Goal: Transaction & Acquisition: Purchase product/service

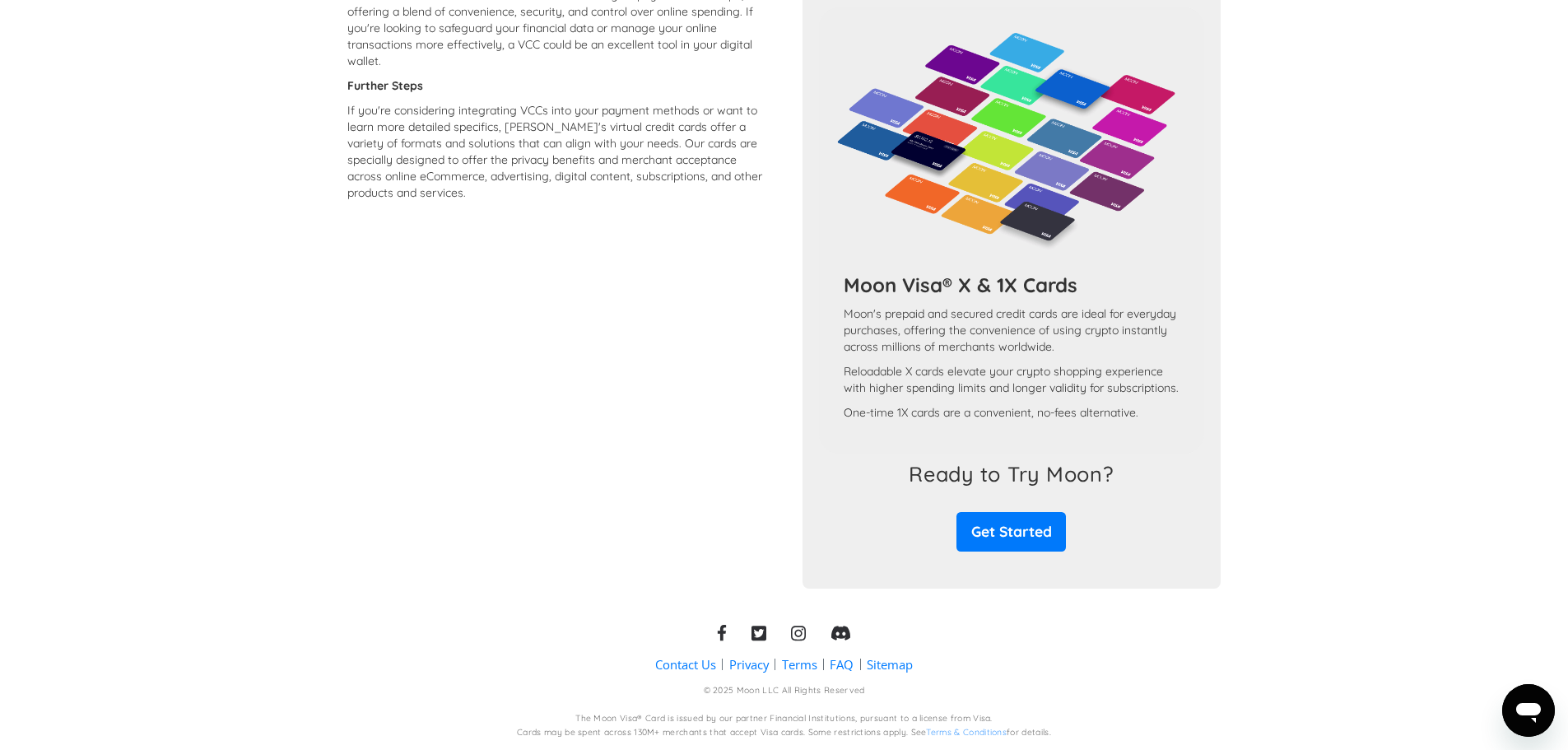
scroll to position [1381, 0]
click at [1006, 524] on link "Get Started" at bounding box center [1012, 531] width 110 height 38
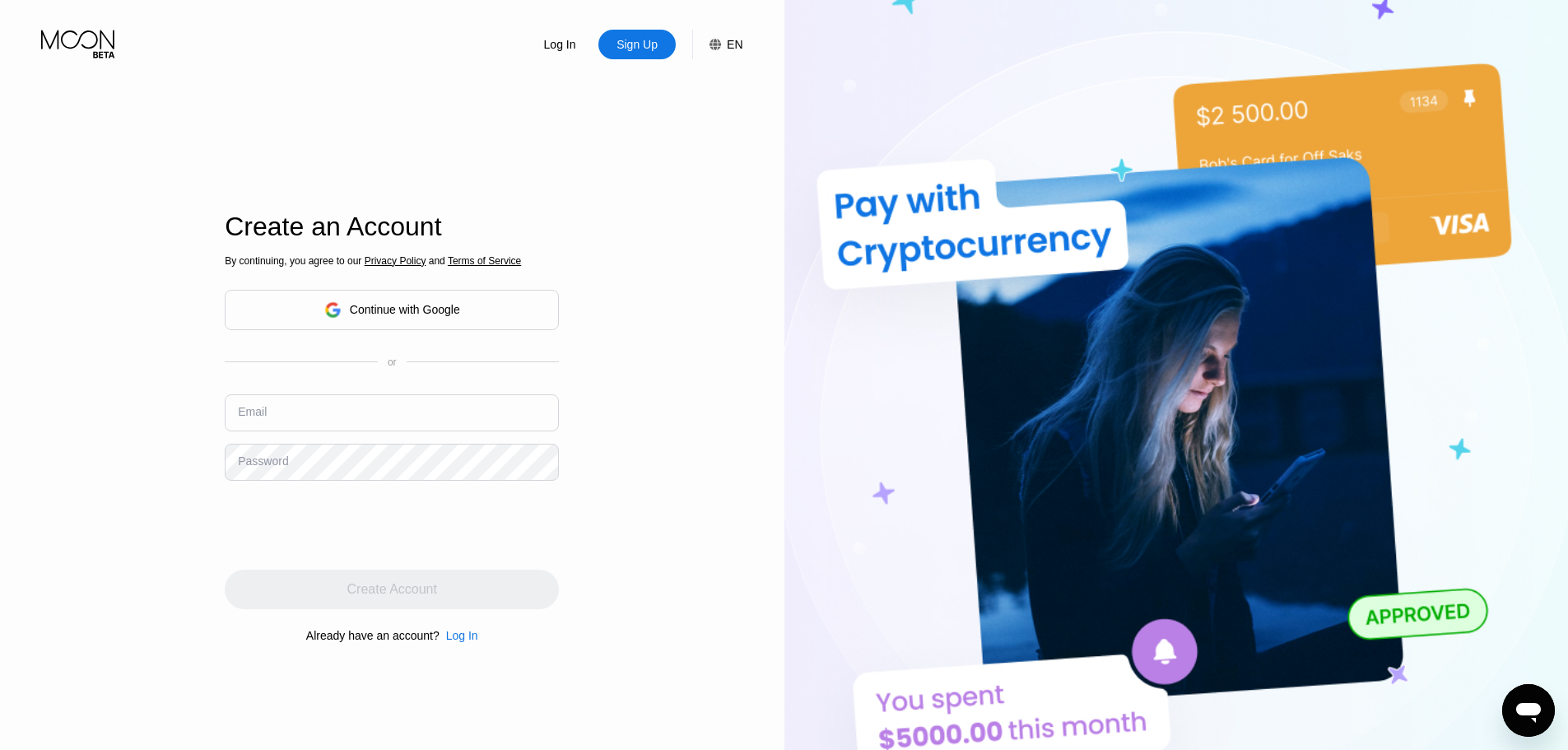
click at [349, 321] on div "Continue with Google" at bounding box center [392, 310] width 135 height 26
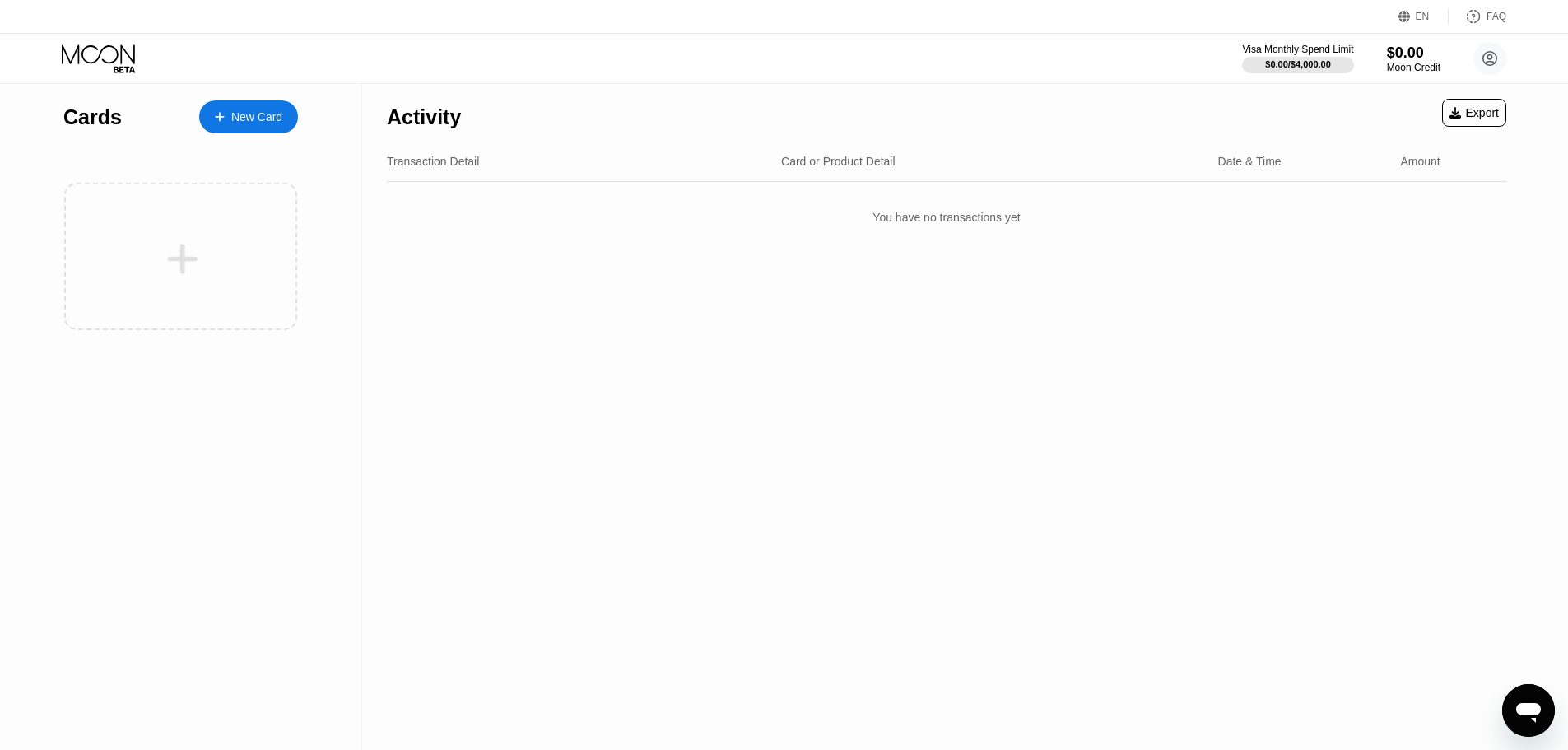
click at [207, 119] on div "New Card" at bounding box center [249, 117] width 99 height 33
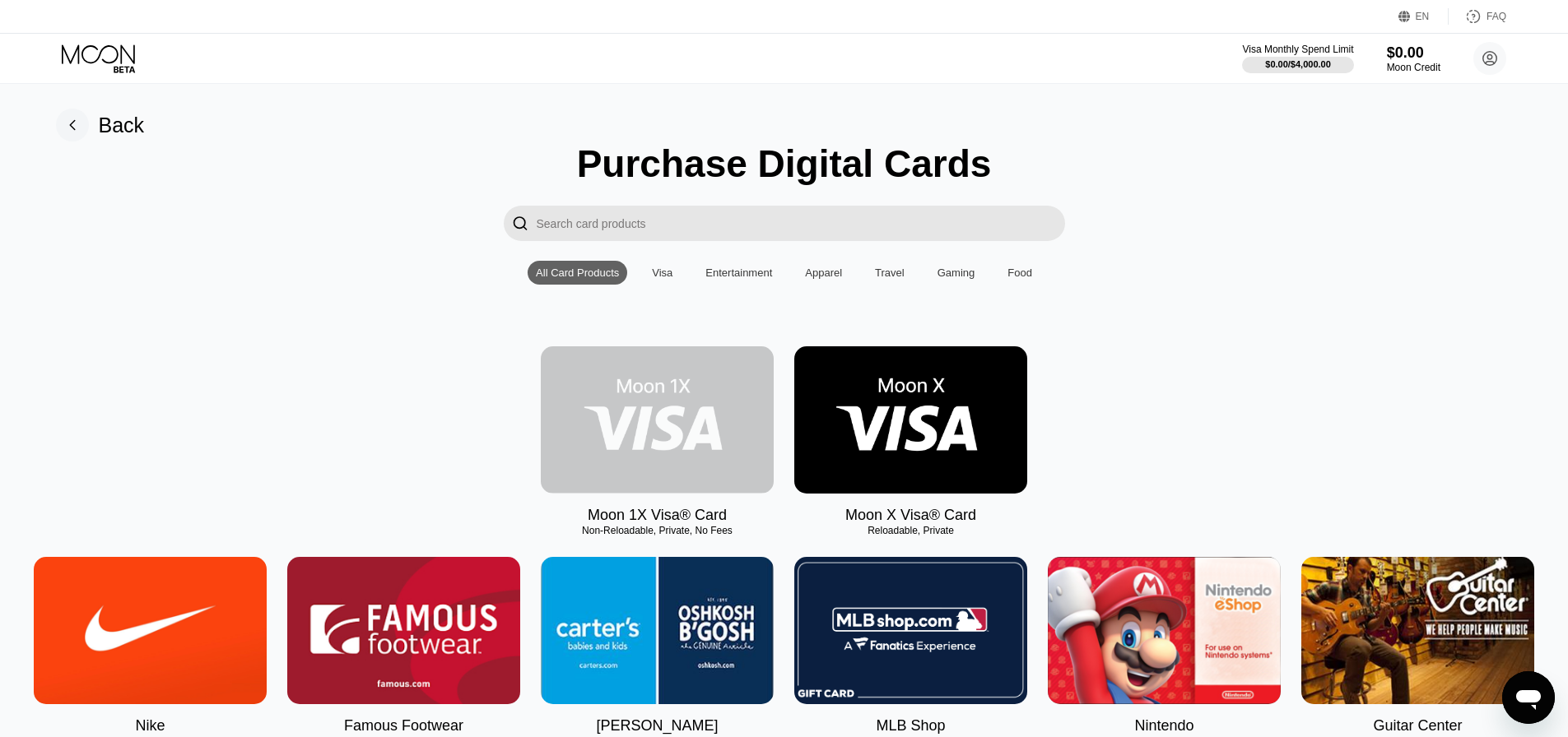
click at [673, 456] on img at bounding box center [657, 420] width 233 height 147
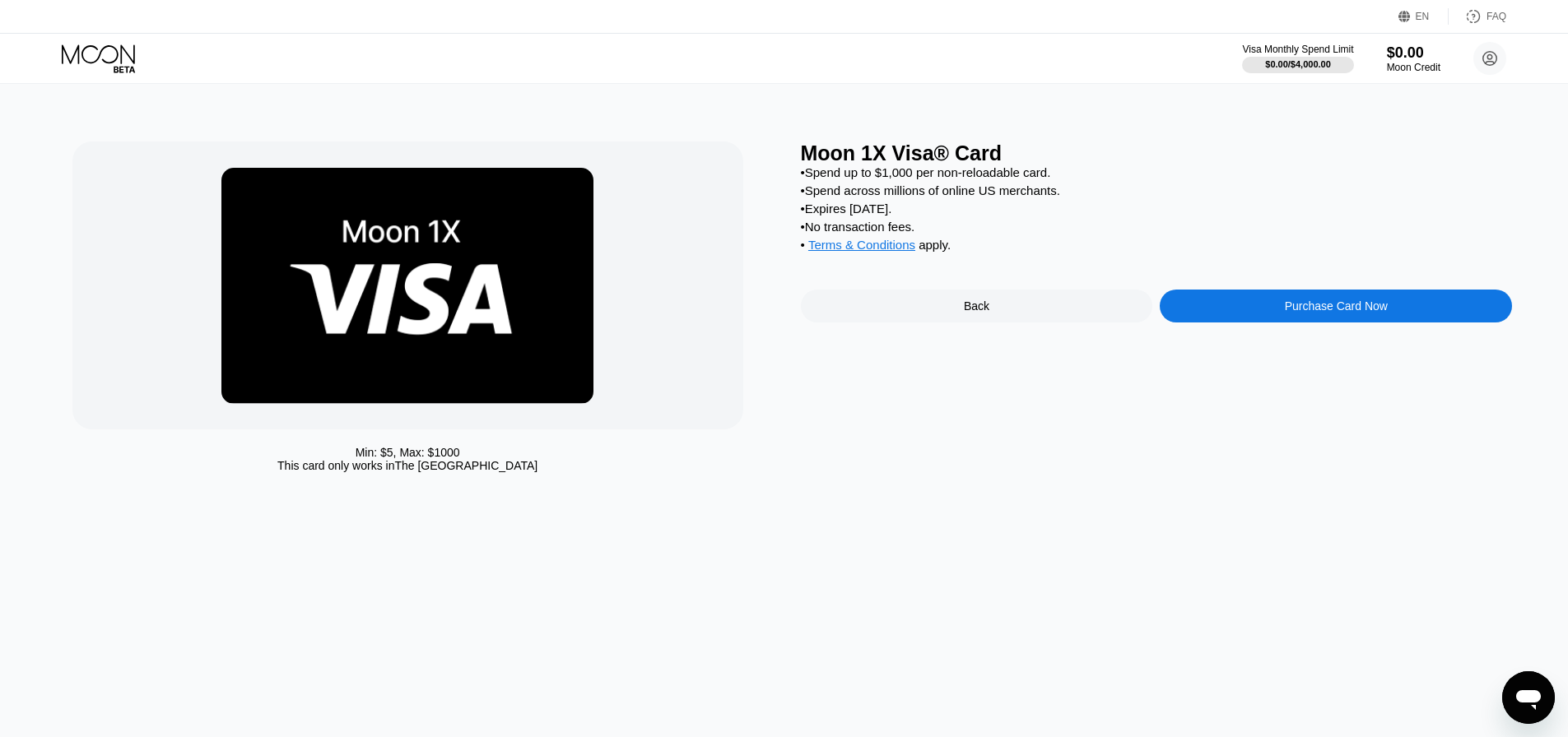
click at [1260, 320] on div "Purchase Card Now" at bounding box center [1336, 306] width 352 height 33
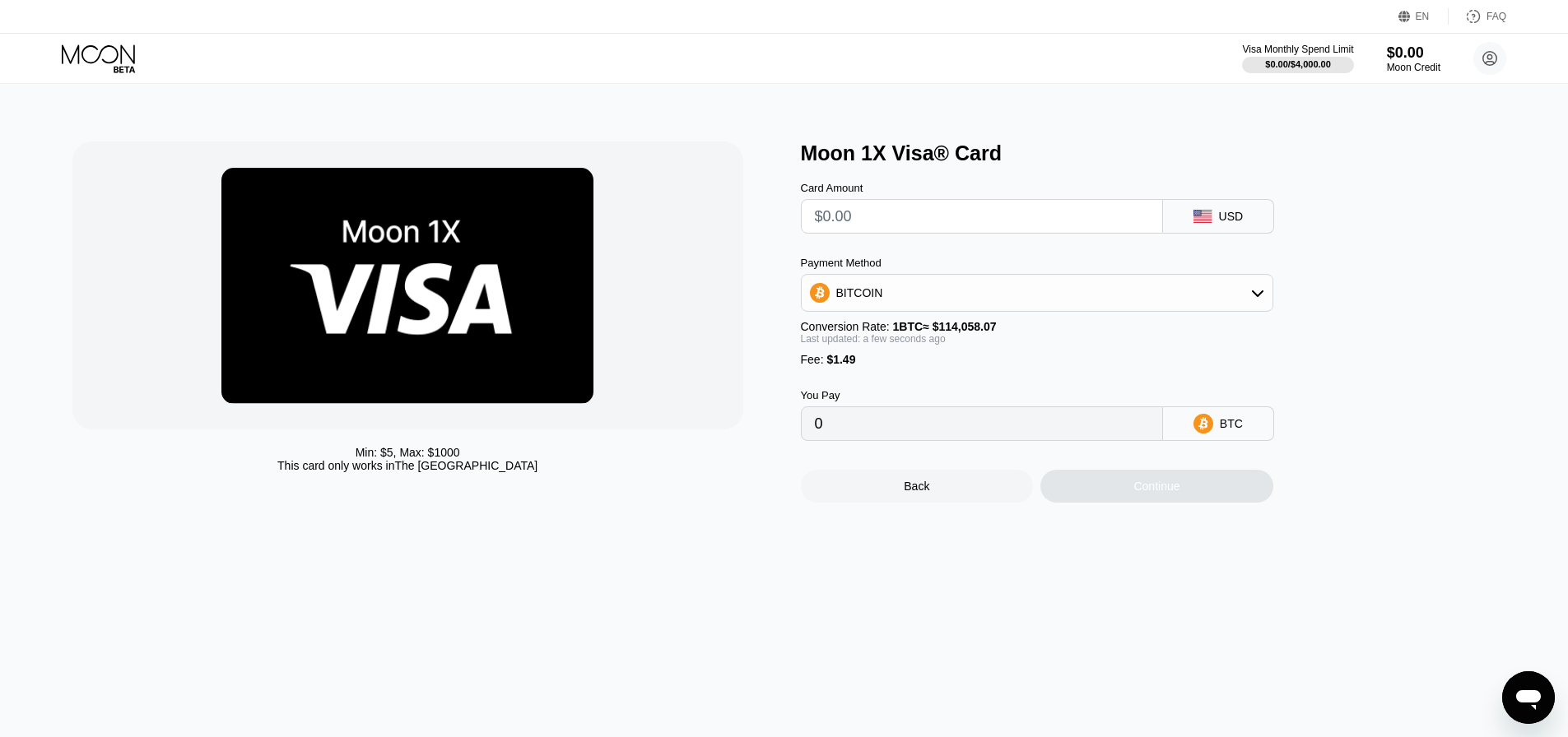
click at [918, 223] on input "text" at bounding box center [982, 217] width 334 height 33
type input "$1"
type input "0.00002184"
type input "0"
type input "$2"
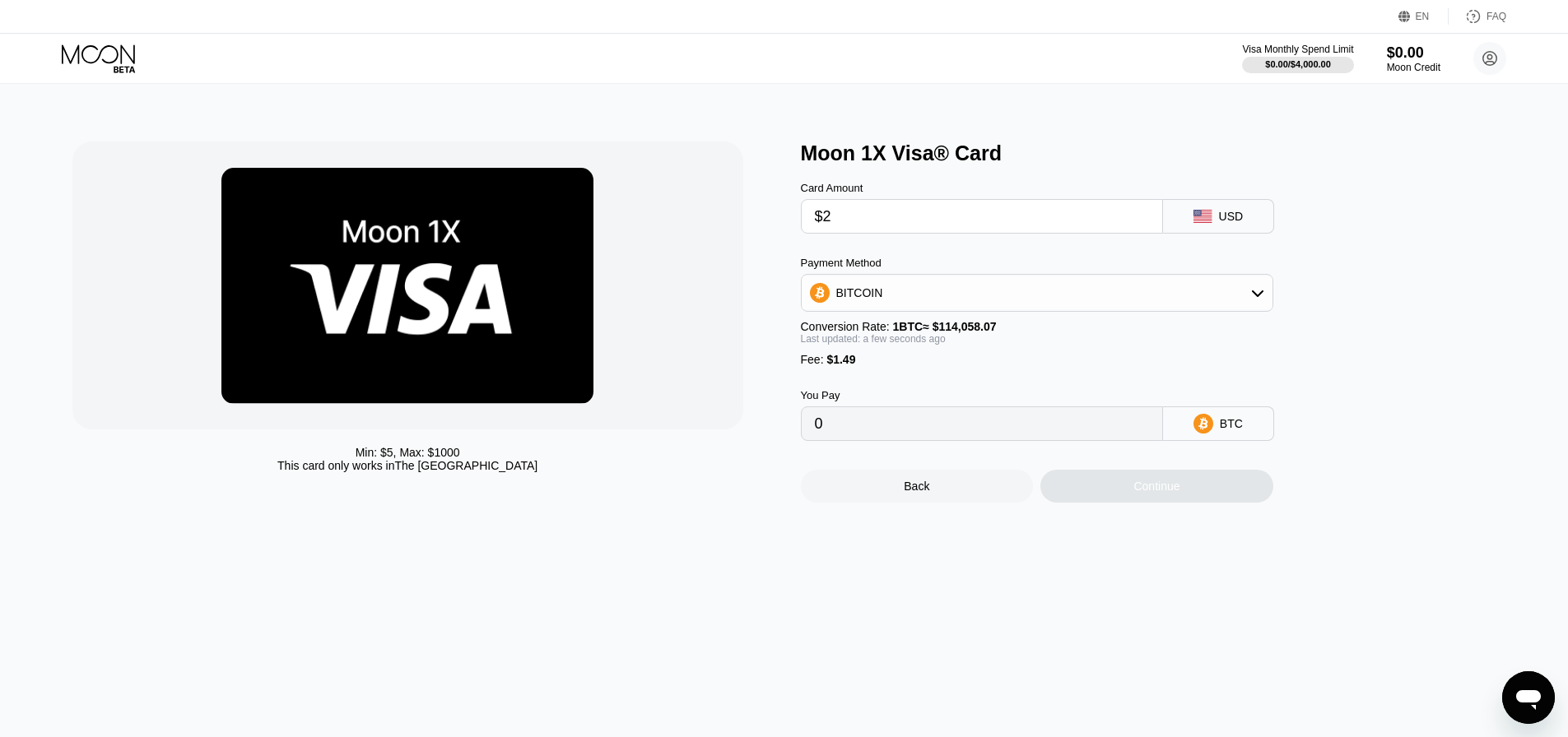
type input "0.00003060"
type input "0"
type input "$3"
type input "0.00003937"
type input "0"
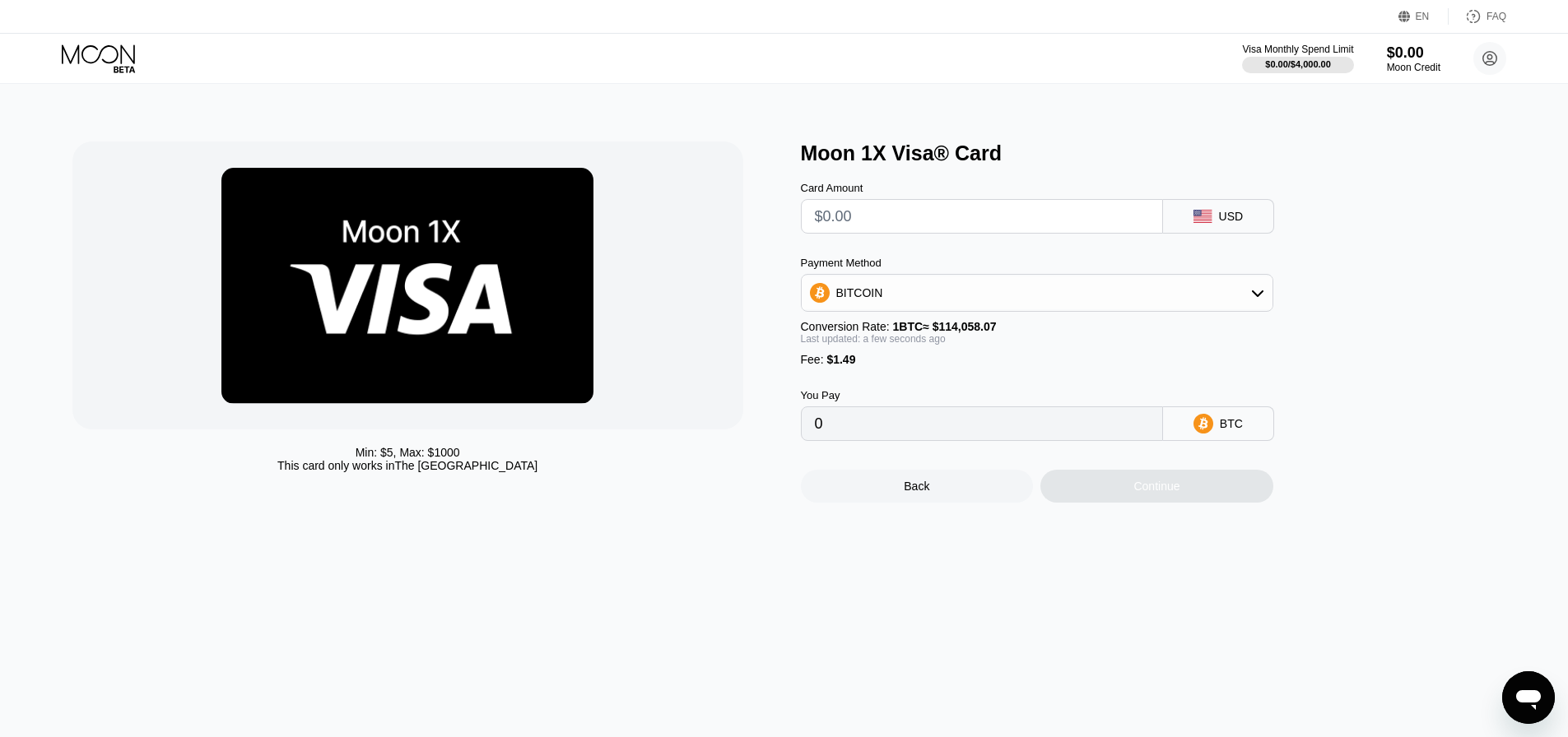
type input "$1"
type input "0.00002184"
type input "$18"
type input "0.00017088"
type input "$1"
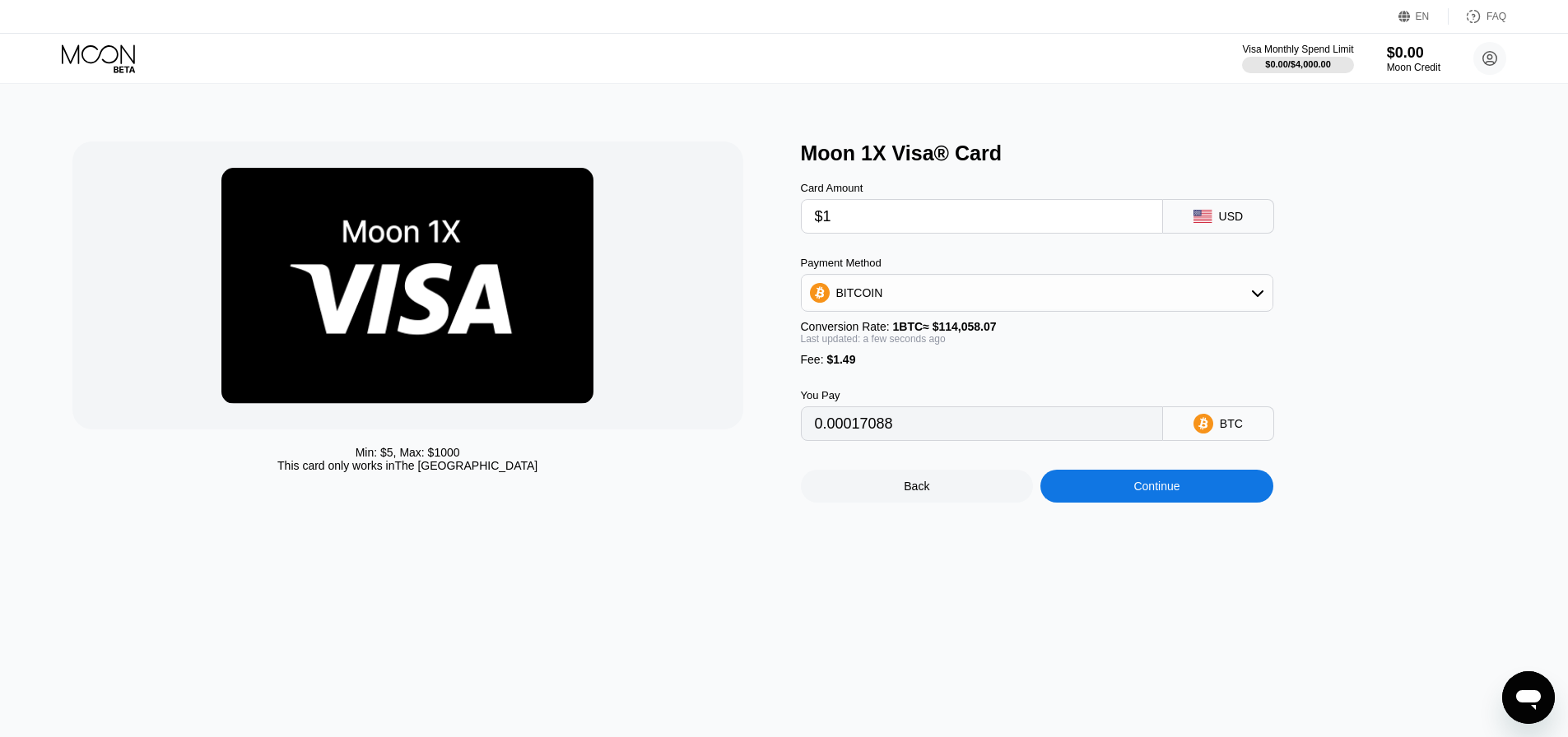
type input "0.00002184"
type input "$19"
type input "0.00017965"
type input "$1"
type input "0.00002184"
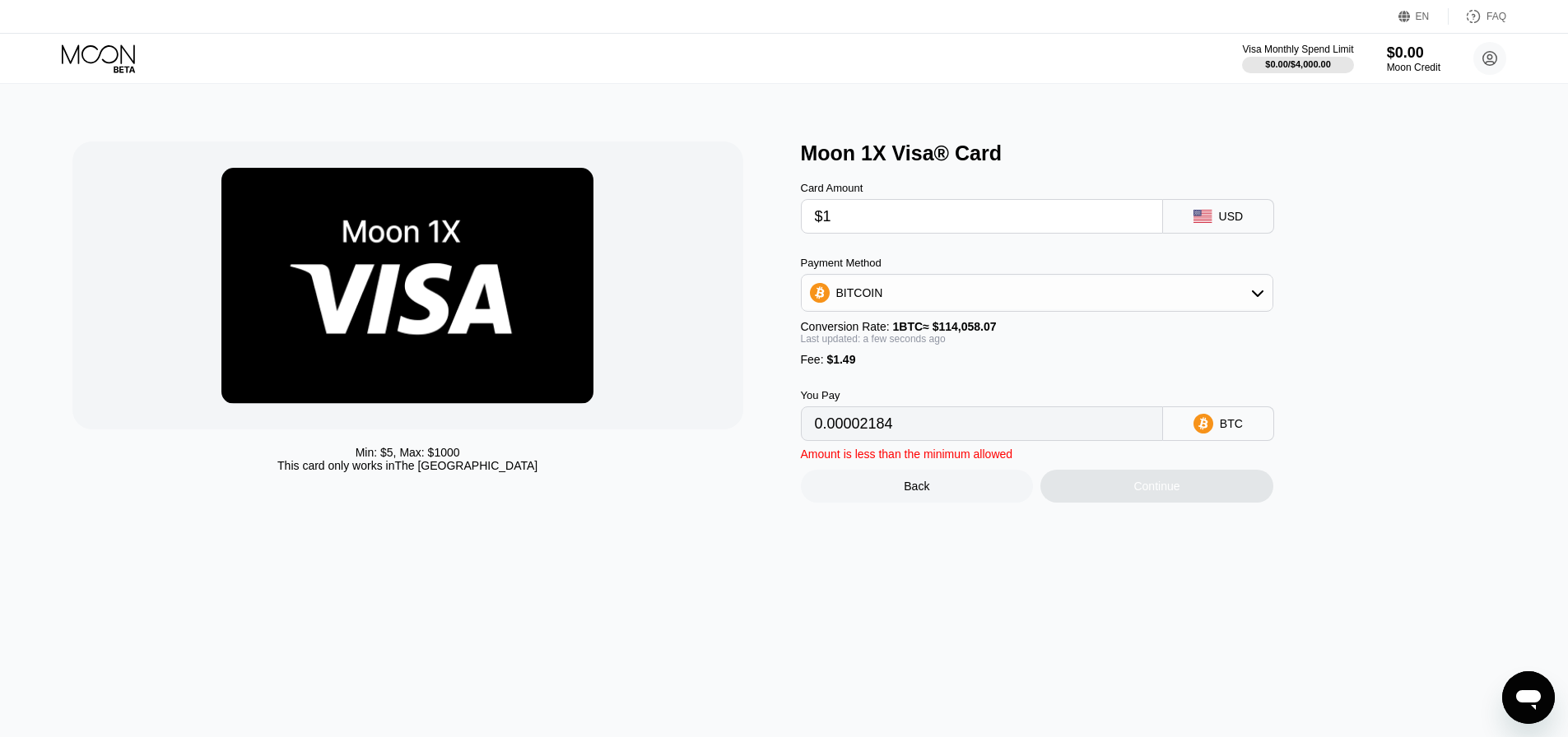
type input "$10"
type input "0.00010074"
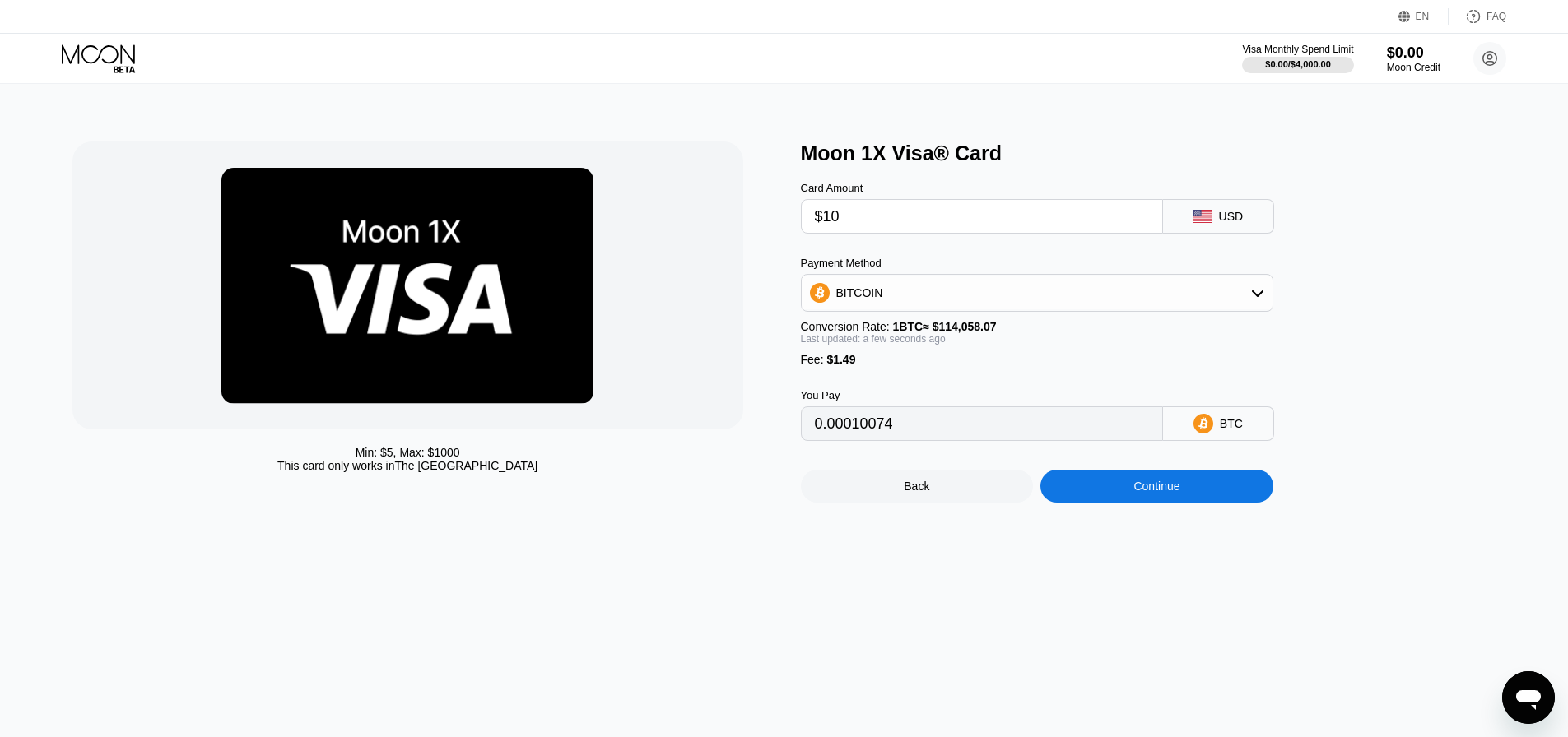
type input "$1"
type input "0.00002184"
type input "0"
type input "$9"
type input "0.00009198"
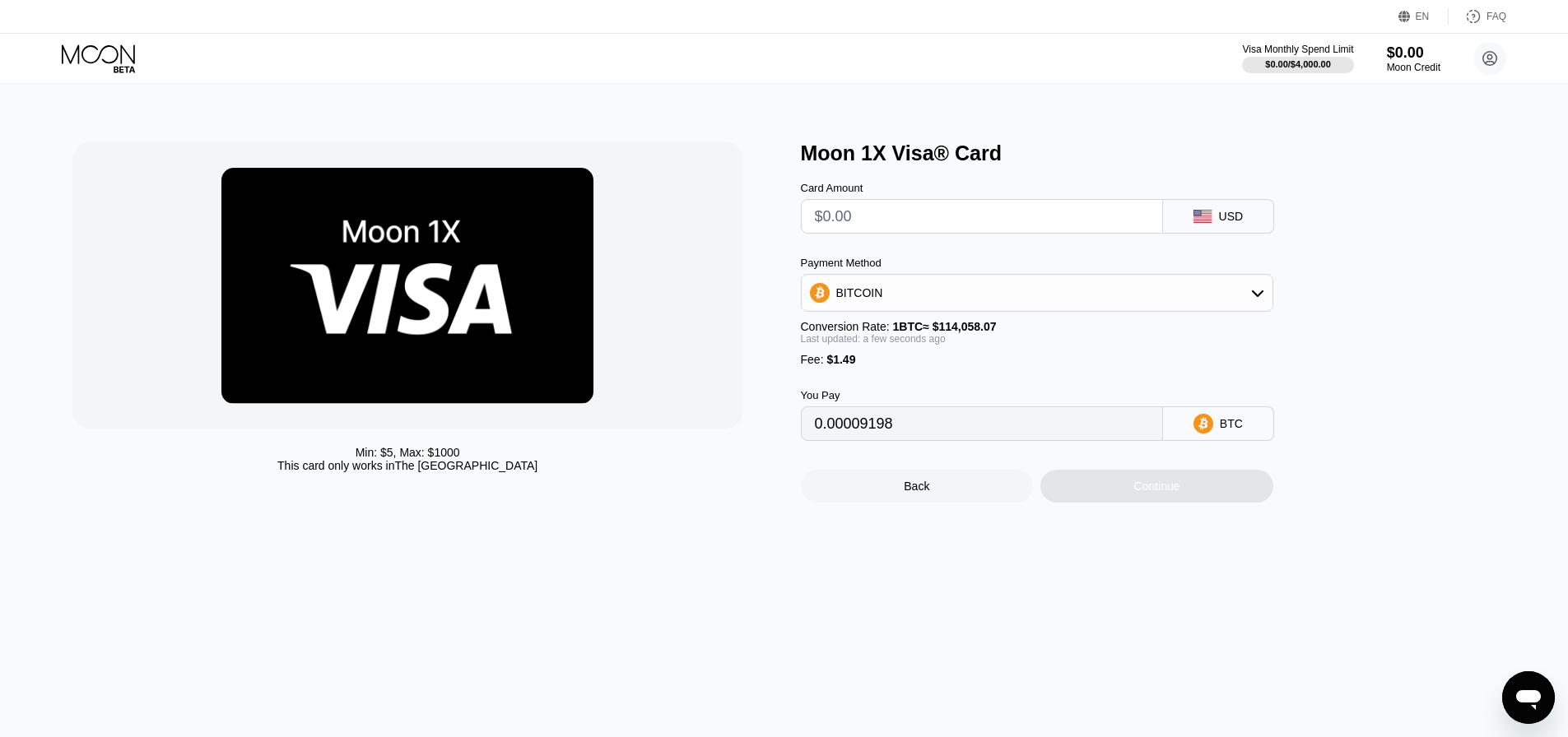
type input "0"
type input "$8"
type input "0.00008321"
type input "$7"
type input "0.00007444"
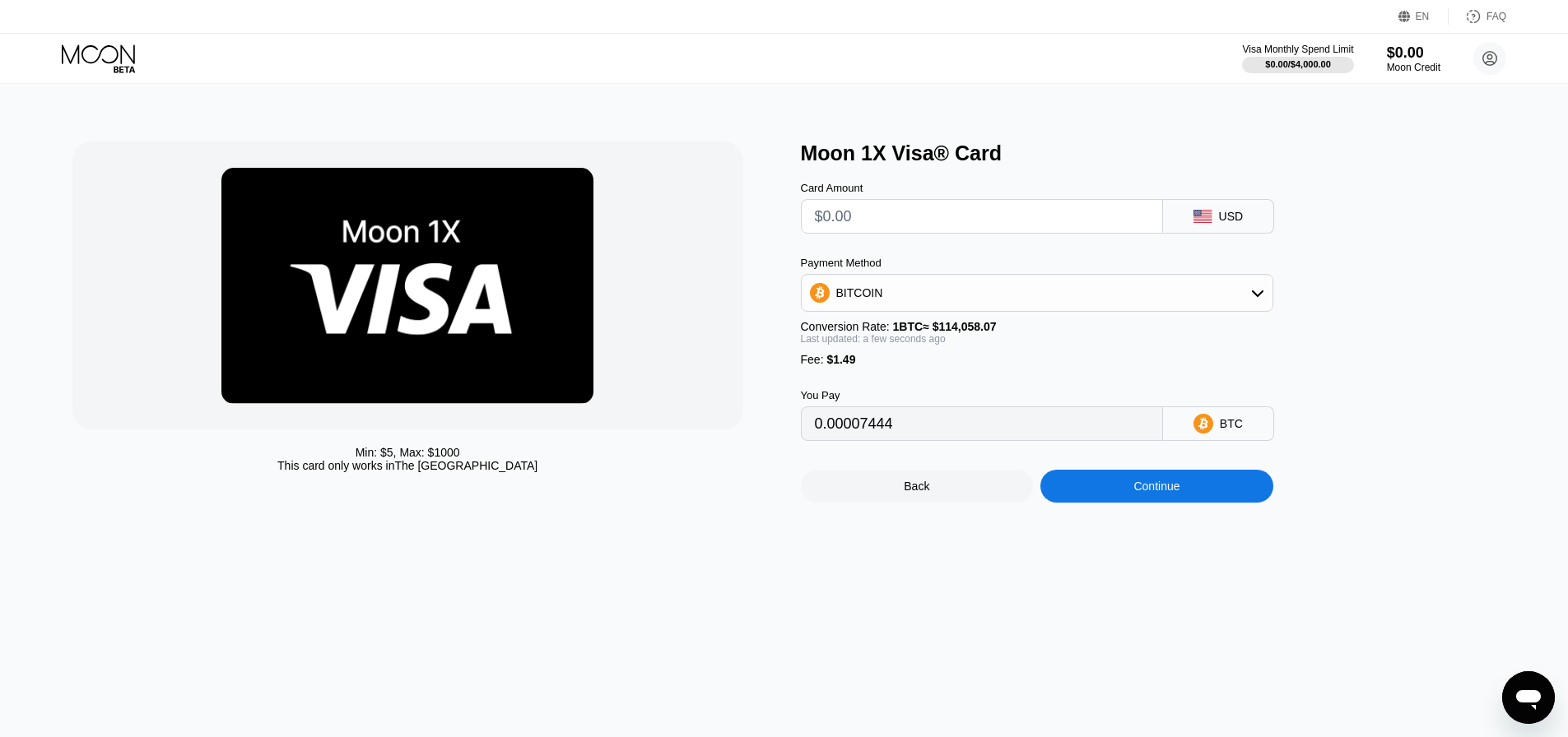
type input "0"
type input "$6"
type input "0.00006567"
type input "0"
type input "$5"
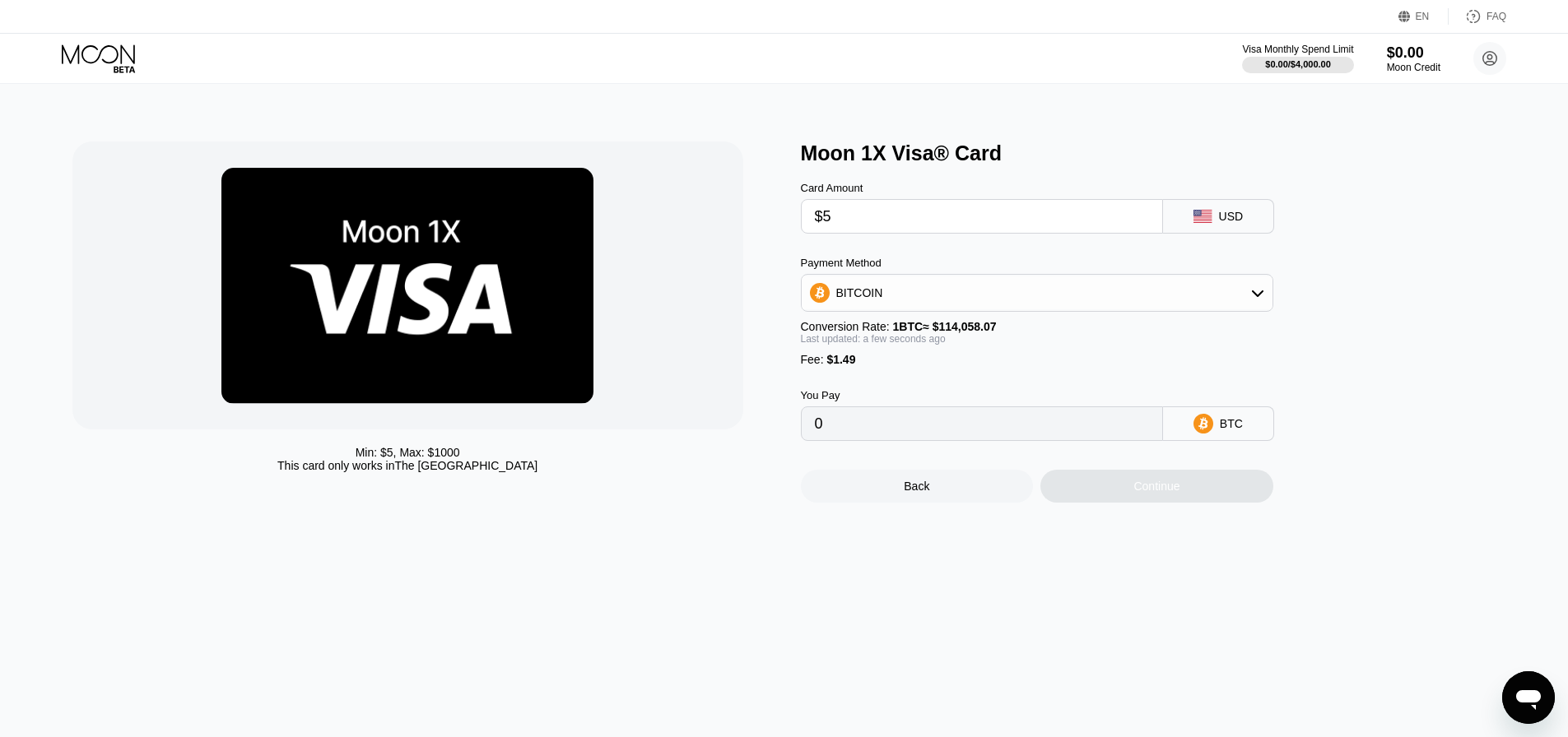
type input "0.00005691"
type input "0"
type input "$4"
type input "0.00004814"
drag, startPoint x: 972, startPoint y: 434, endPoint x: 861, endPoint y: 424, distance: 111.4
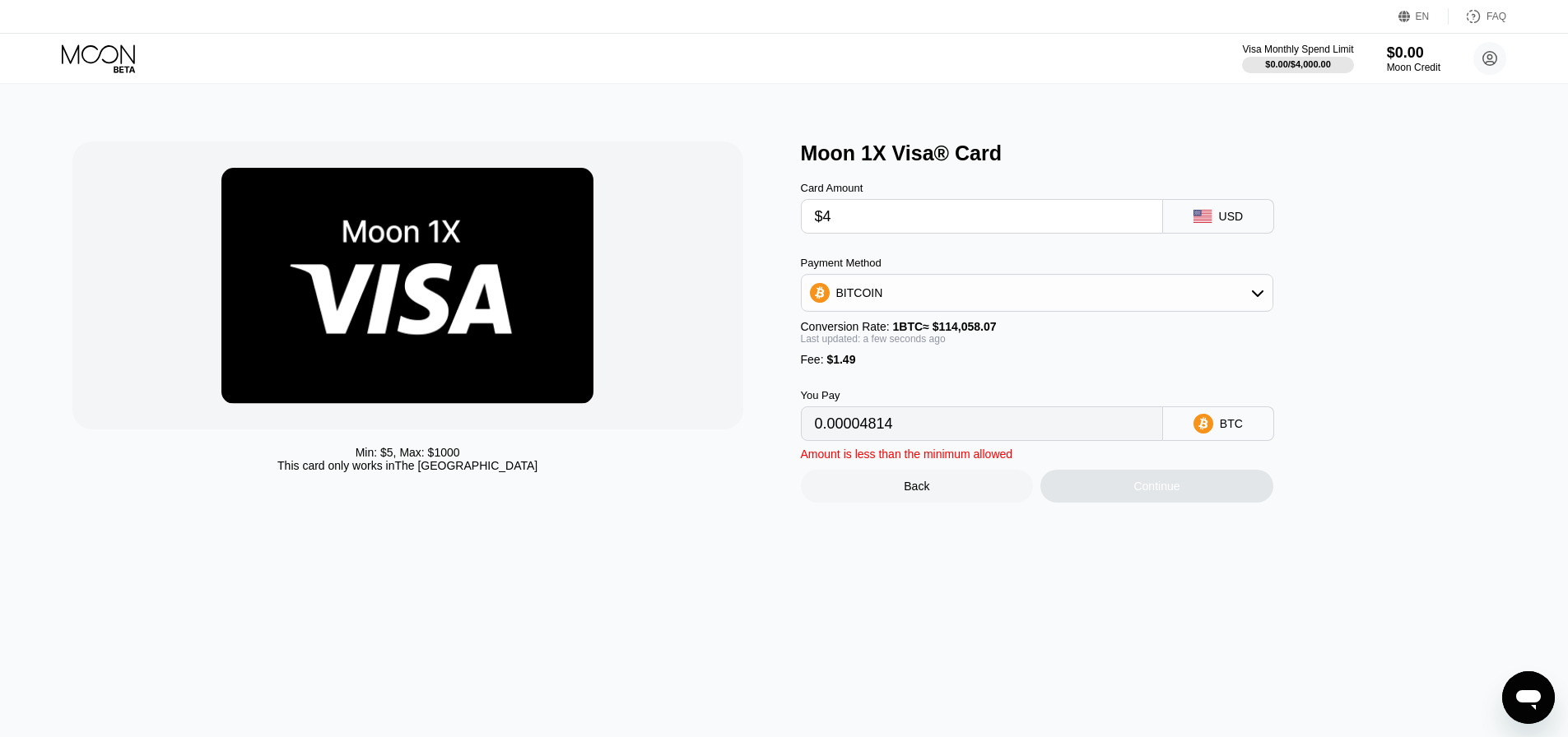
click at [861, 424] on input "0.00004814" at bounding box center [982, 423] width 334 height 33
click at [817, 194] on div "Card Amount" at bounding box center [983, 187] width 362 height 12
click at [854, 209] on input "$4" at bounding box center [982, 217] width 334 height 33
type input "$4.1"
type input "0.00004902"
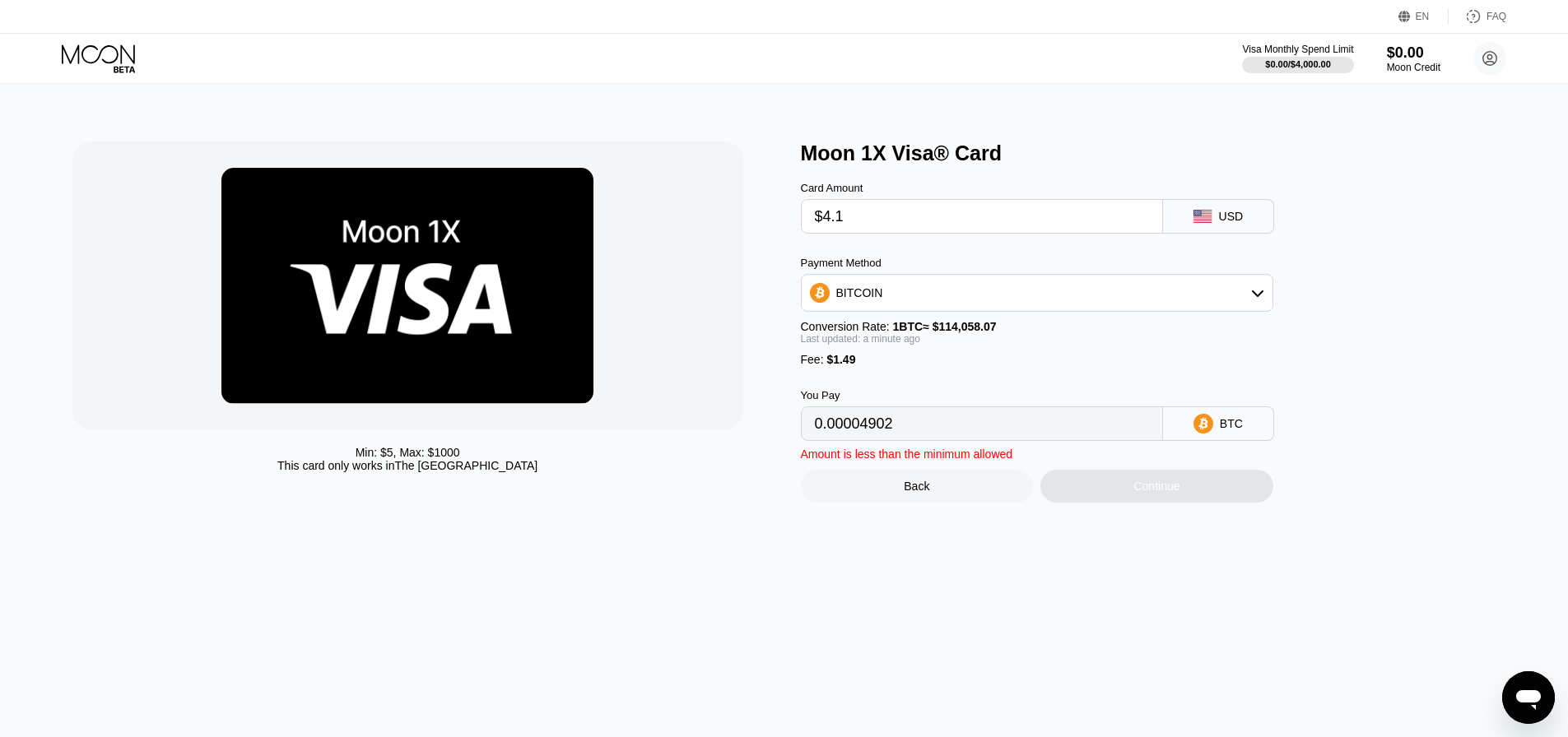
type input "$4.12"
type input "0.00004919"
type input "$4.123"
type input "0.00004922"
type input "$4.12"
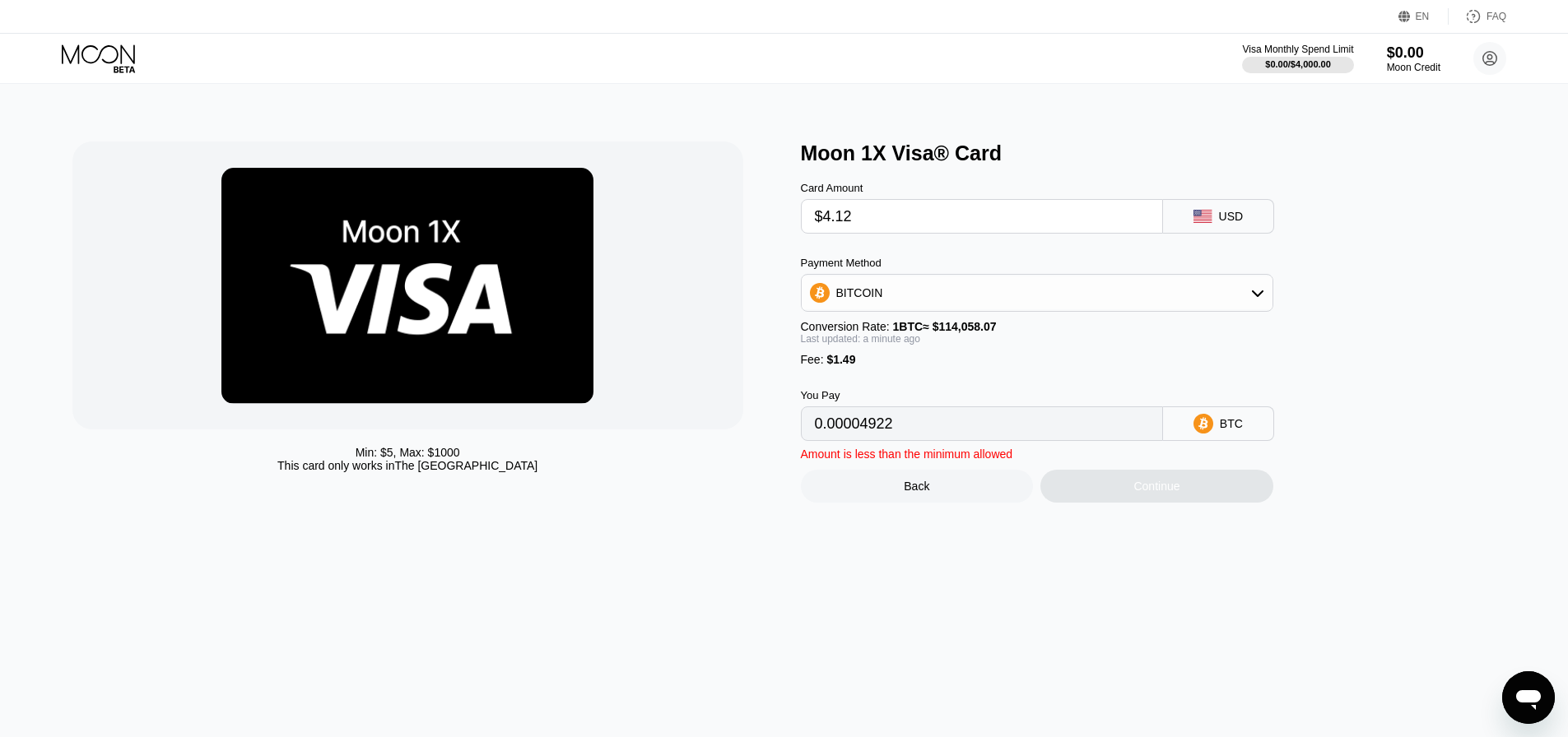
type input "0.00004919"
type input "$4.1"
type input "0.00004902"
type input "$4."
type input "0.00004814"
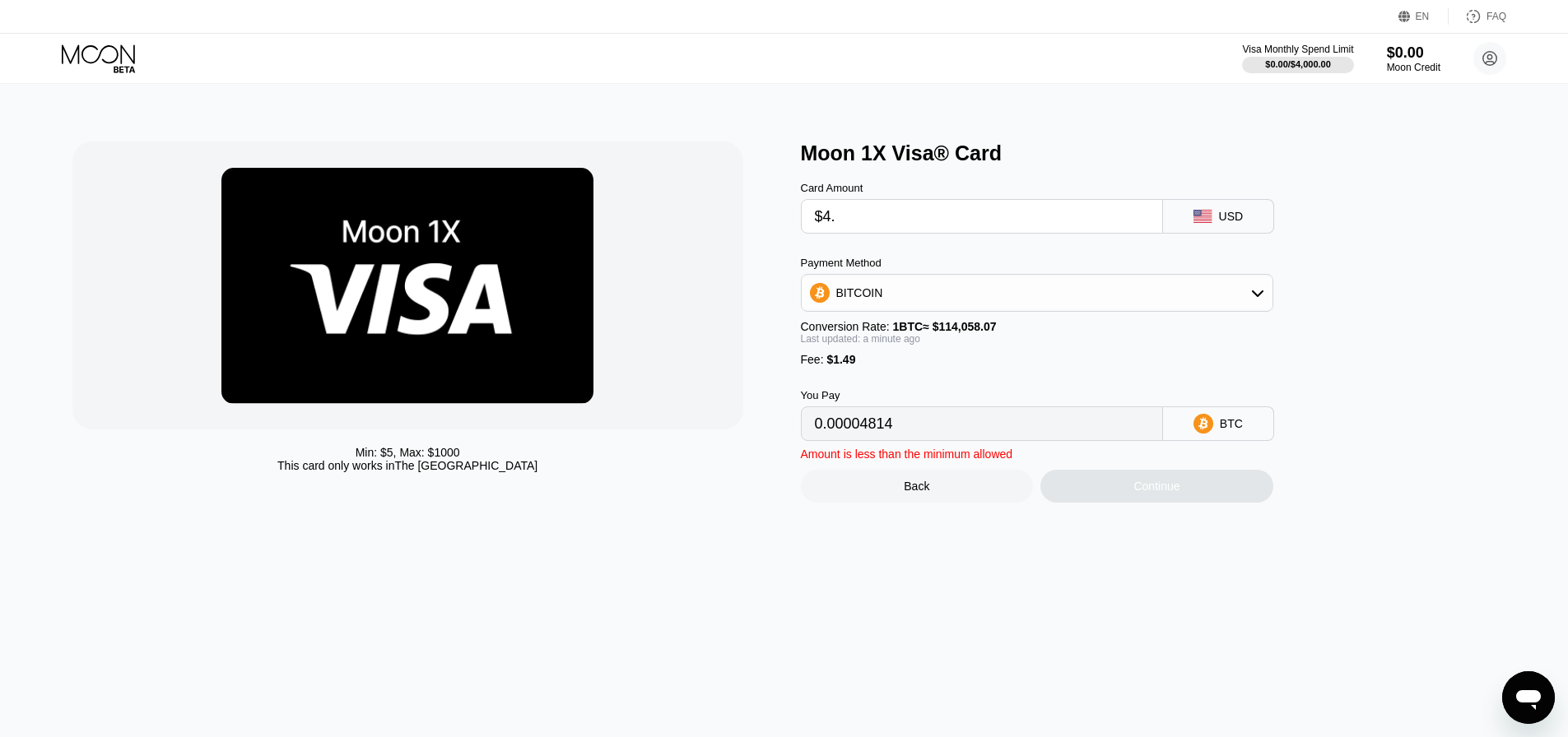
type input "$4.2"
type input "0.00004989"
type input "$4."
type input "0.00004814"
type input "$4.3"
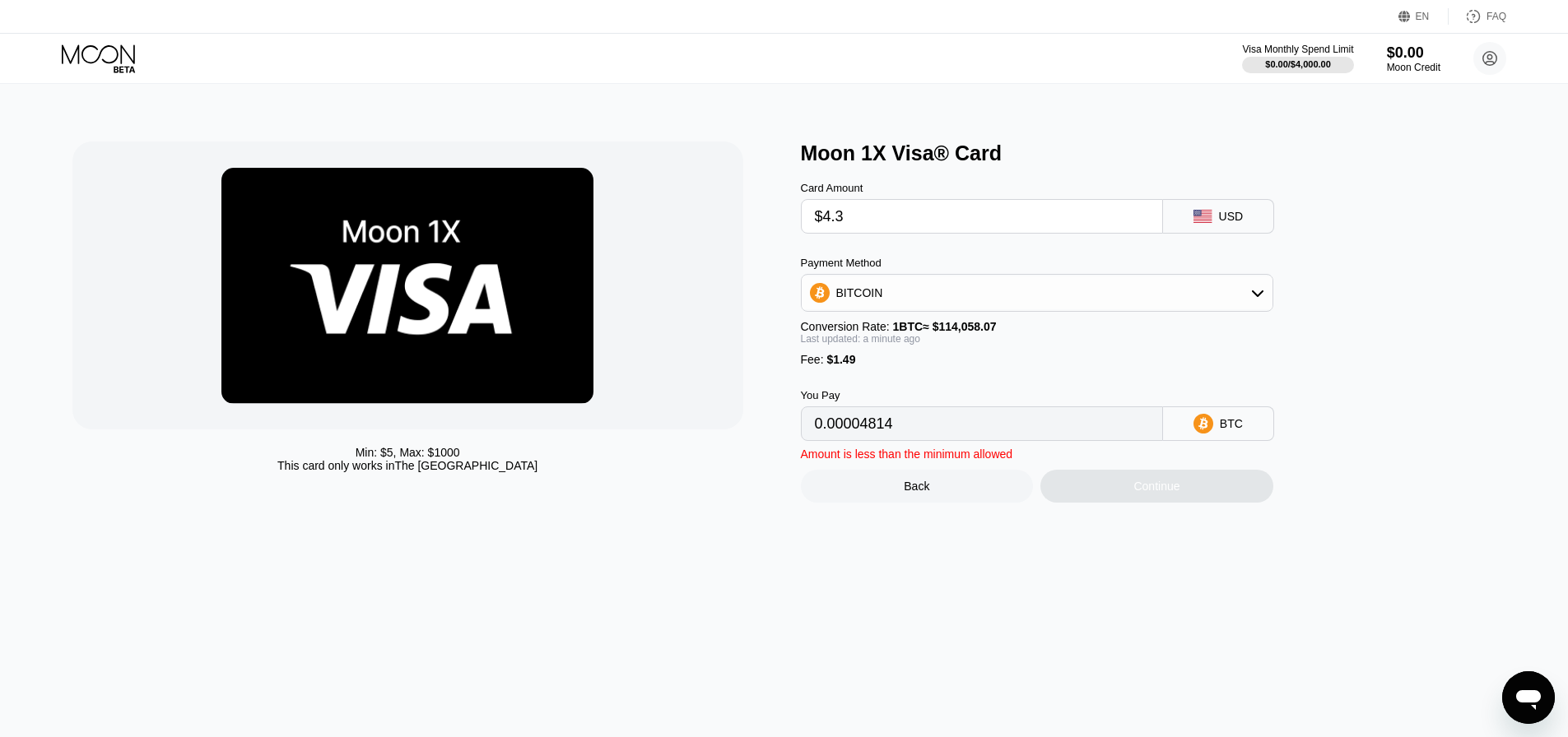
type input "0.00005077"
type input "$4."
type input "0.00004814"
type input "$4.4"
type input "0.00005165"
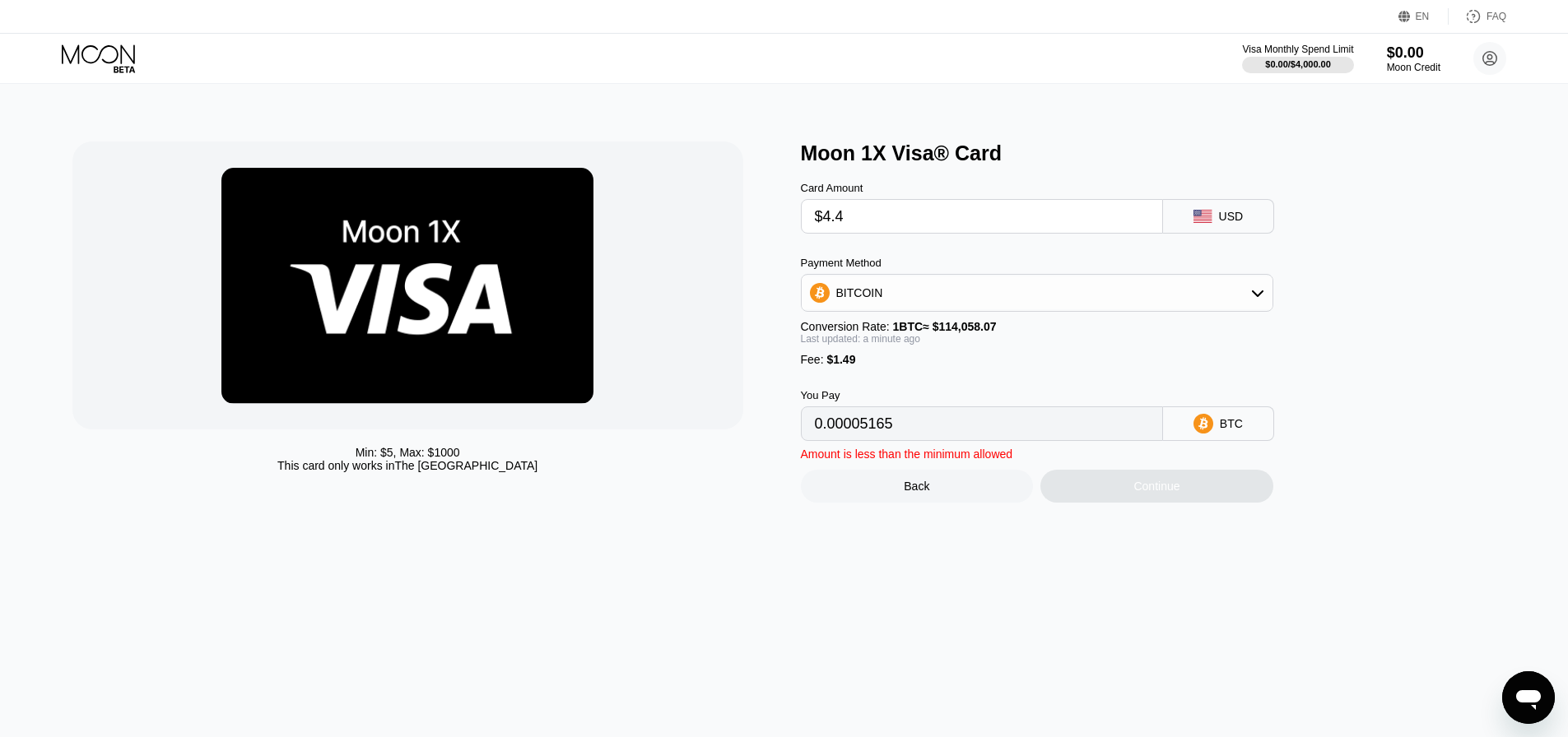
type input "$4."
type input "0.00004814"
type input "$4.5"
type input "0.00005252"
type input "$4."
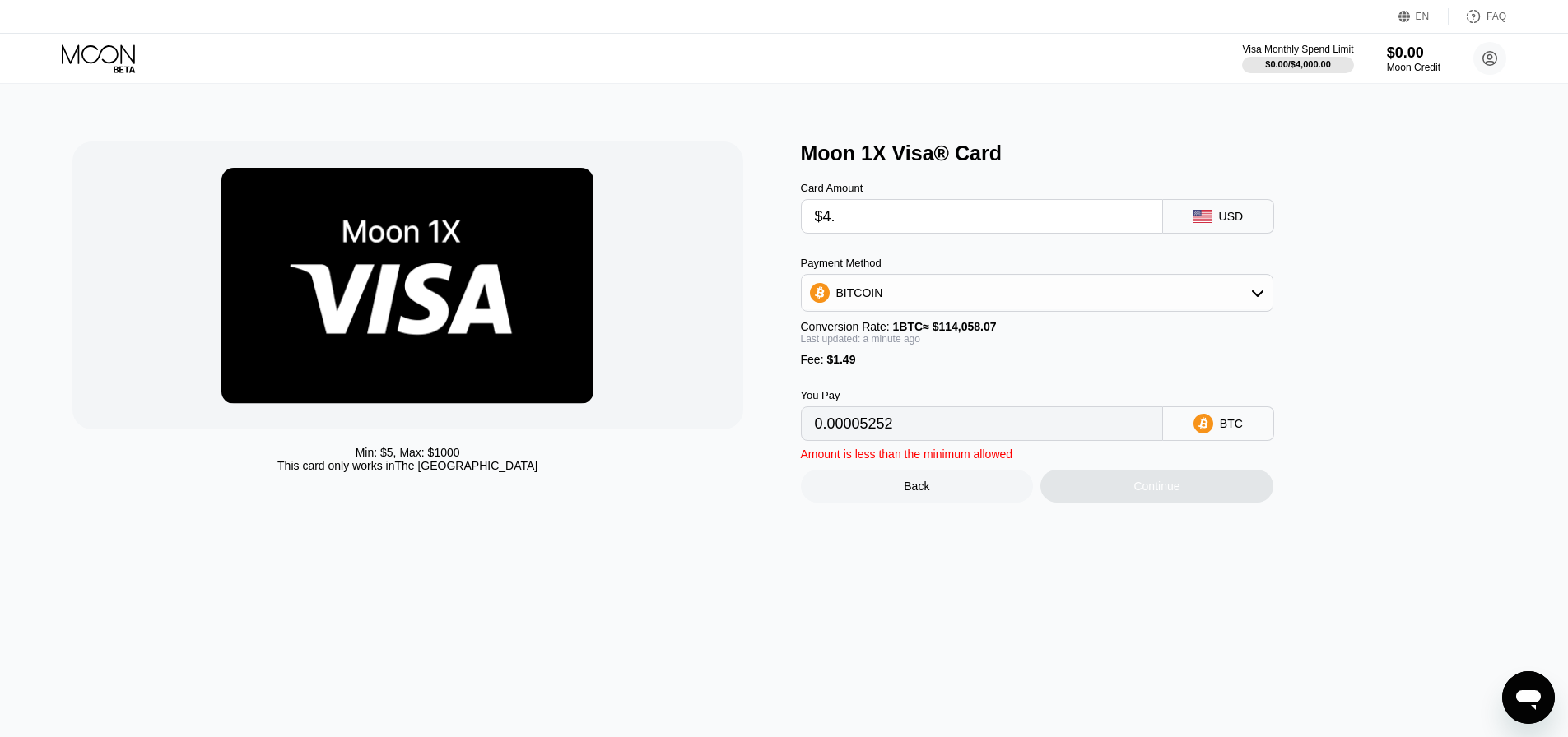
type input "0.00004814"
type input "$4.6"
type input "0.00005340"
type input "$4."
type input "0.00004814"
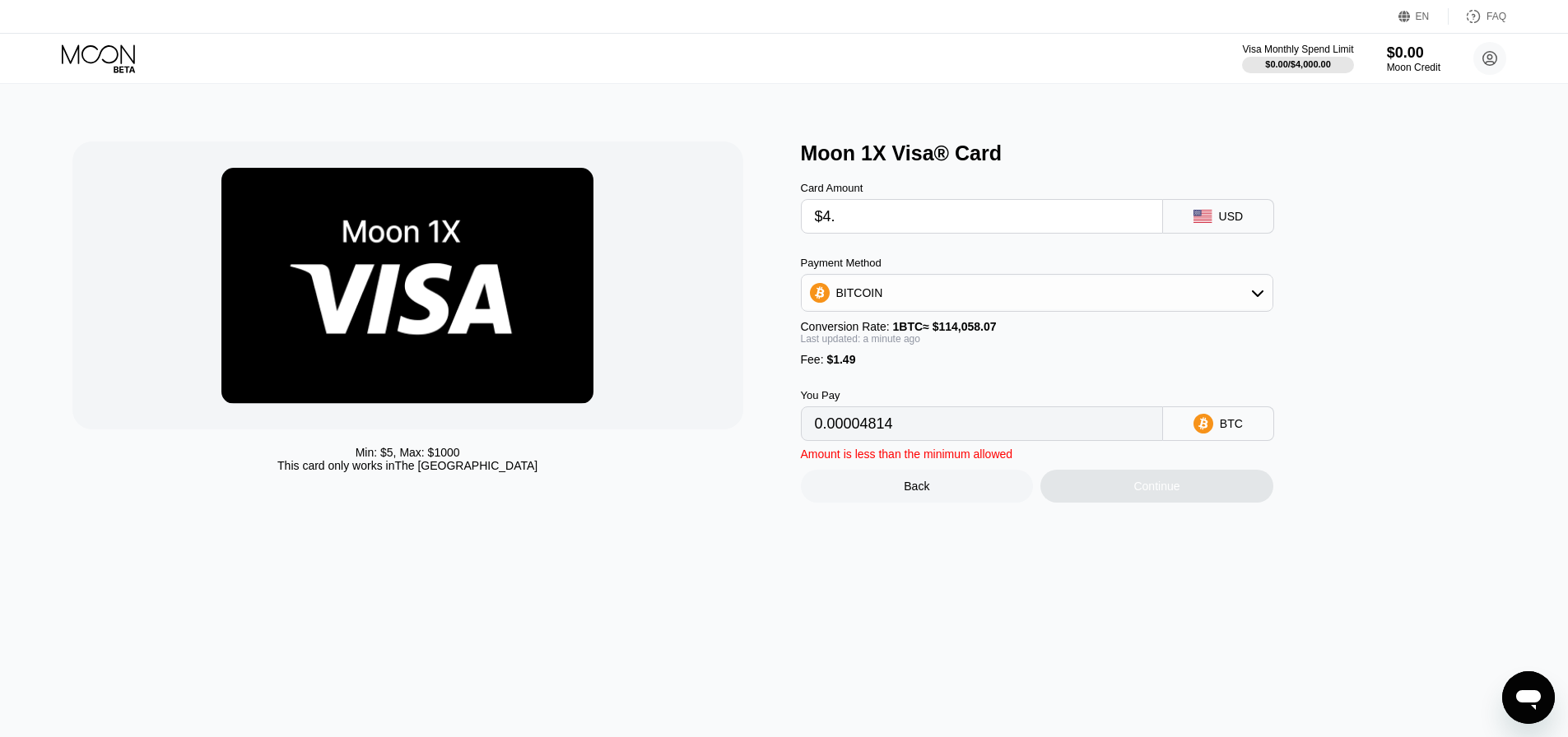
type input "$4.9"
type input "0.00005603"
type input "$4."
type input "0.00004814"
type input "$4"
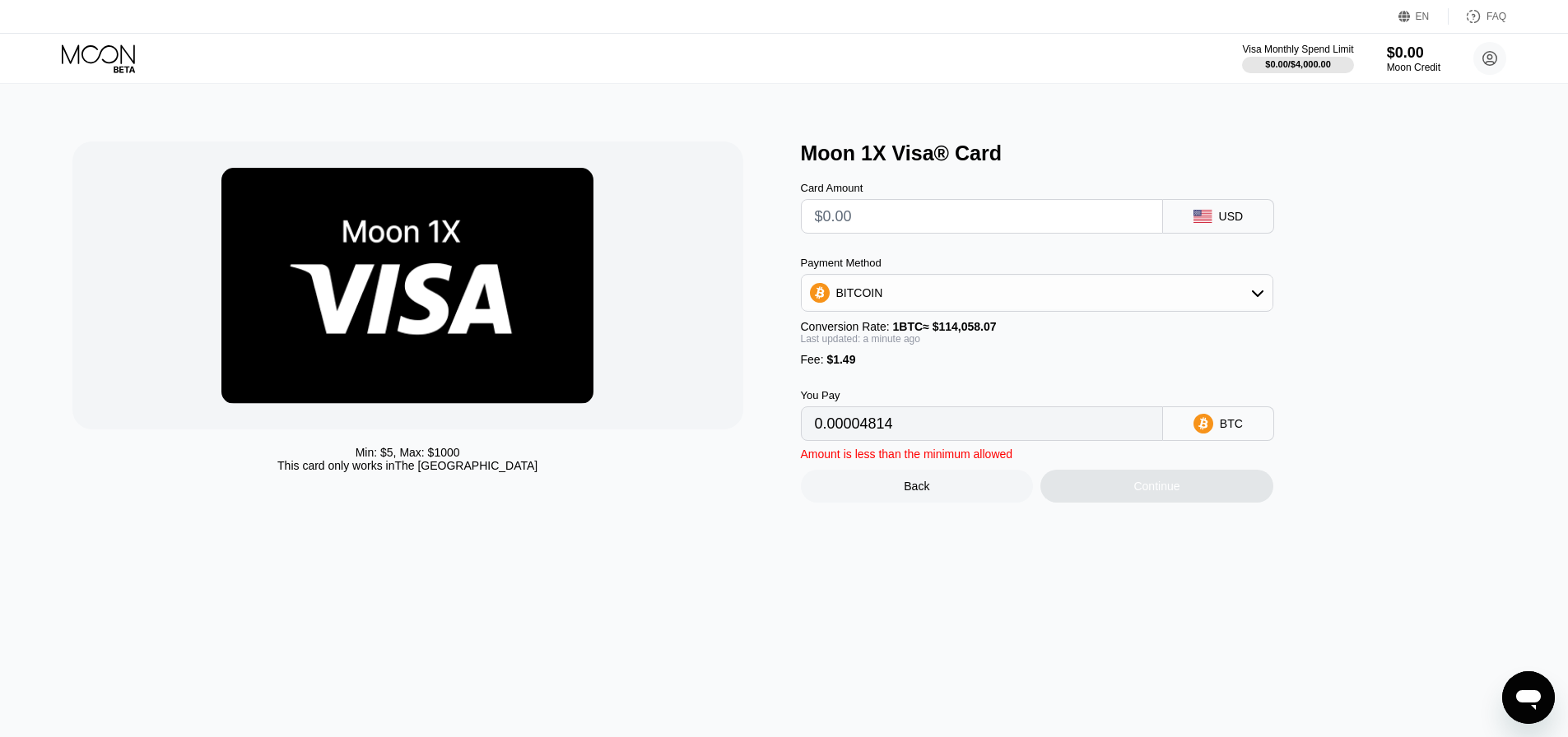
type input "0"
type input "$4"
type input "0.00004814"
type input "0"
type input "$5"
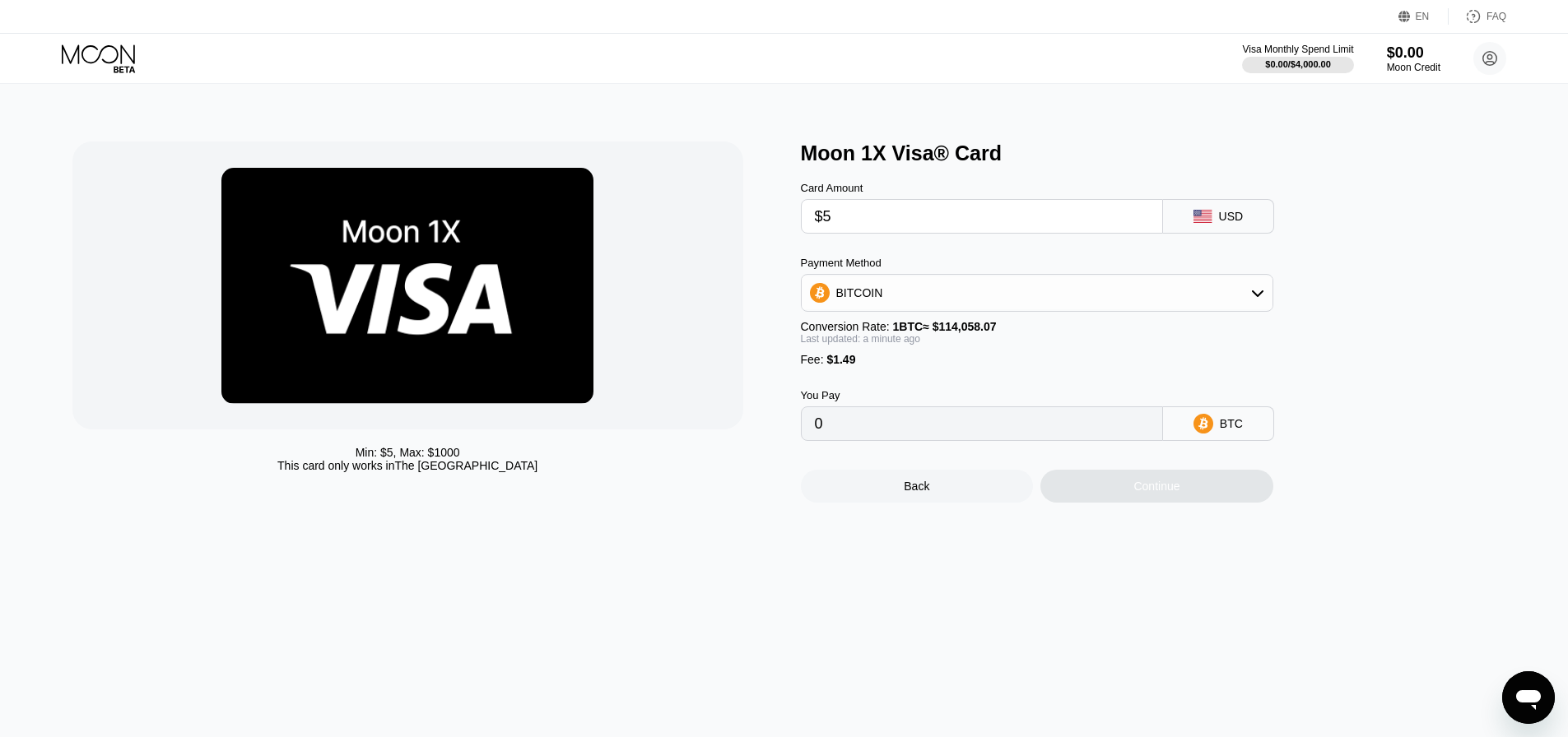
type input "0.00005691"
type input "$5"
type input "0"
type input "$4"
type input "0.00004814"
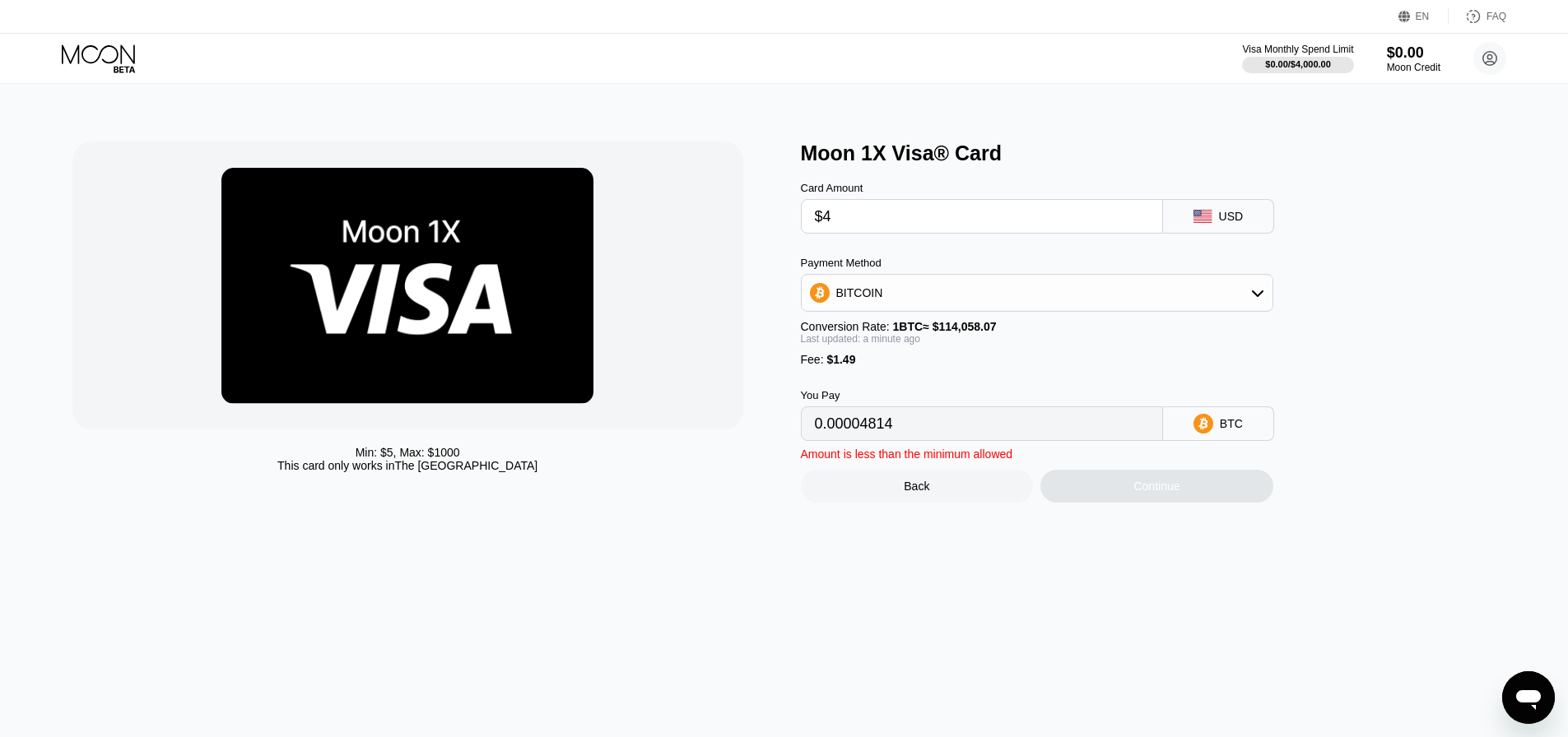
type input "$49"
type input "0.00044267"
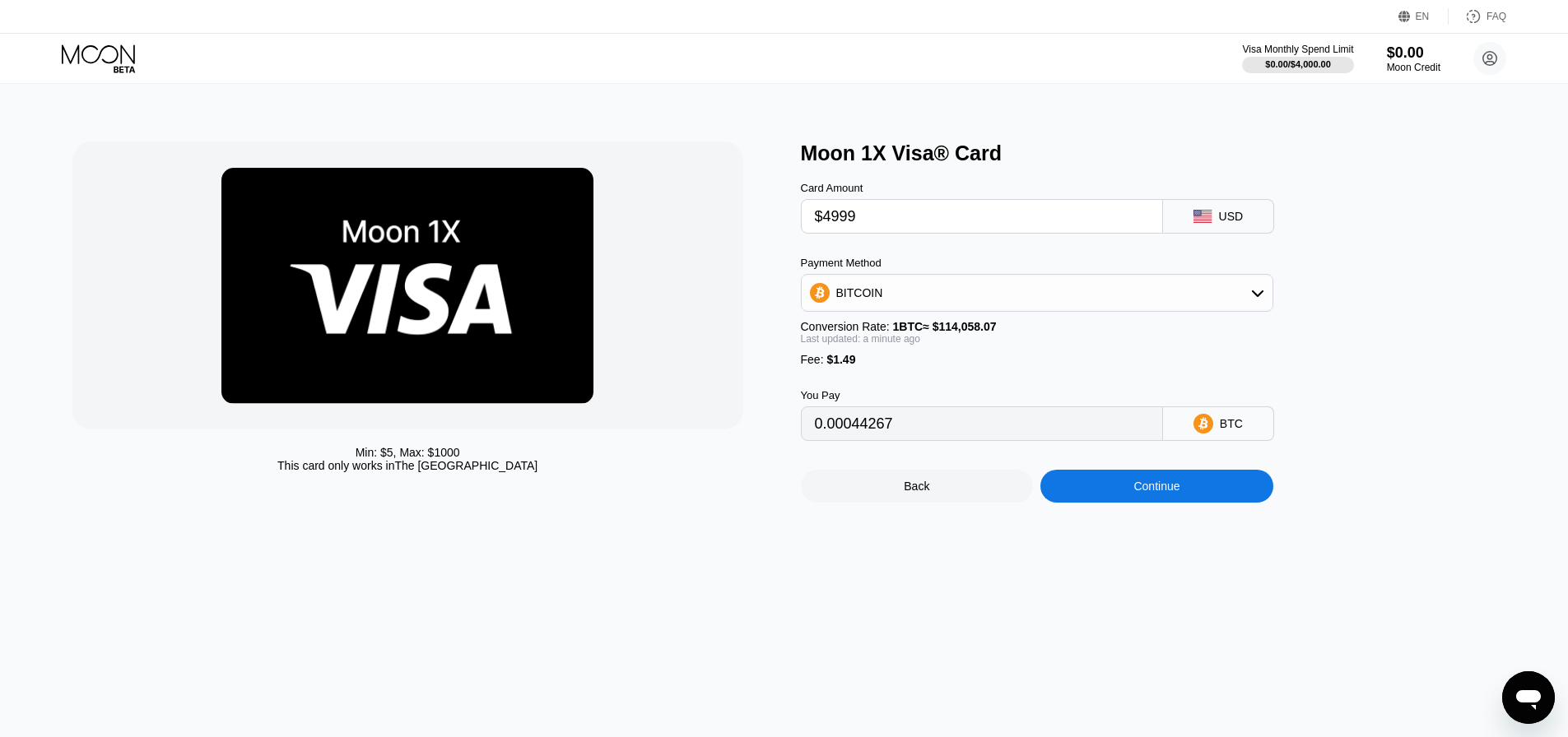
type input "$49999"
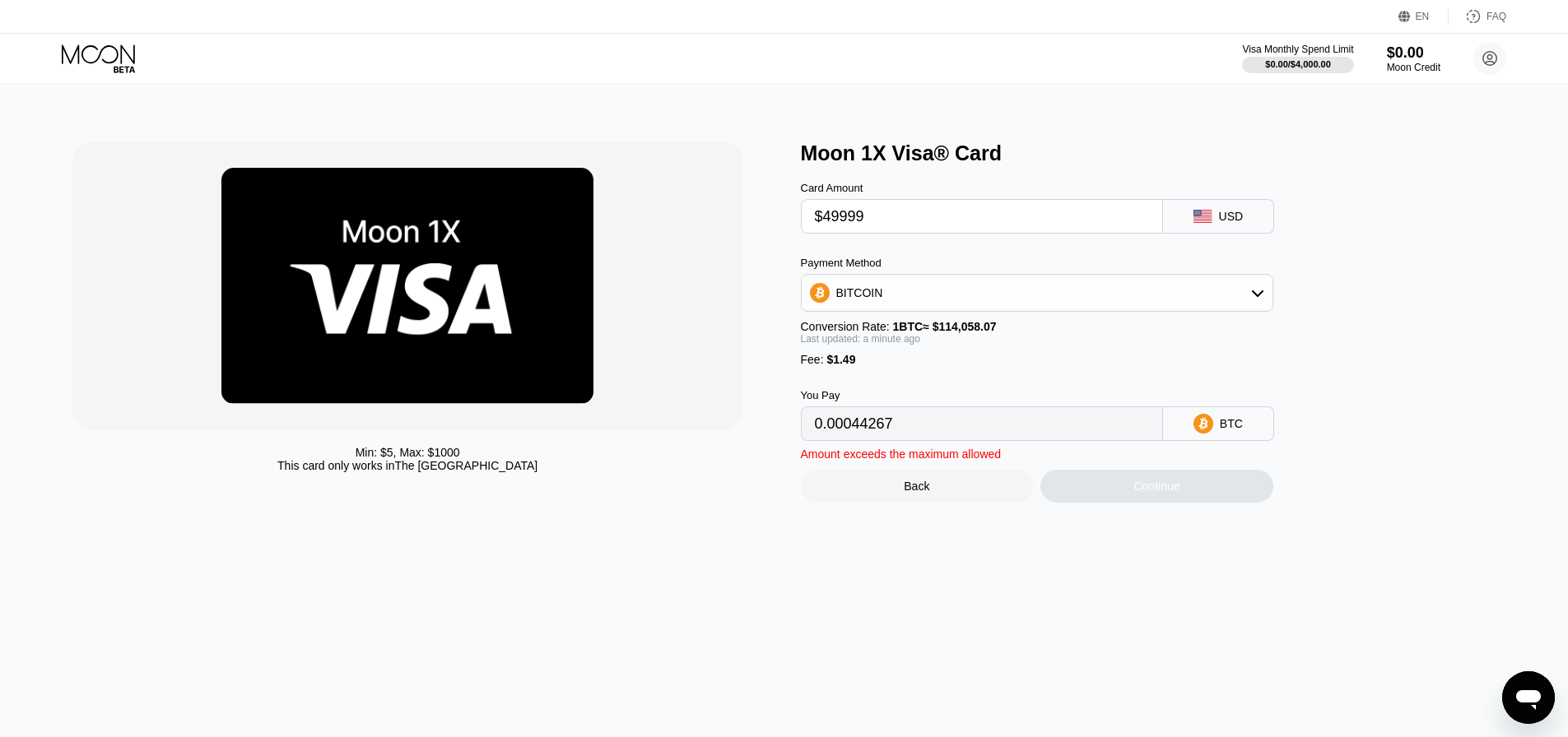
type input "0.43837747"
type input "$4999"
type input "0.04384162"
type input "$499"
type input "0.00438803"
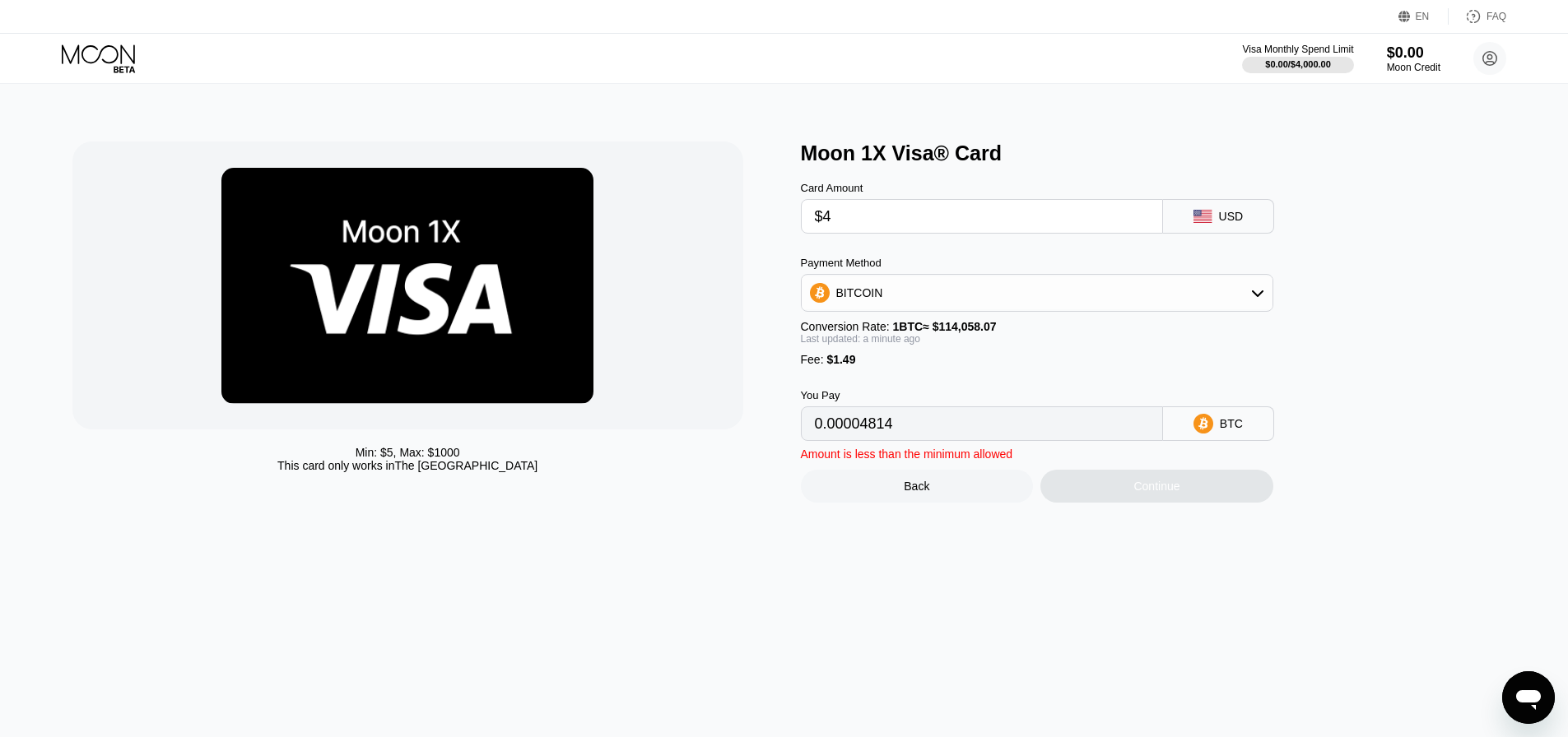
type input "$49"
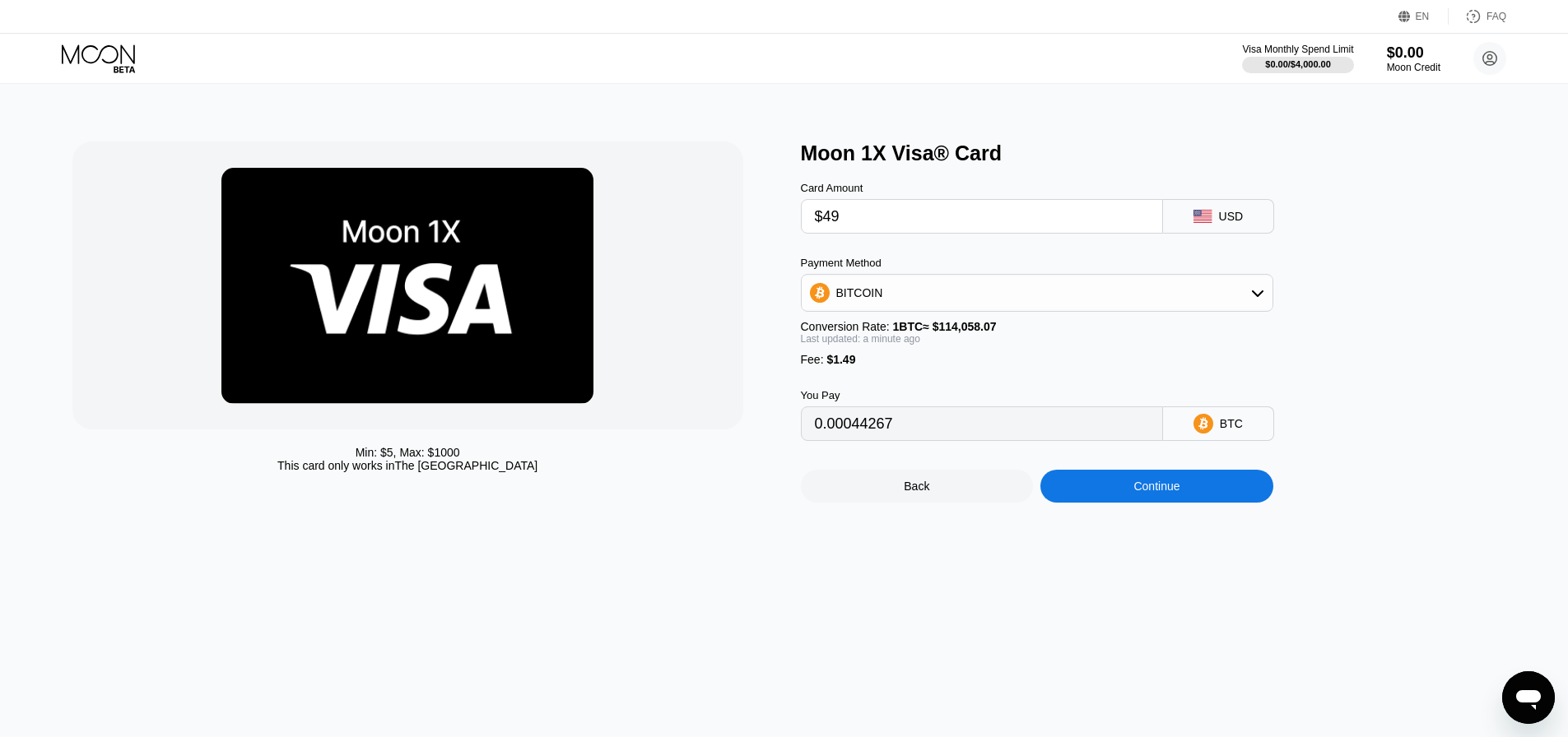
type input "0.00044267"
type input "$499"
type input "0.00438803"
type input "$49"
type input "0.00044267"
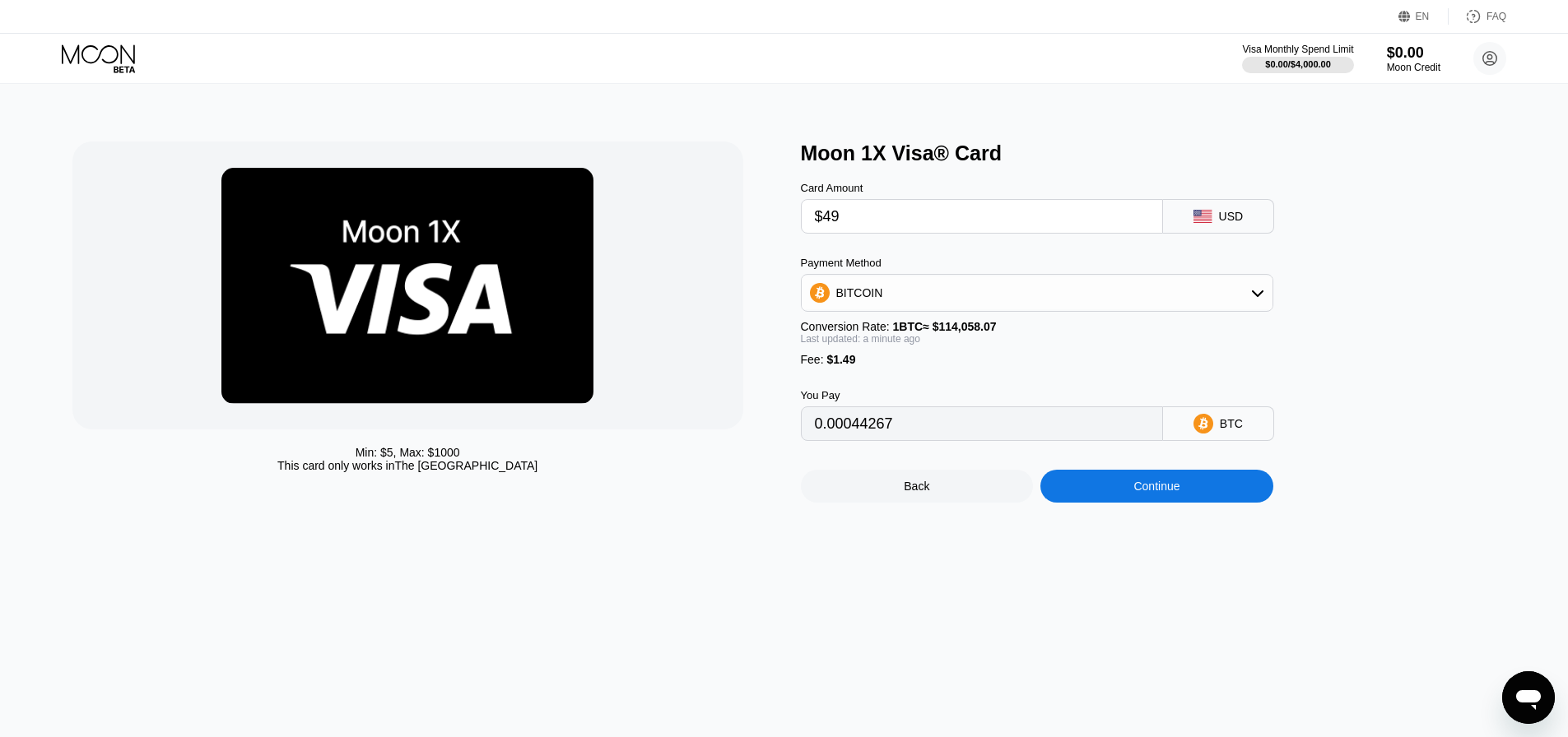
type input "$4"
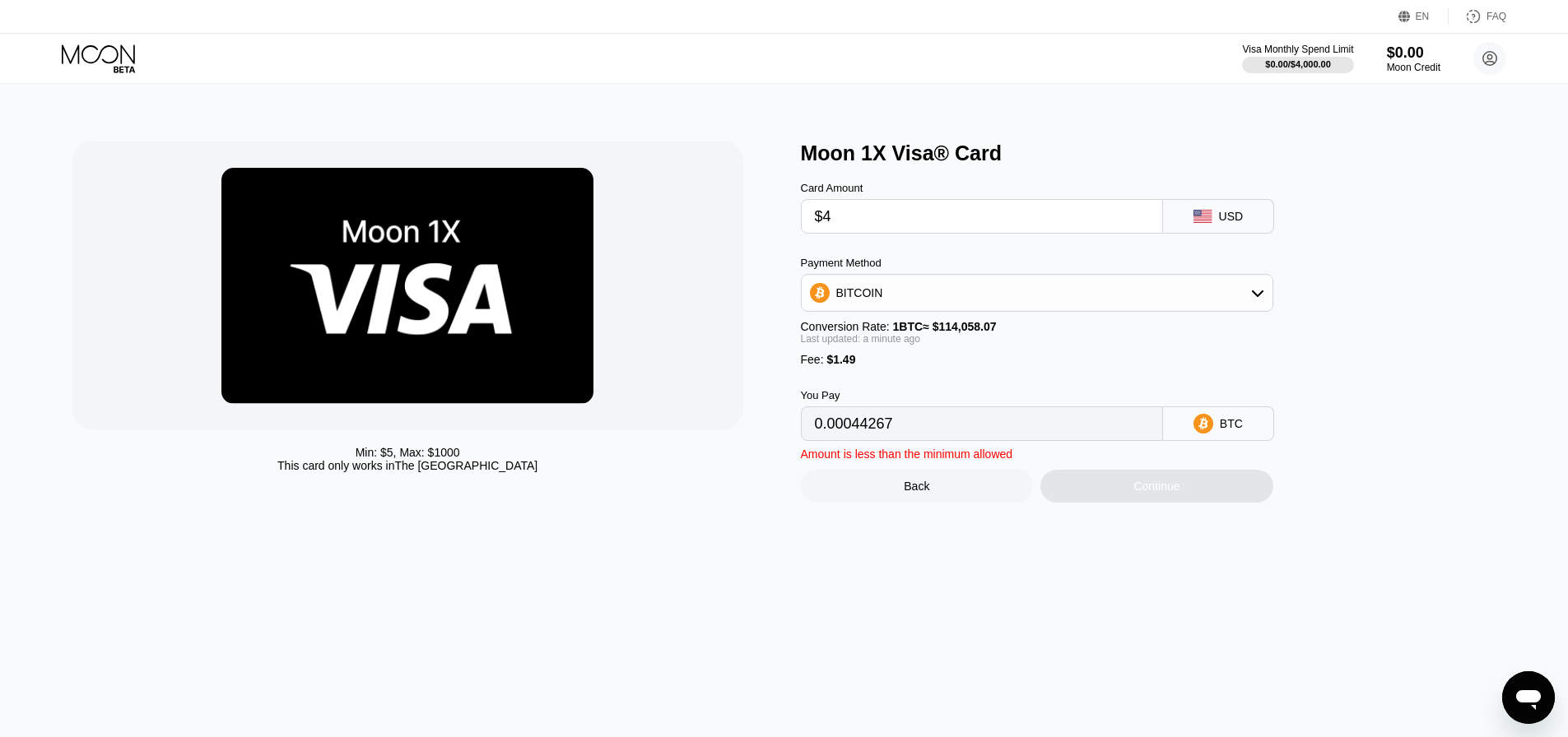
type input "0.00004814"
type input "$4.9"
type input "0.00005603"
type input "$4.99"
type input "0.00005682"
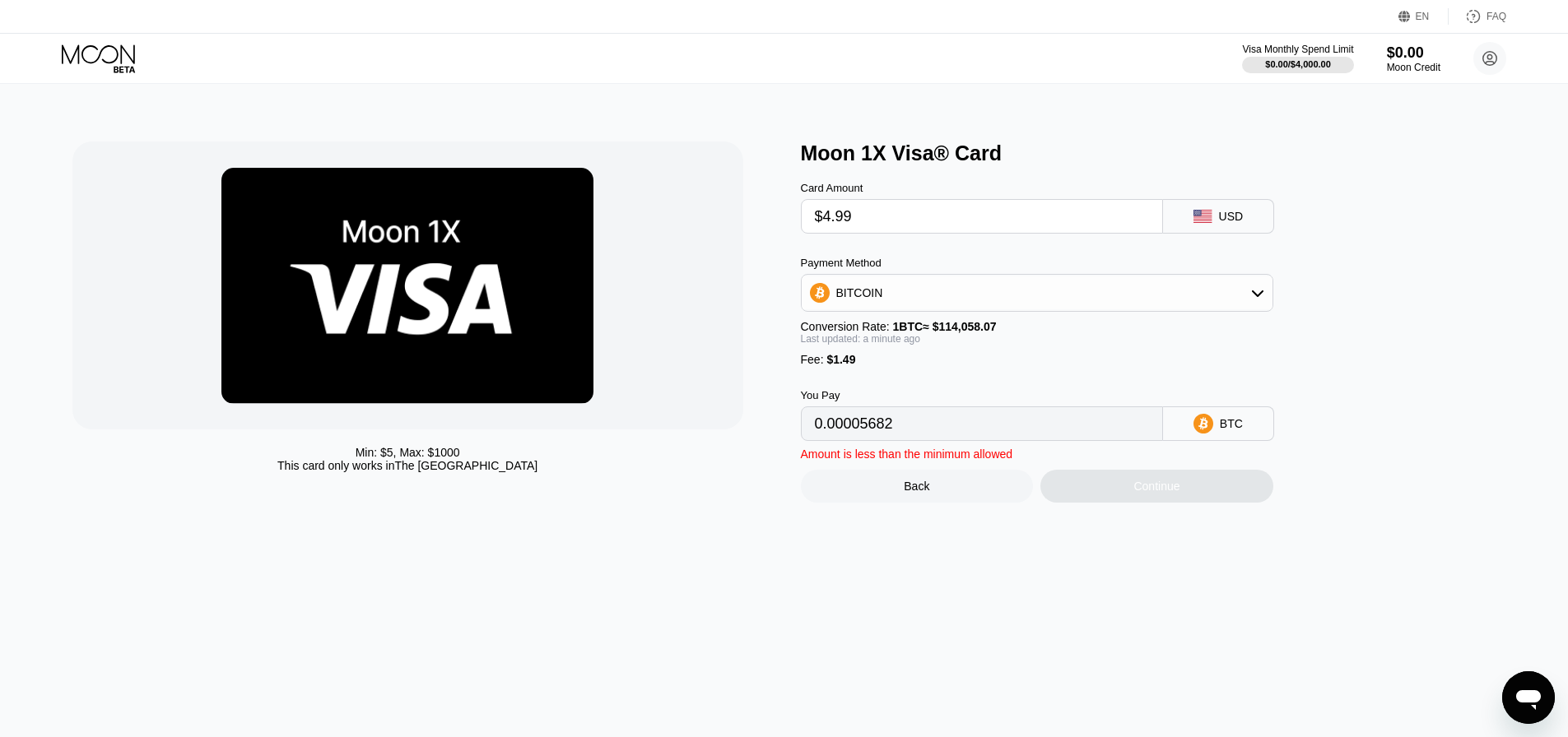
type input "$4.999"
type input "0.00005690"
type input "$4.99999"
type input "0.00005691"
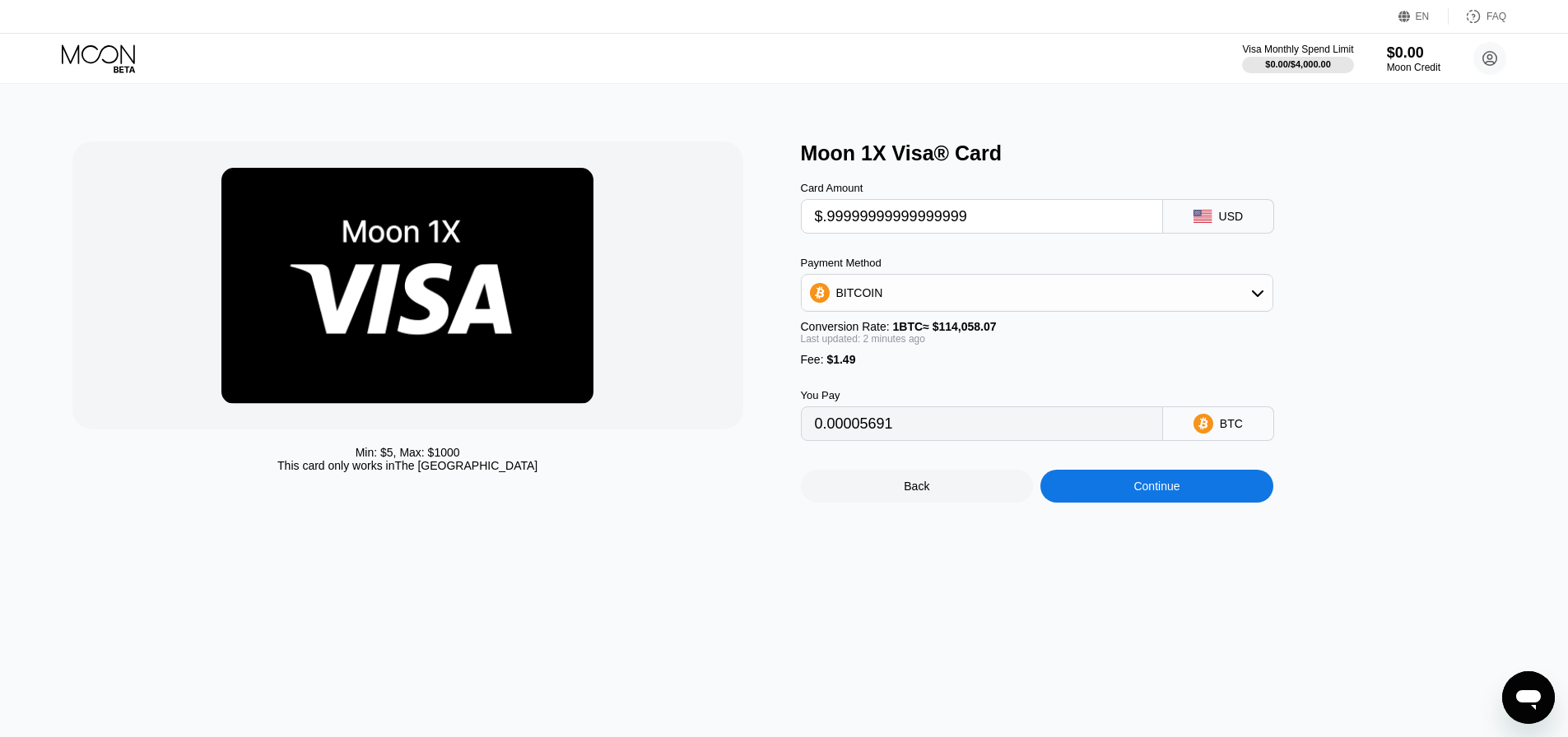
type input "$1.99999999999999999"
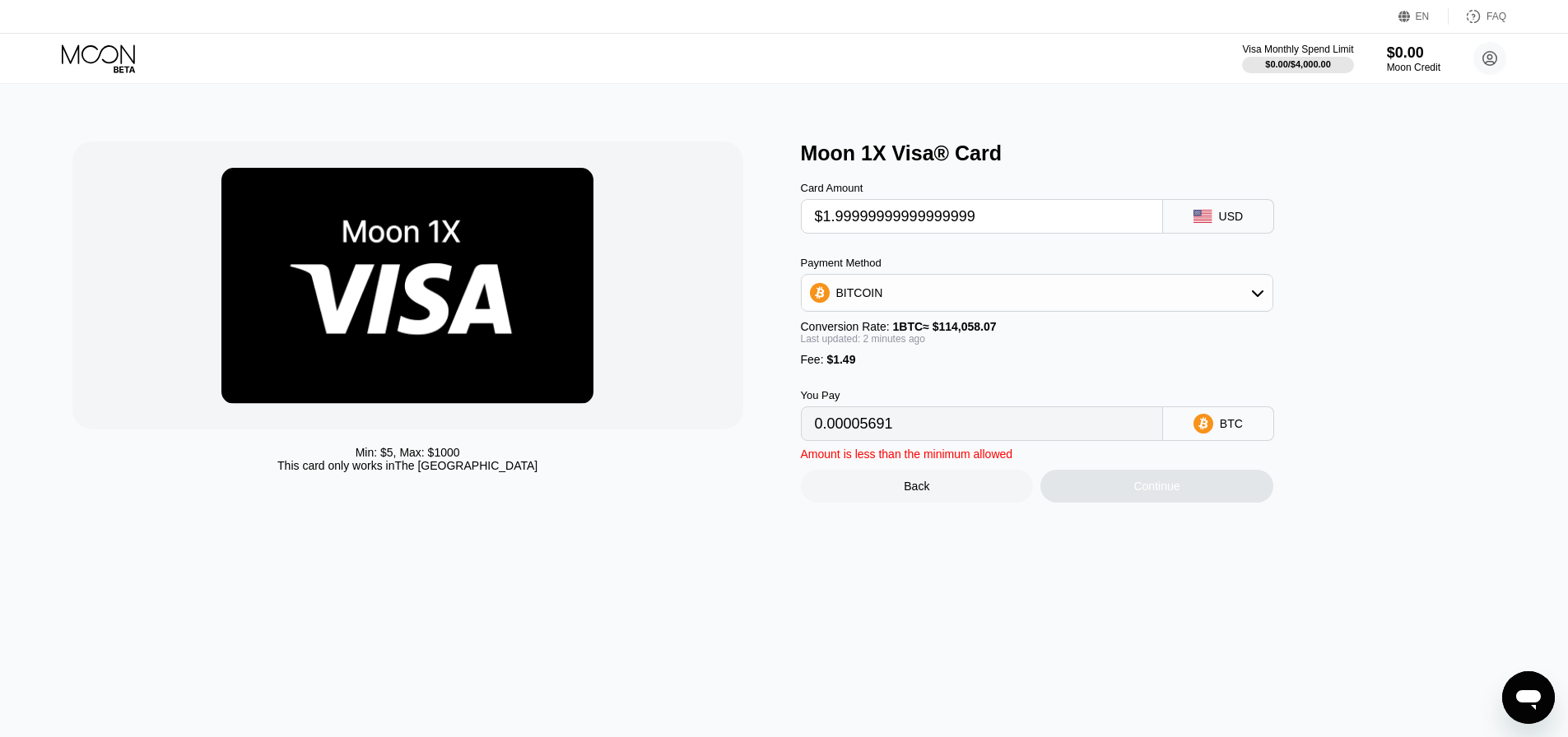
type input "0.00003060"
type input "$.99999999999999999"
type input "0.00002184"
type input "$4.99999999999999999"
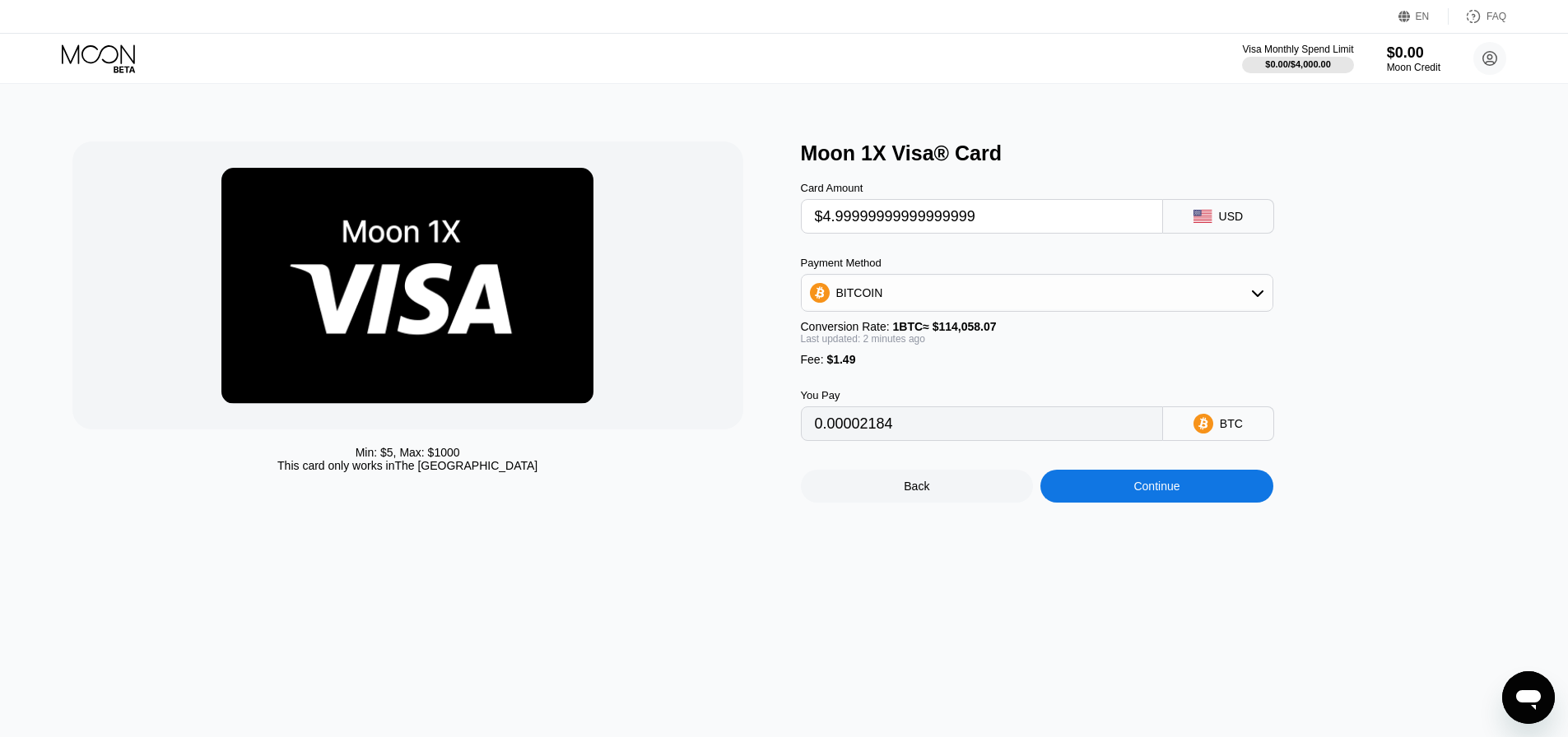
type input "0.00005691"
drag, startPoint x: 1043, startPoint y: 231, endPoint x: 818, endPoint y: 229, distance: 225.0
click at [818, 229] on input "$4.99999999999999999" at bounding box center [982, 217] width 334 height 33
drag, startPoint x: 1019, startPoint y: 225, endPoint x: 822, endPoint y: 218, distance: 197.1
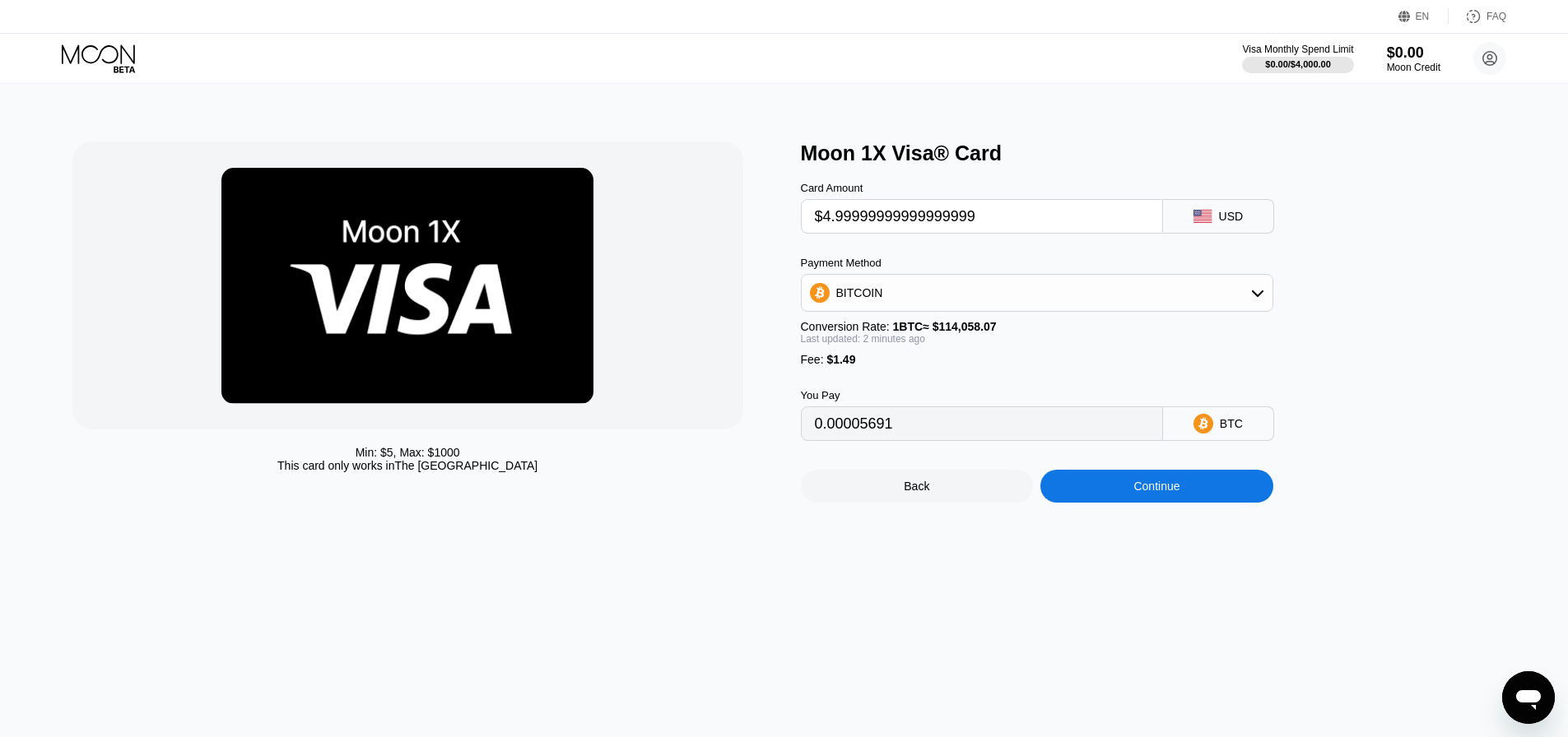
click at [822, 218] on input "$4.99999999999999999" at bounding box center [982, 217] width 334 height 33
type input "$4.99999999999999999"
click at [950, 497] on div "Back" at bounding box center [918, 486] width 233 height 33
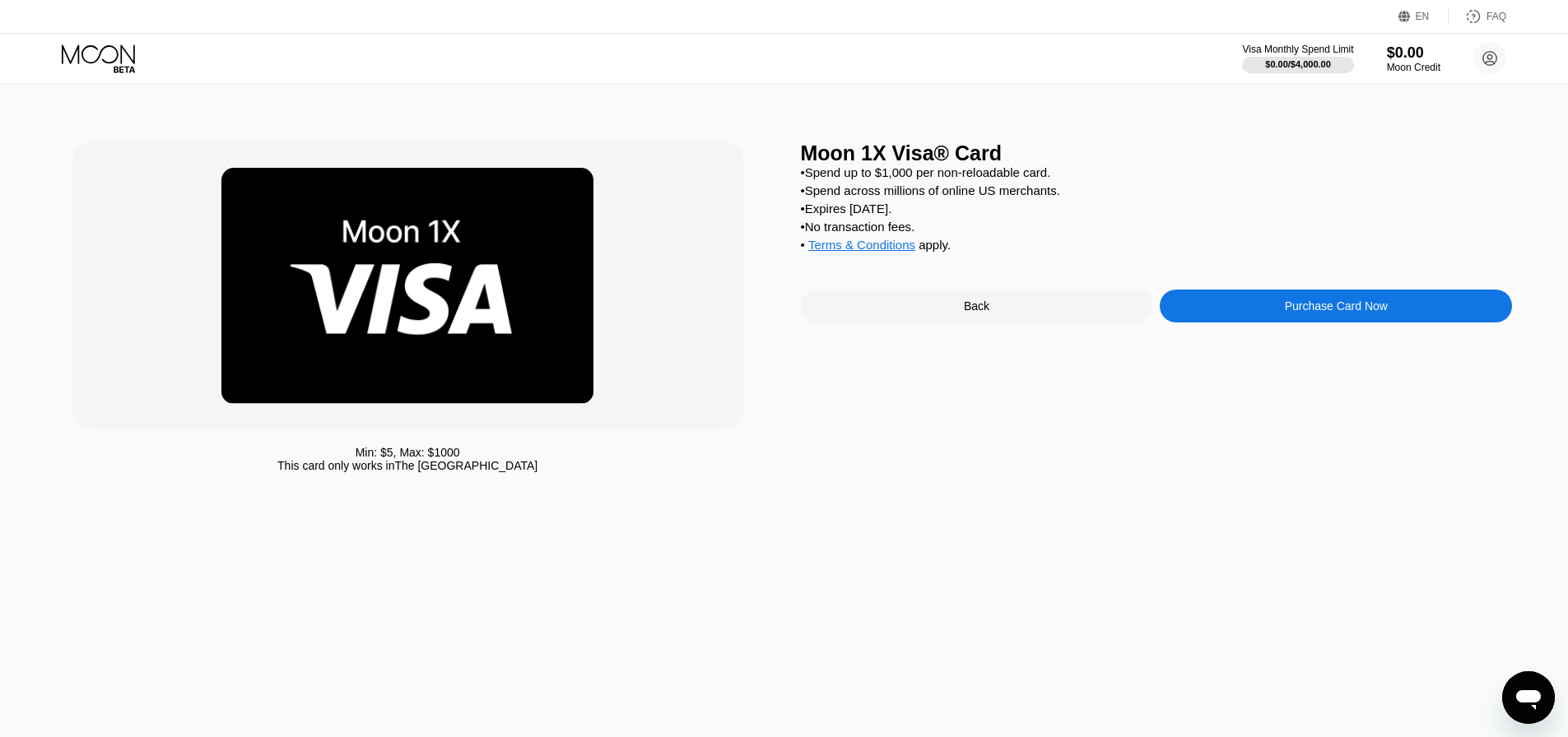
click at [966, 313] on div "Back" at bounding box center [977, 306] width 26 height 13
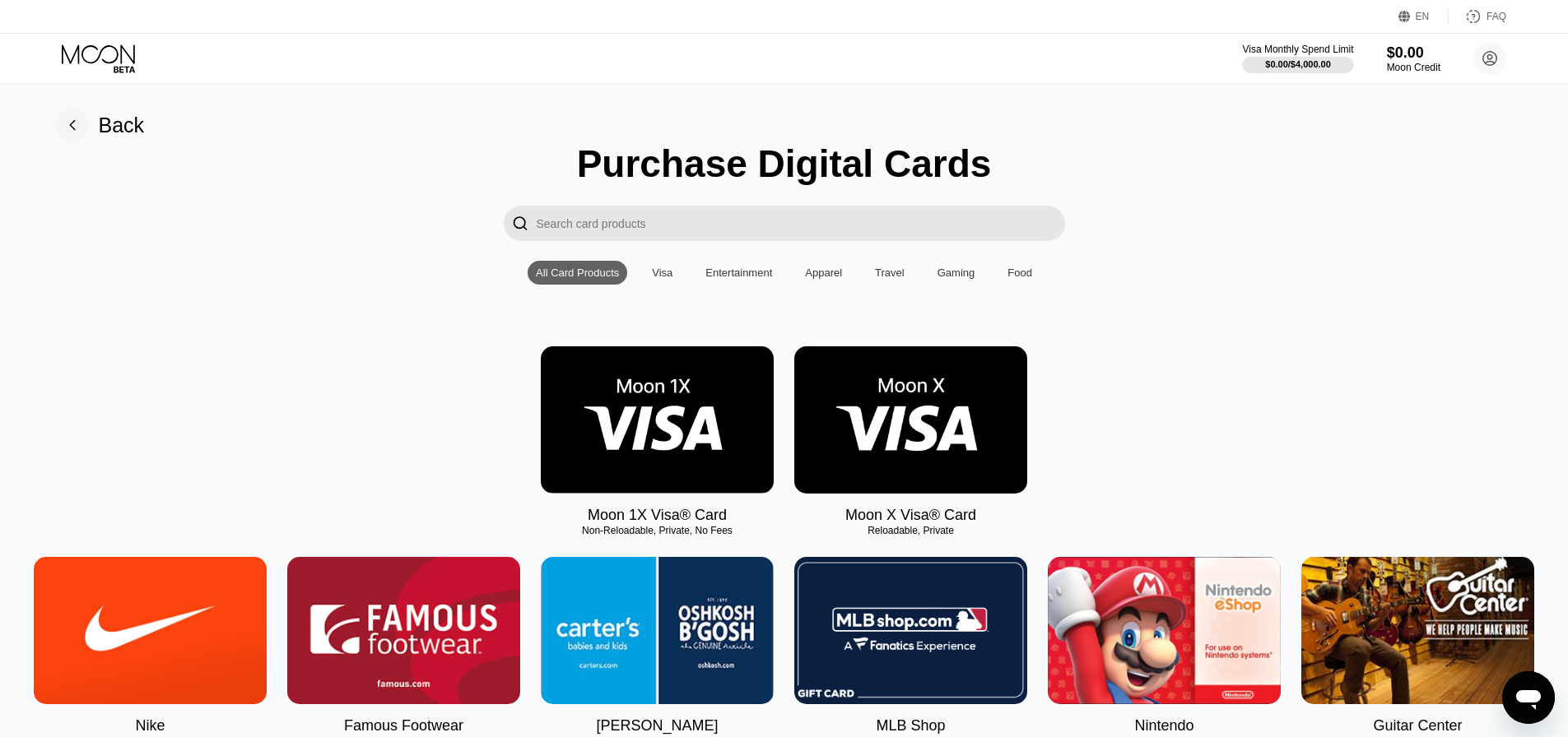
click at [887, 422] on img at bounding box center [910, 420] width 233 height 147
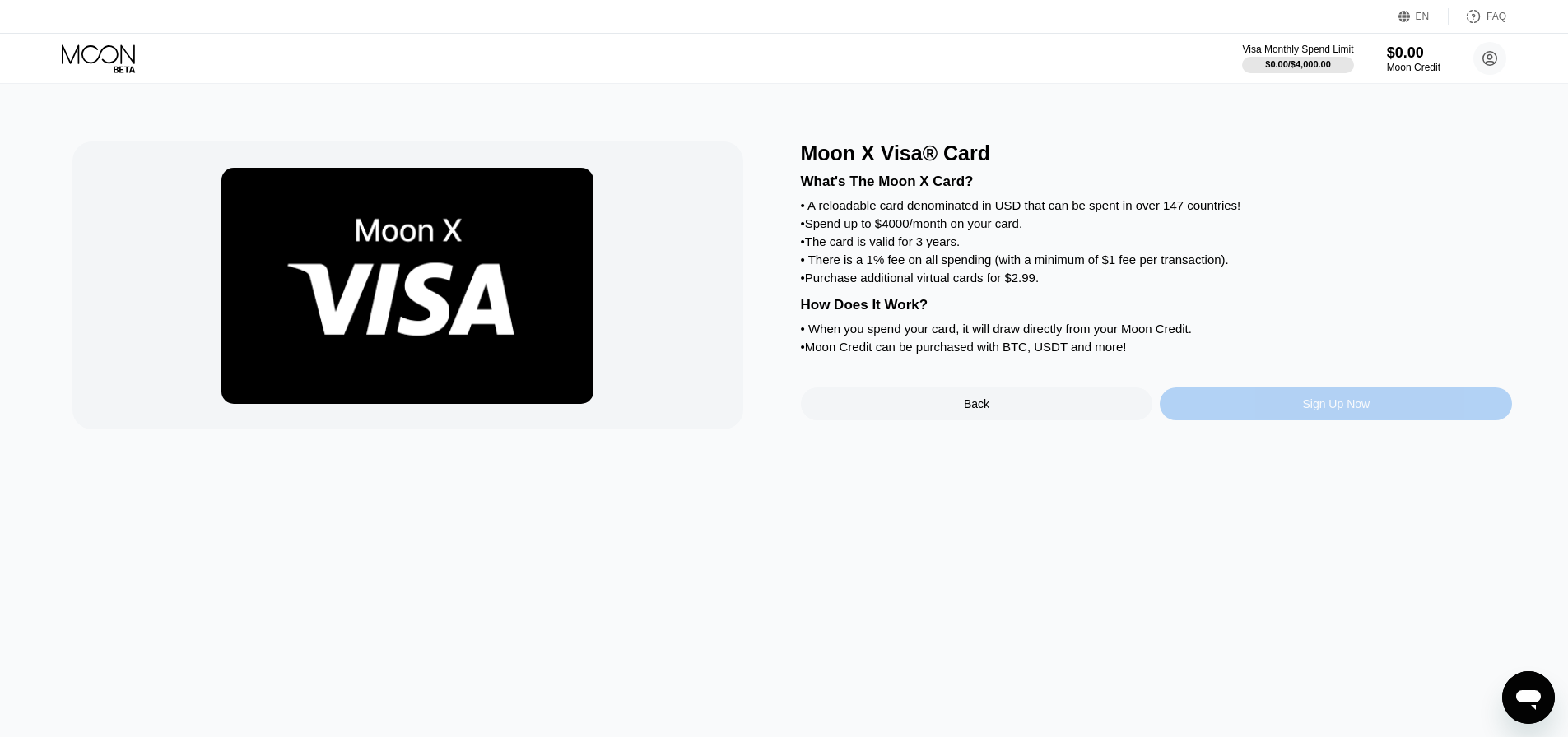
click at [1216, 421] on div "Sign Up Now" at bounding box center [1336, 404] width 352 height 33
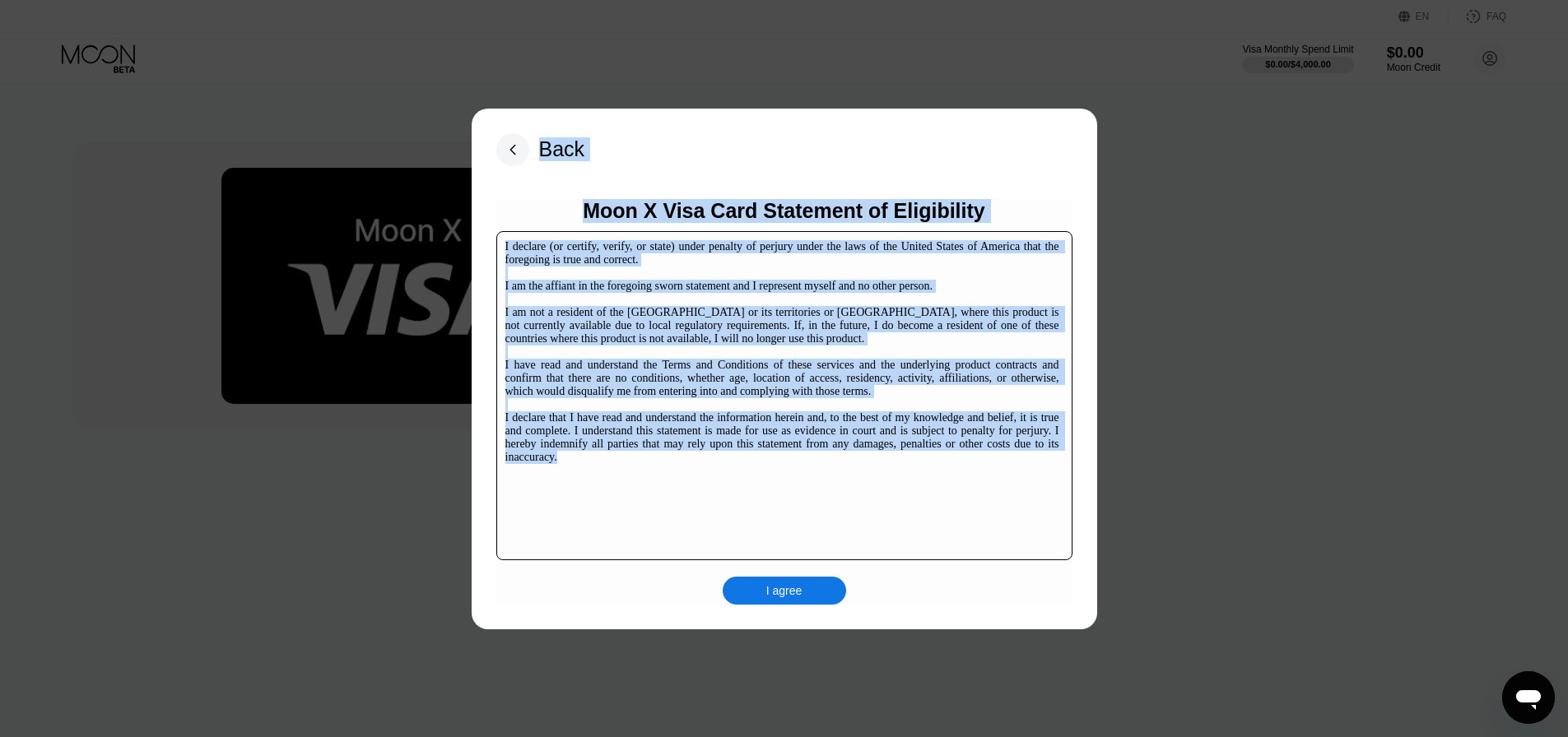
drag, startPoint x: 764, startPoint y: 467, endPoint x: 415, endPoint y: 208, distance: 434.6
click at [415, 208] on div "Back Moon X Visa Card Statement of Eligibility I declare (or certify, verify, o…" at bounding box center [784, 368] width 1568 height 737
click at [574, 296] on div "I declare (or certify, verify, or state) under penalty of perjury under the law…" at bounding box center [783, 352] width 554 height 224
drag, startPoint x: 589, startPoint y: 501, endPoint x: 553, endPoint y: 271, distance: 232.8
click at [492, 248] on div "Back Moon X Visa Card Statement of Eligibility I declare (or certify, verify, o…" at bounding box center [785, 369] width 626 height 521
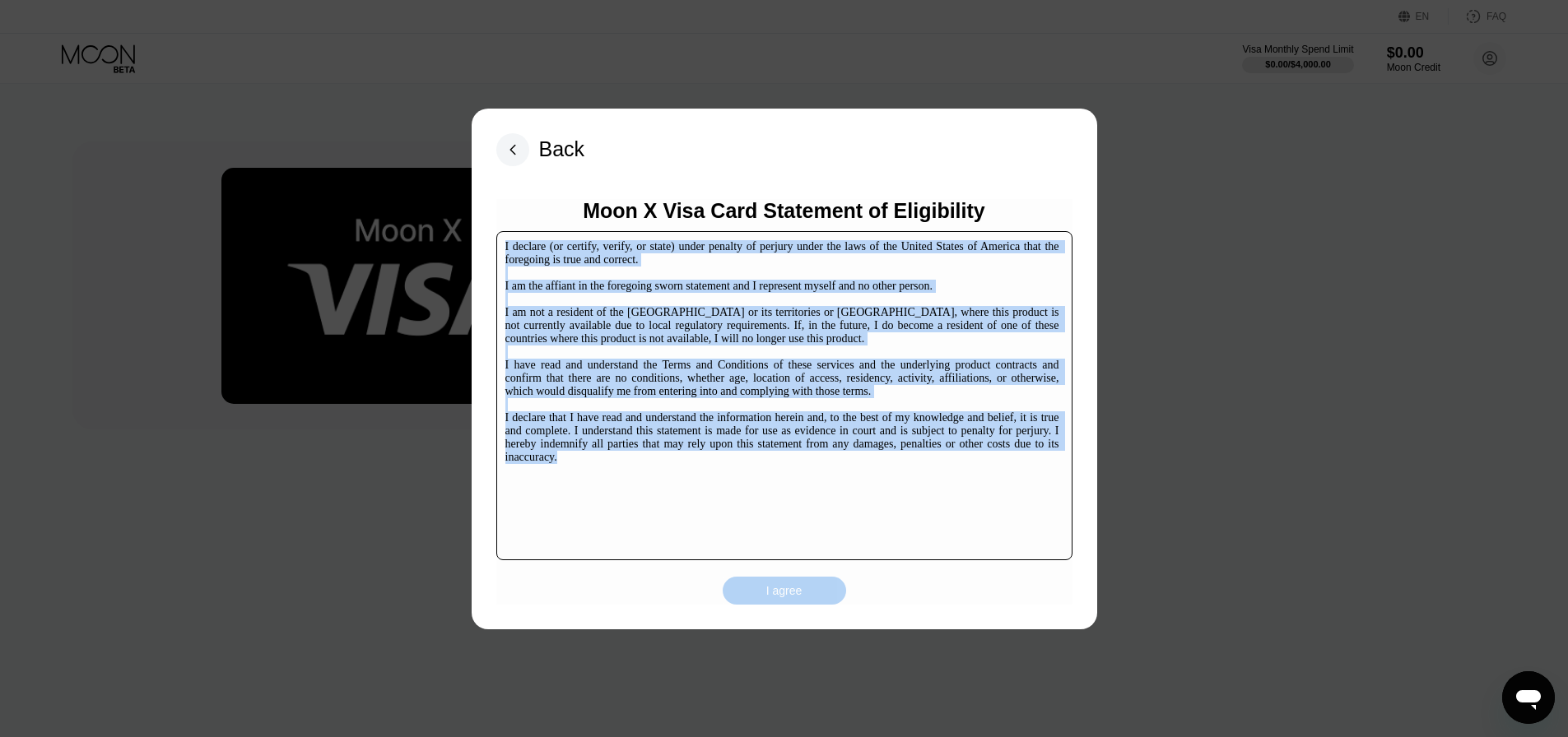
click at [812, 598] on div "I agree" at bounding box center [784, 591] width 124 height 28
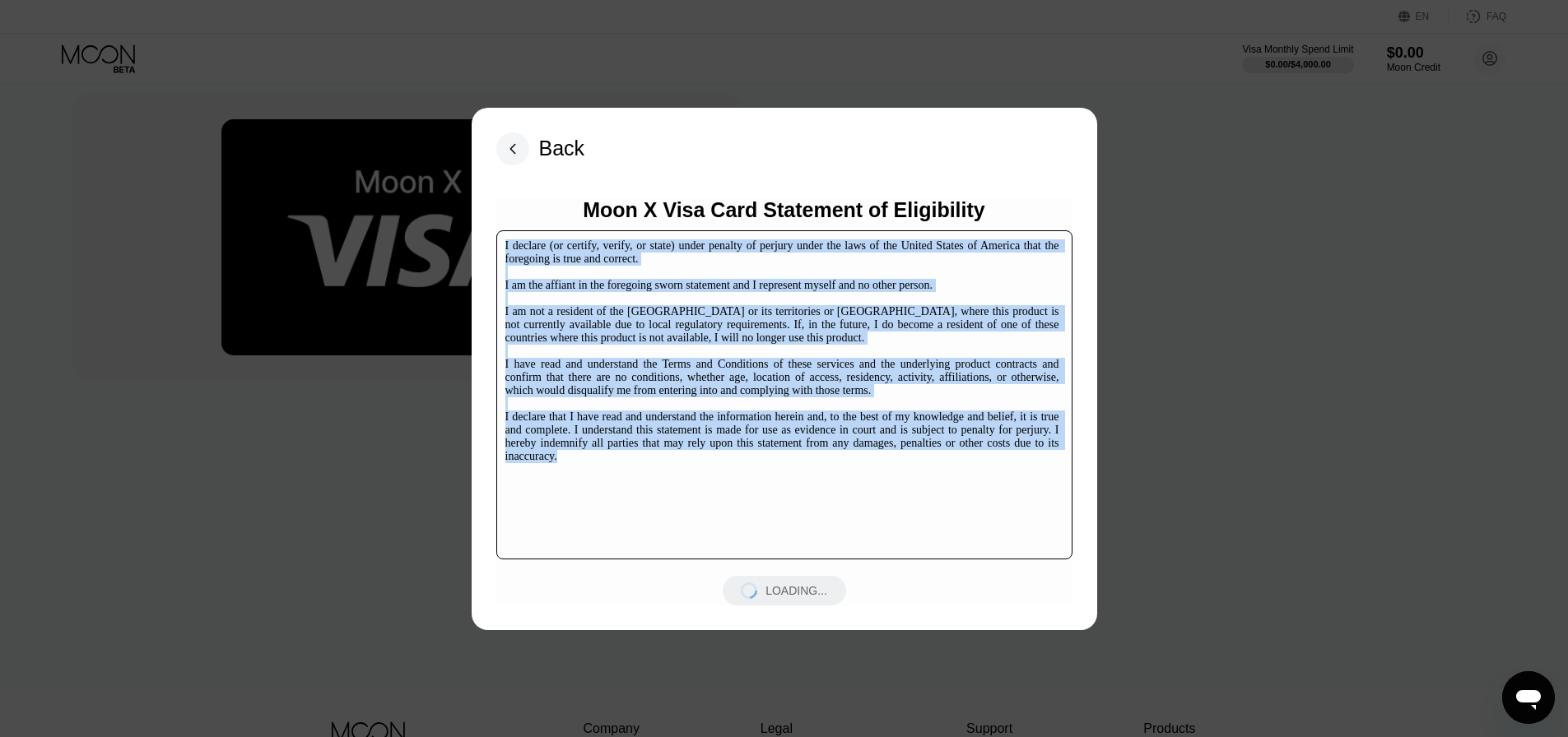
scroll to position [82, 0]
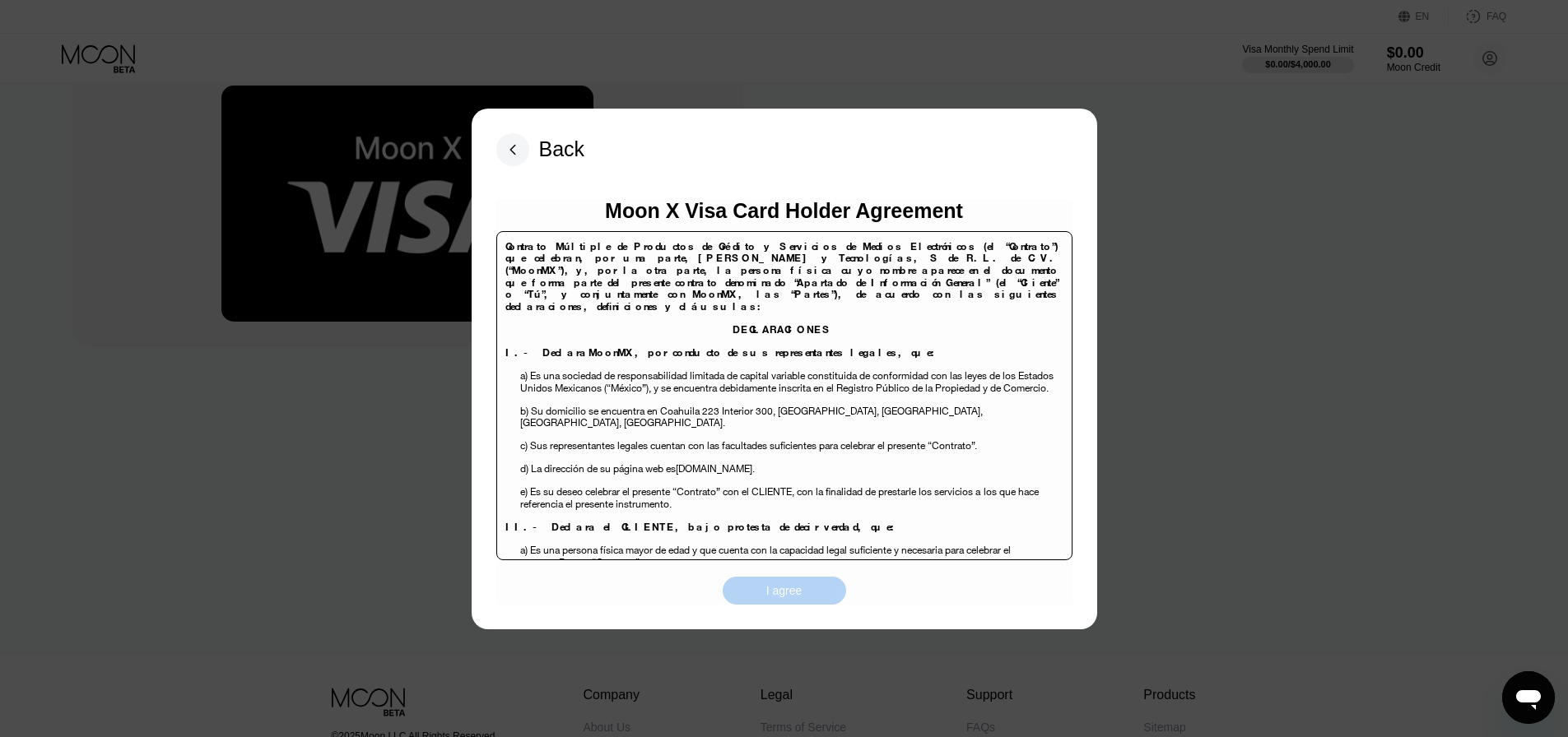
click at [785, 588] on div "I agree" at bounding box center [785, 591] width 37 height 15
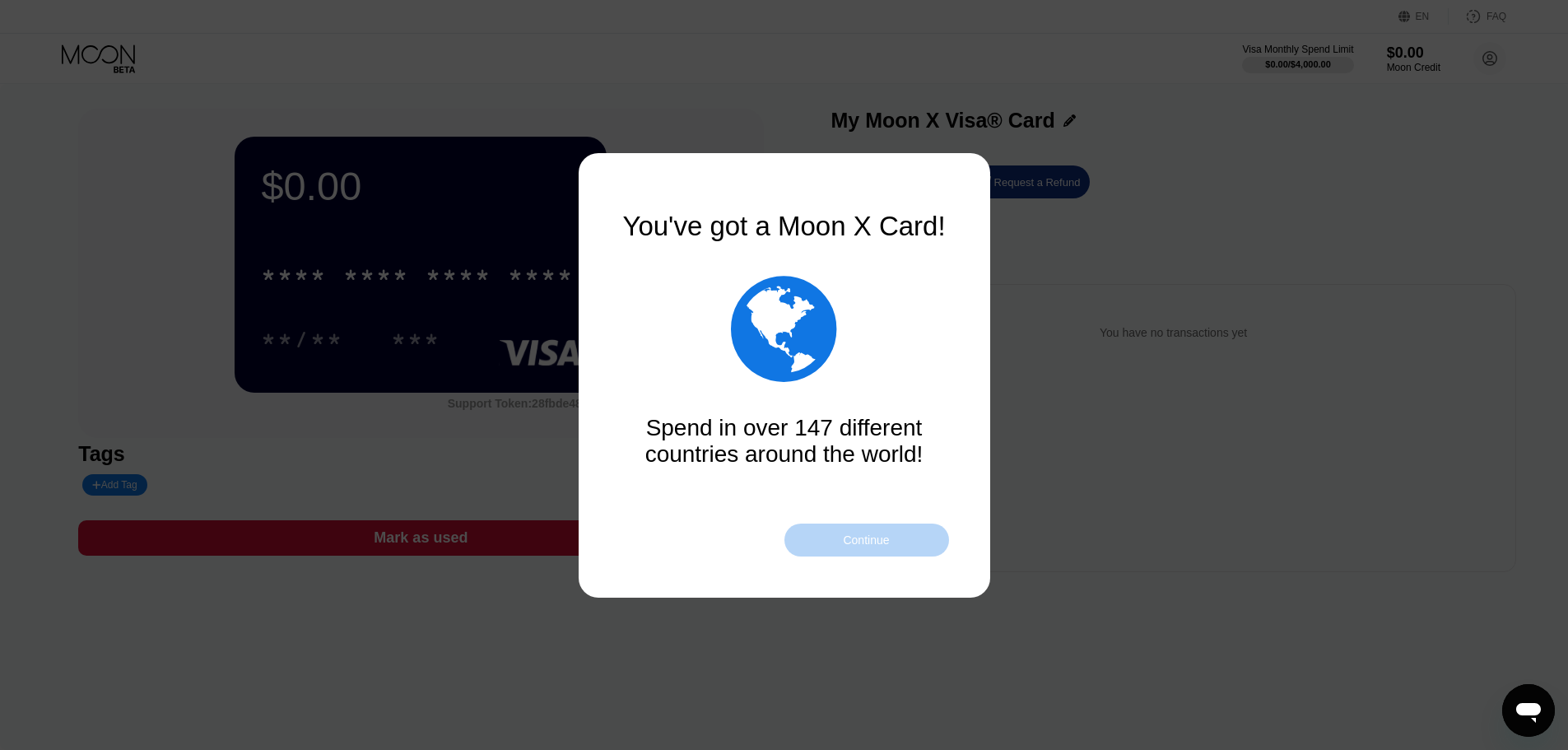
click at [900, 539] on div "Continue" at bounding box center [867, 540] width 165 height 33
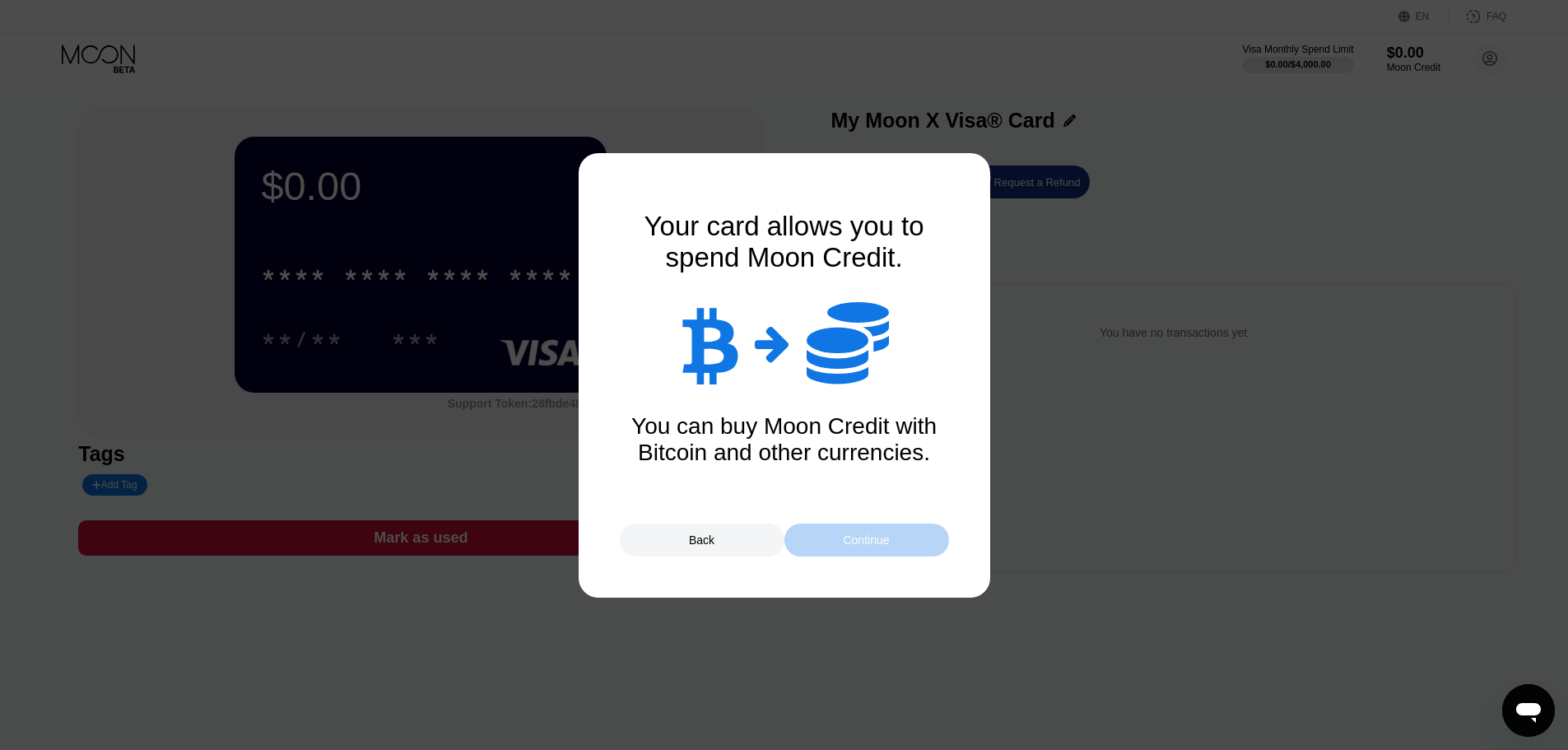
click at [900, 539] on div "Continue" at bounding box center [867, 540] width 165 height 33
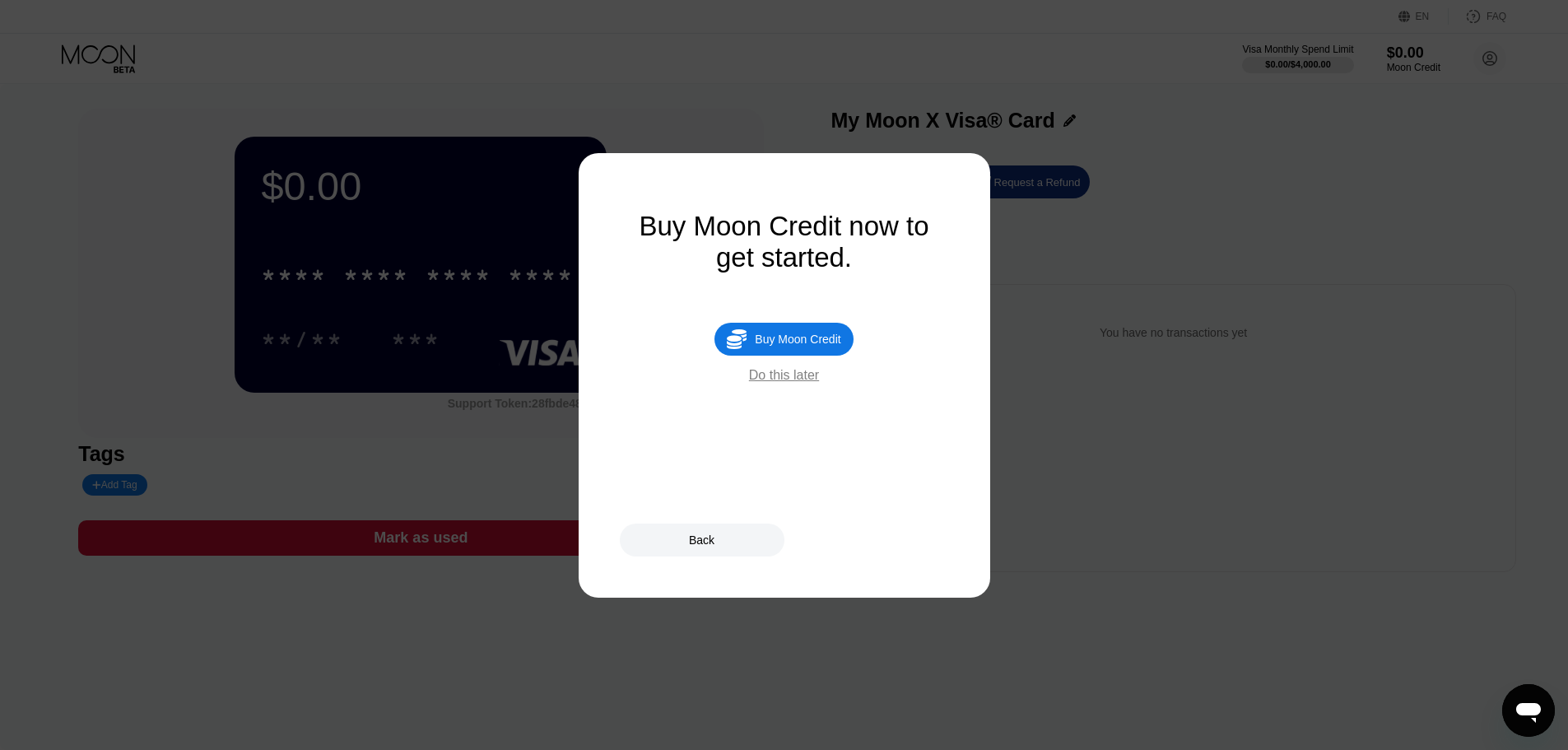
click at [810, 382] on div "Do this later" at bounding box center [784, 375] width 70 height 15
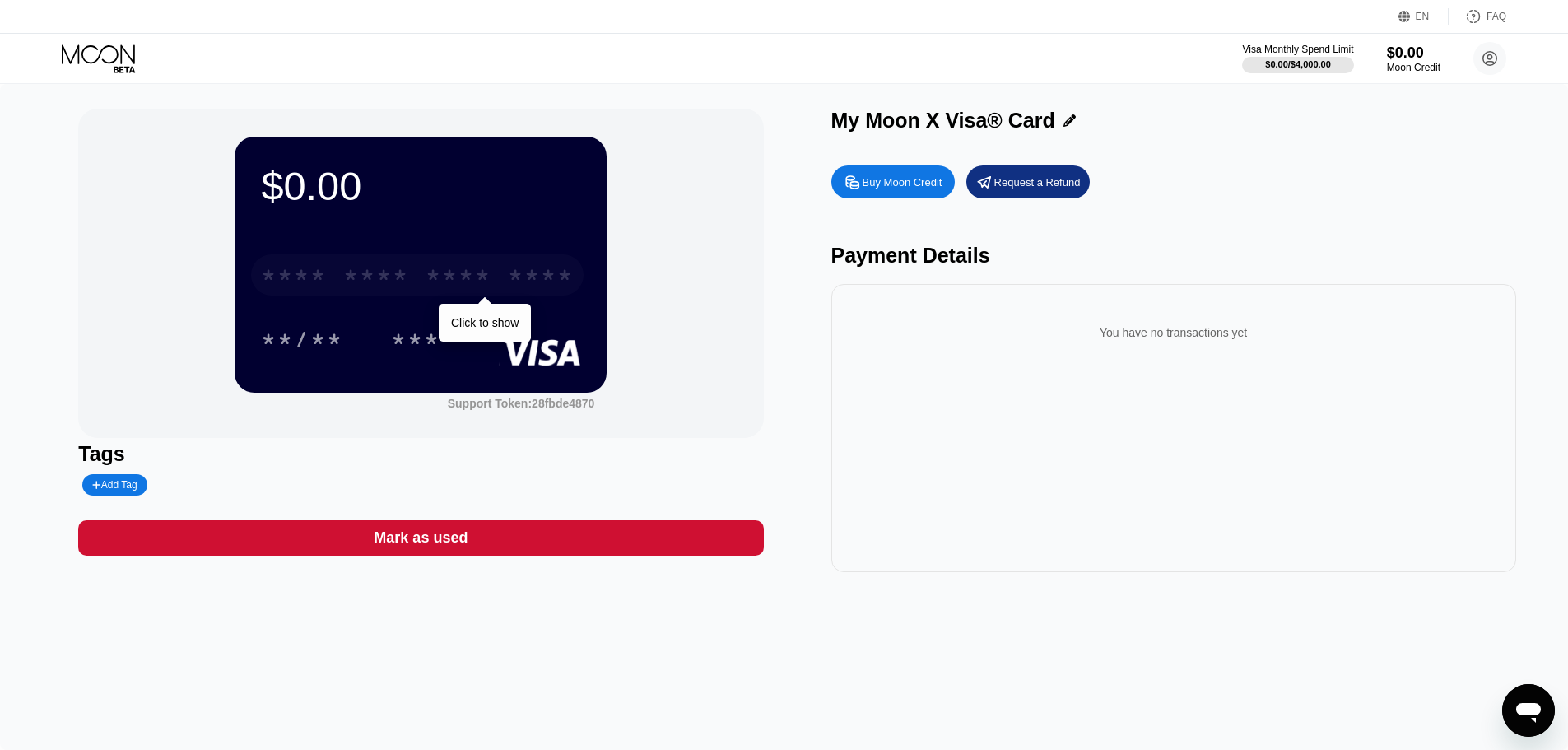
click at [537, 280] on div "****" at bounding box center [541, 277] width 66 height 27
click at [488, 308] on div "* * * * * * * * * * * * **** **/** ***" at bounding box center [420, 291] width 319 height 97
click at [480, 278] on div "* * * *" at bounding box center [458, 277] width 66 height 27
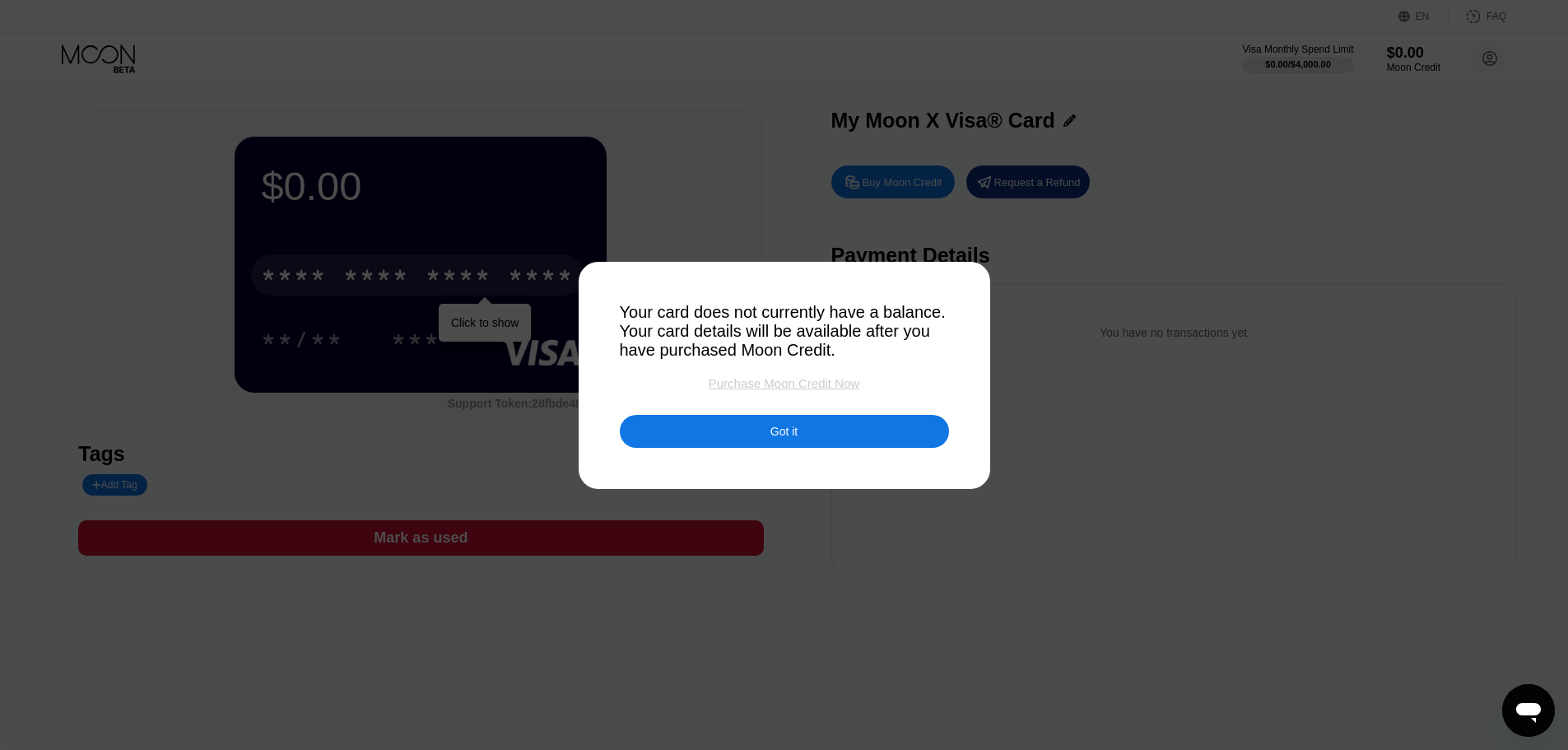
click at [821, 390] on div "Purchase Moon Credit Now" at bounding box center [784, 382] width 151 height 14
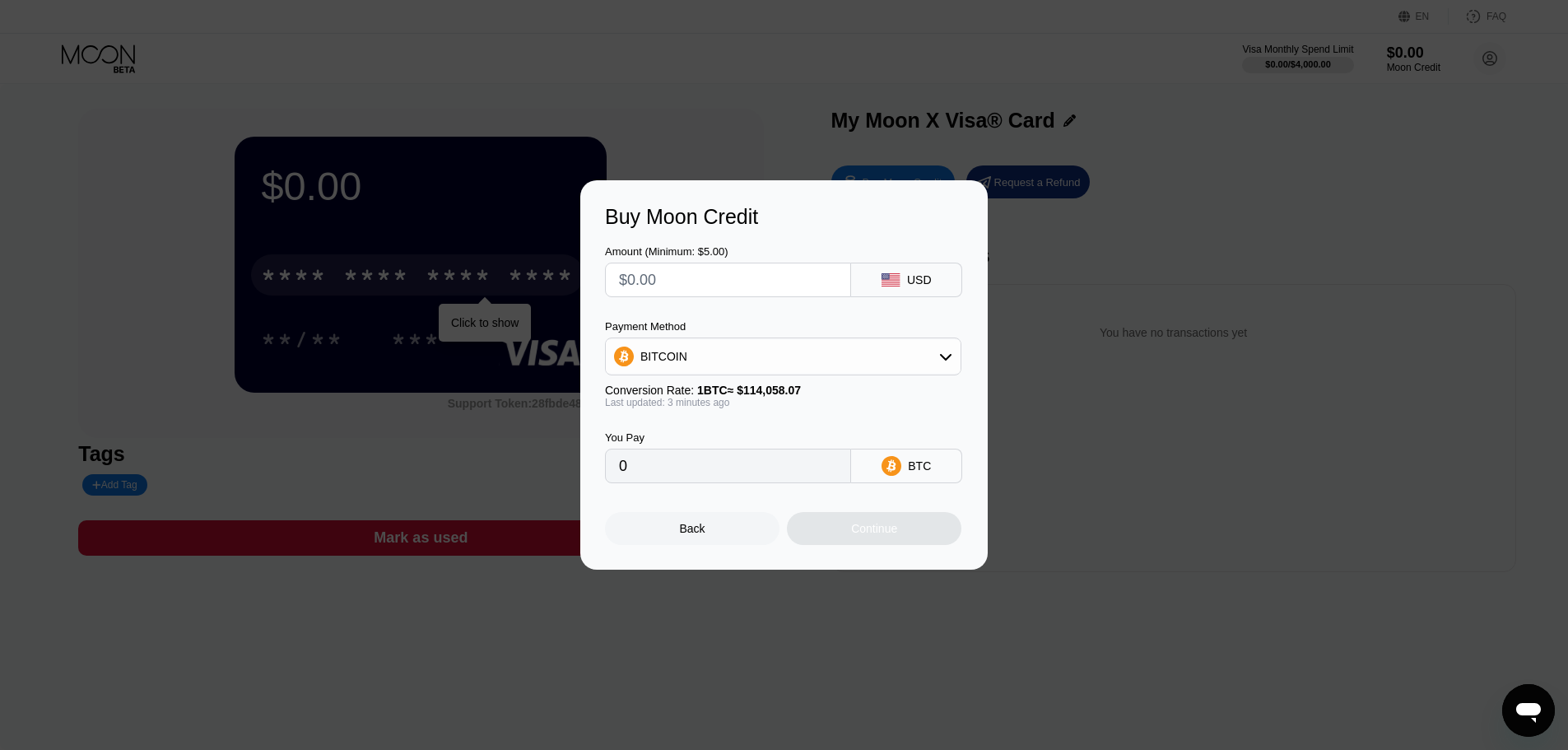
click at [728, 269] on input "text" at bounding box center [728, 280] width 218 height 33
type input "$0"
type input "$1"
type input "0.00000877"
type input "0"
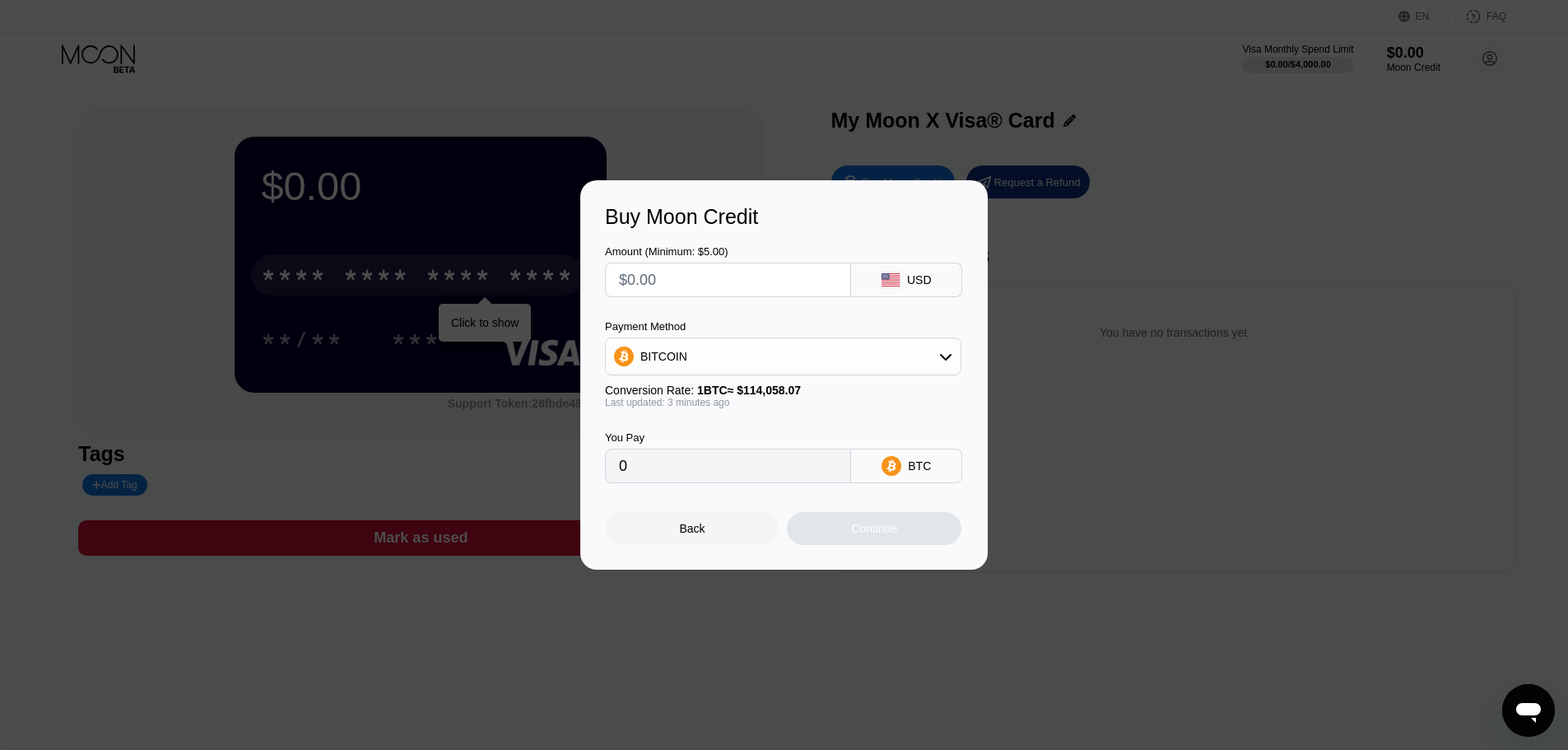
type input "$4"
type input "0.00003507"
type input "0"
type input "$5"
type input "0.00004384"
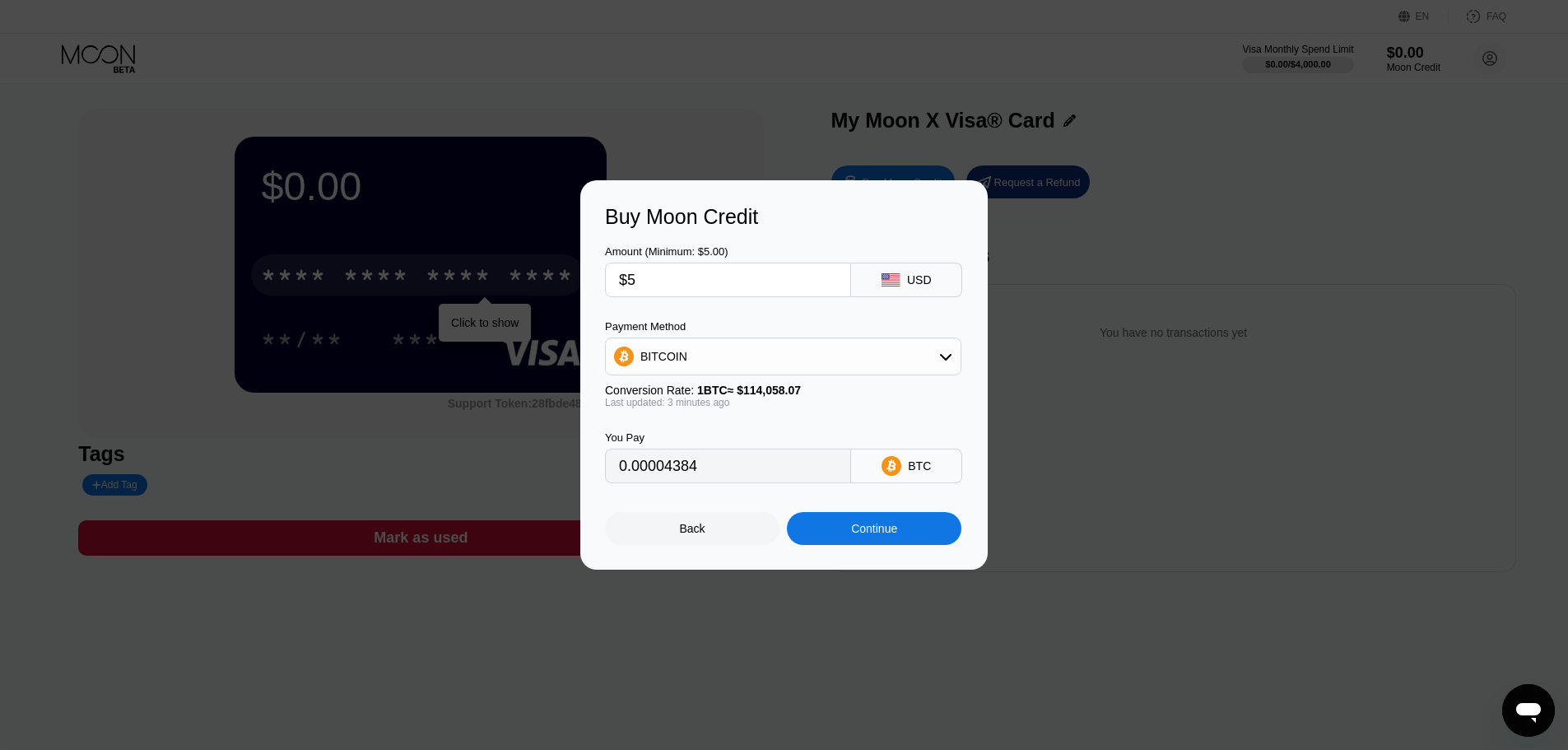
type input "$5"
click at [831, 530] on div "Continue" at bounding box center [874, 529] width 175 height 33
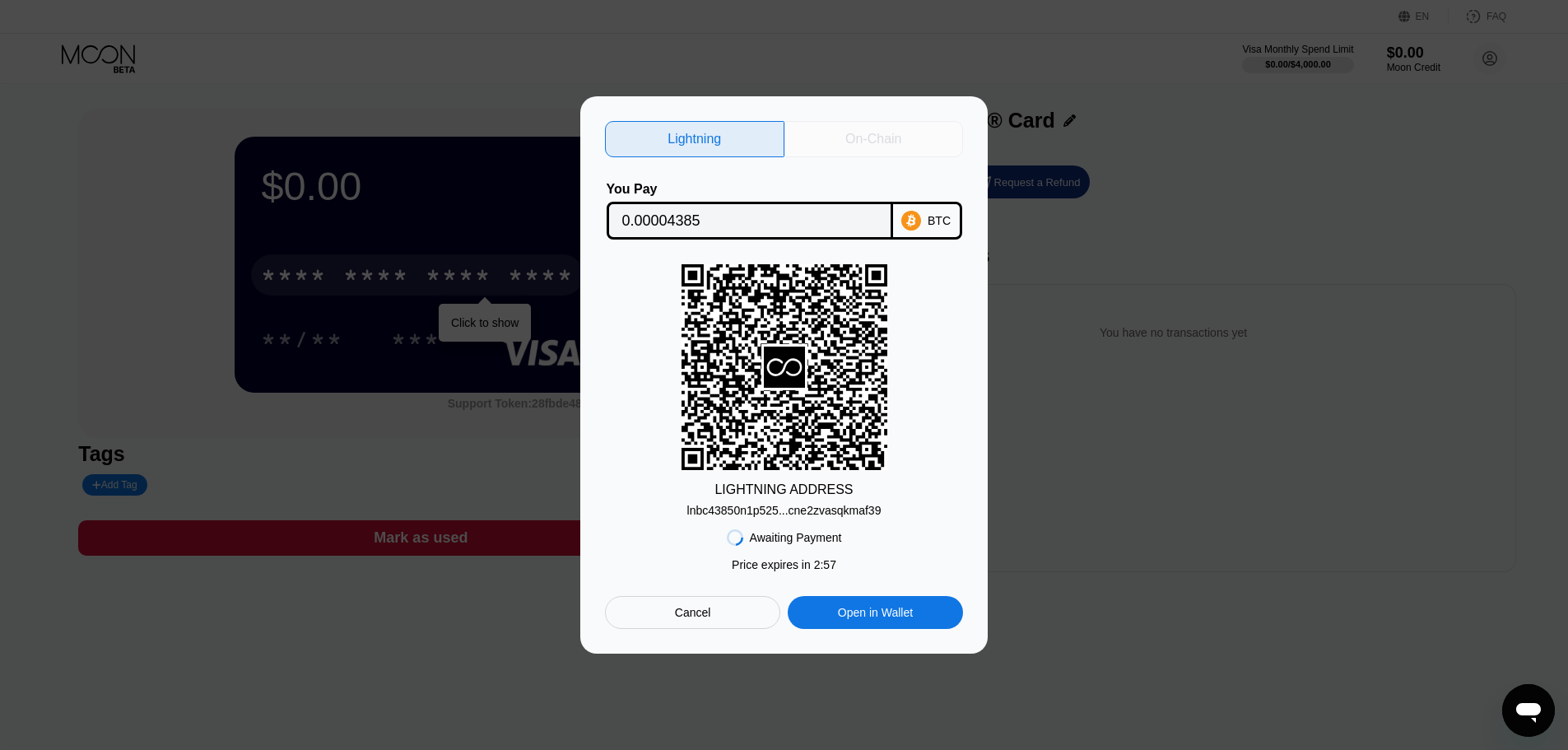
click at [867, 144] on div "On-Chain" at bounding box center [875, 139] width 179 height 37
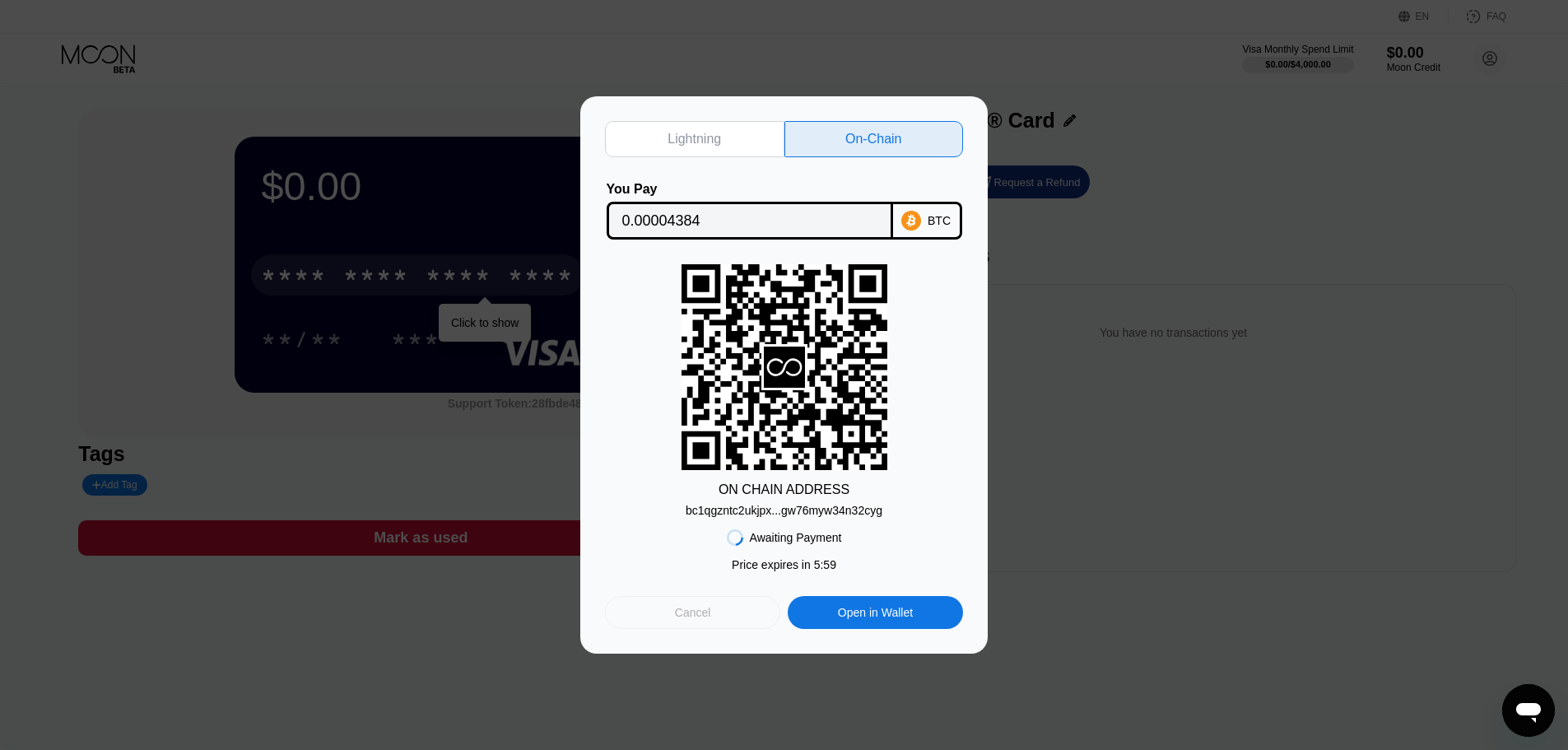
click at [738, 609] on div "Cancel" at bounding box center [693, 612] width 176 height 33
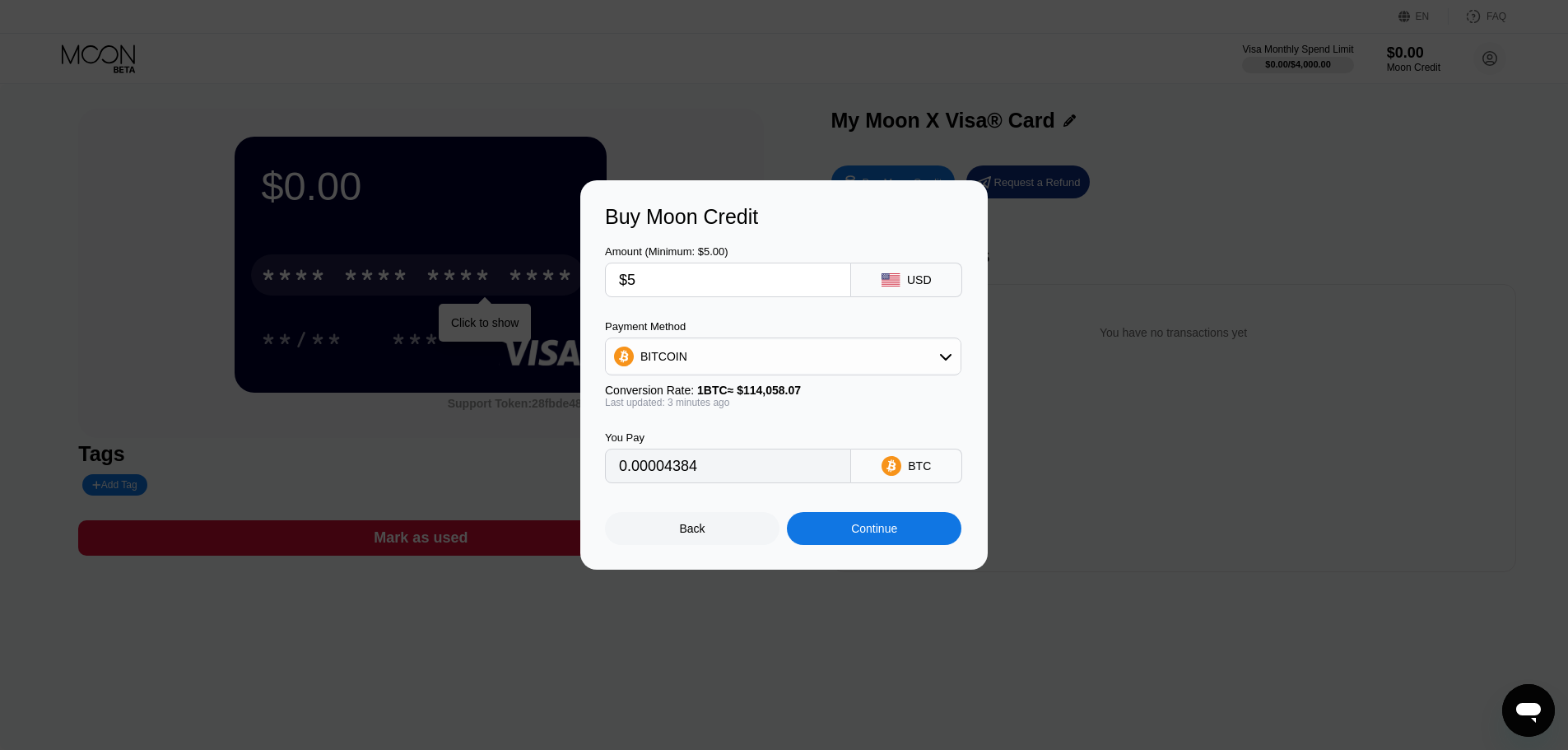
click at [711, 533] on div "Back" at bounding box center [692, 529] width 175 height 33
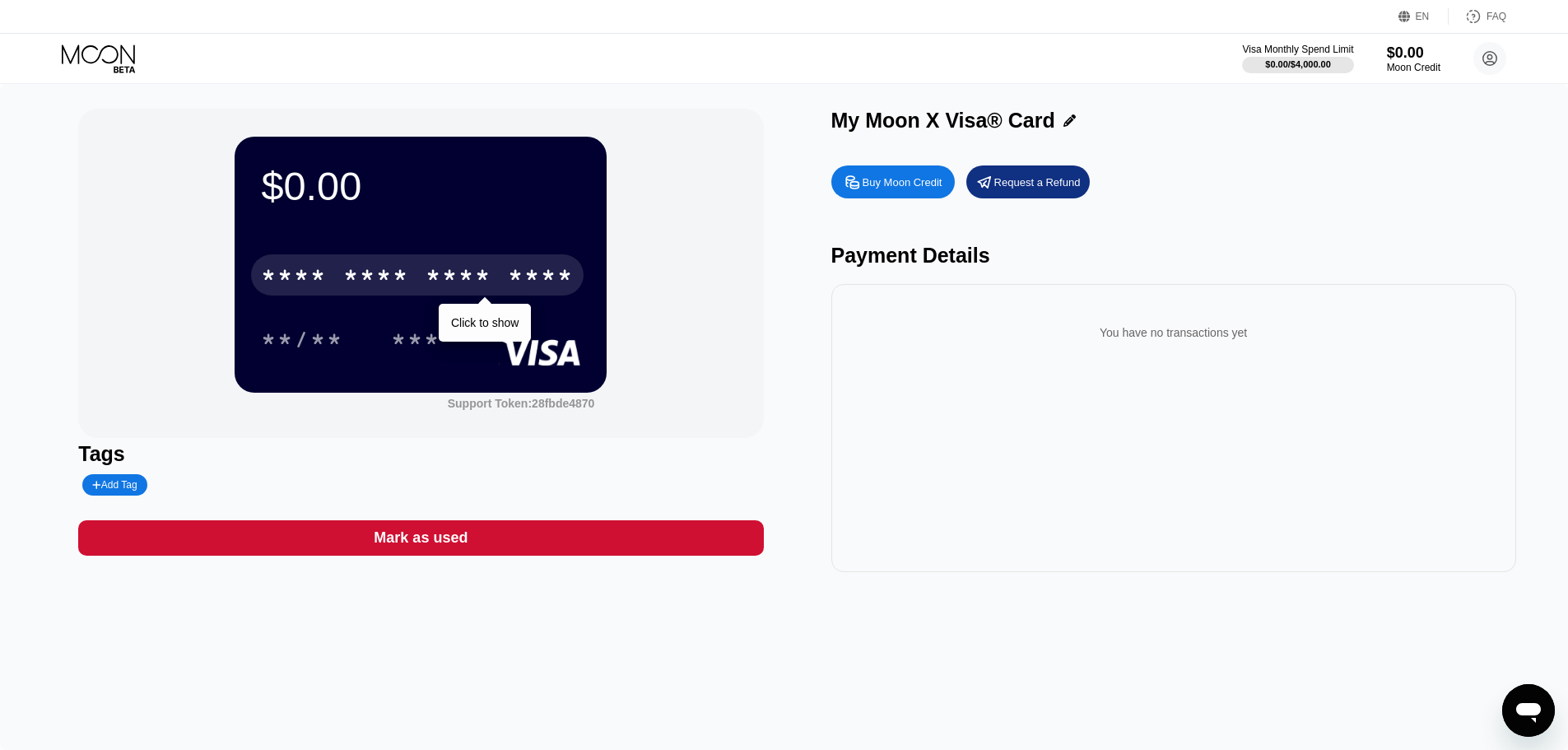
click at [582, 544] on div "Mark as used" at bounding box center [420, 538] width 685 height 36
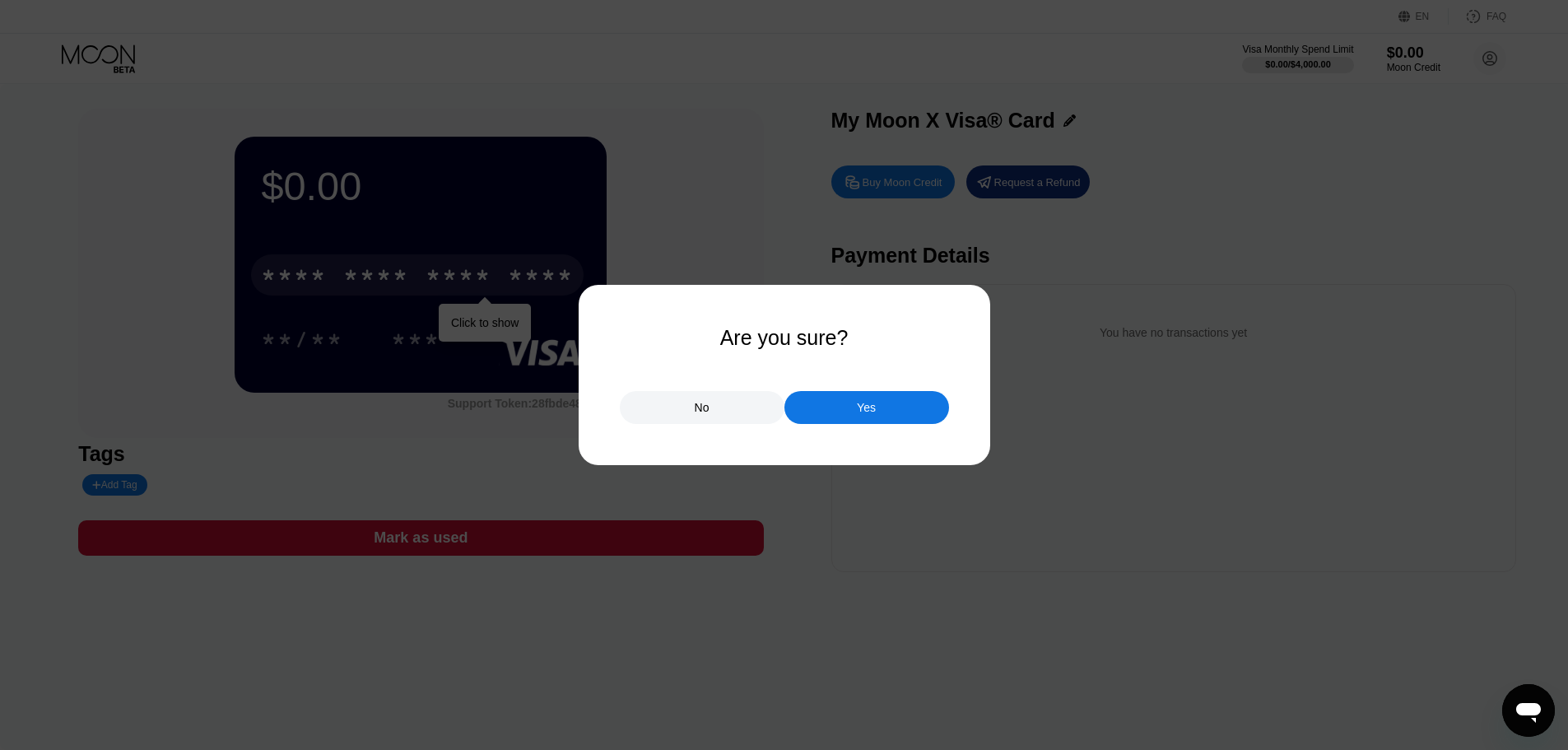
click at [749, 402] on div "No" at bounding box center [703, 407] width 165 height 33
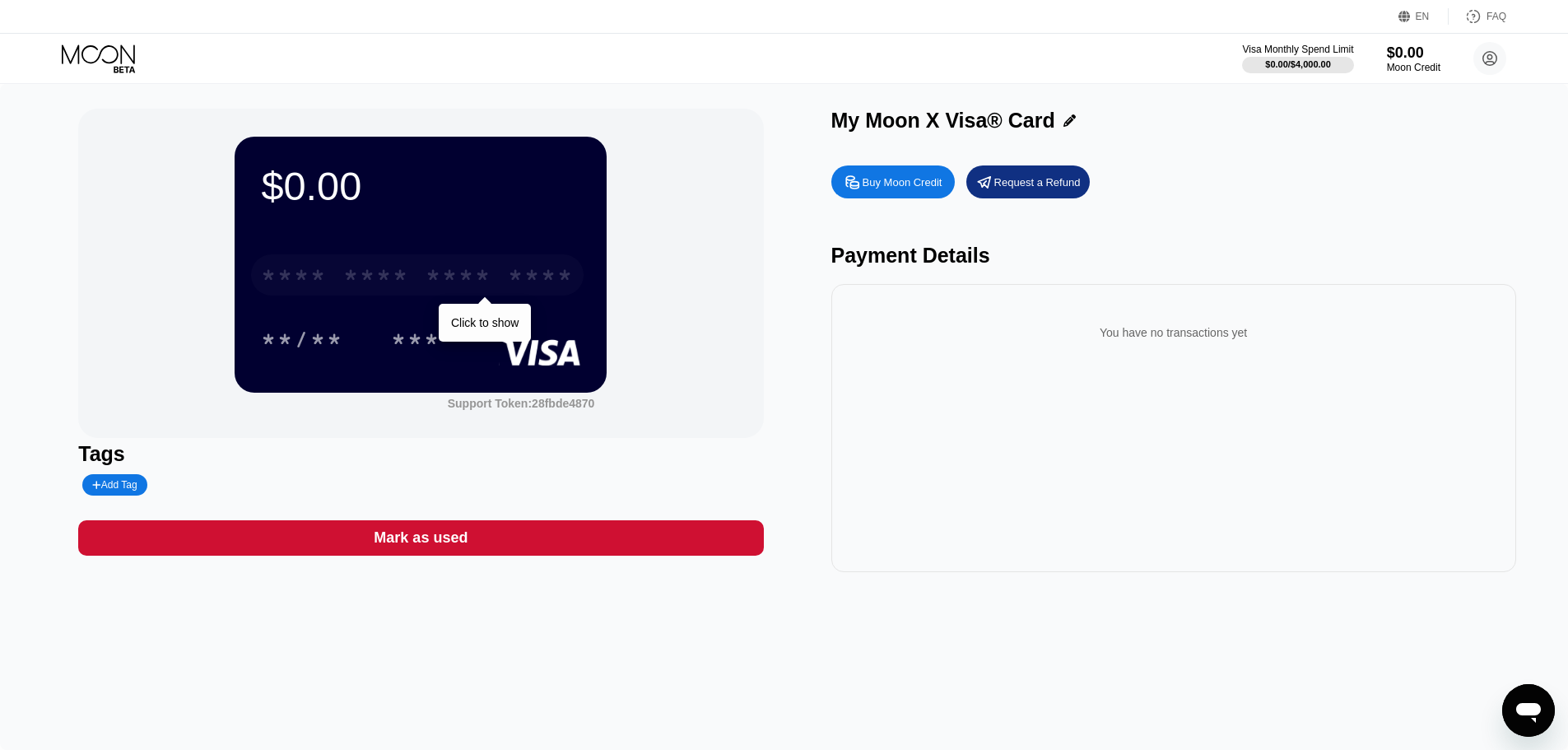
click at [519, 290] on div "****" at bounding box center [541, 277] width 66 height 27
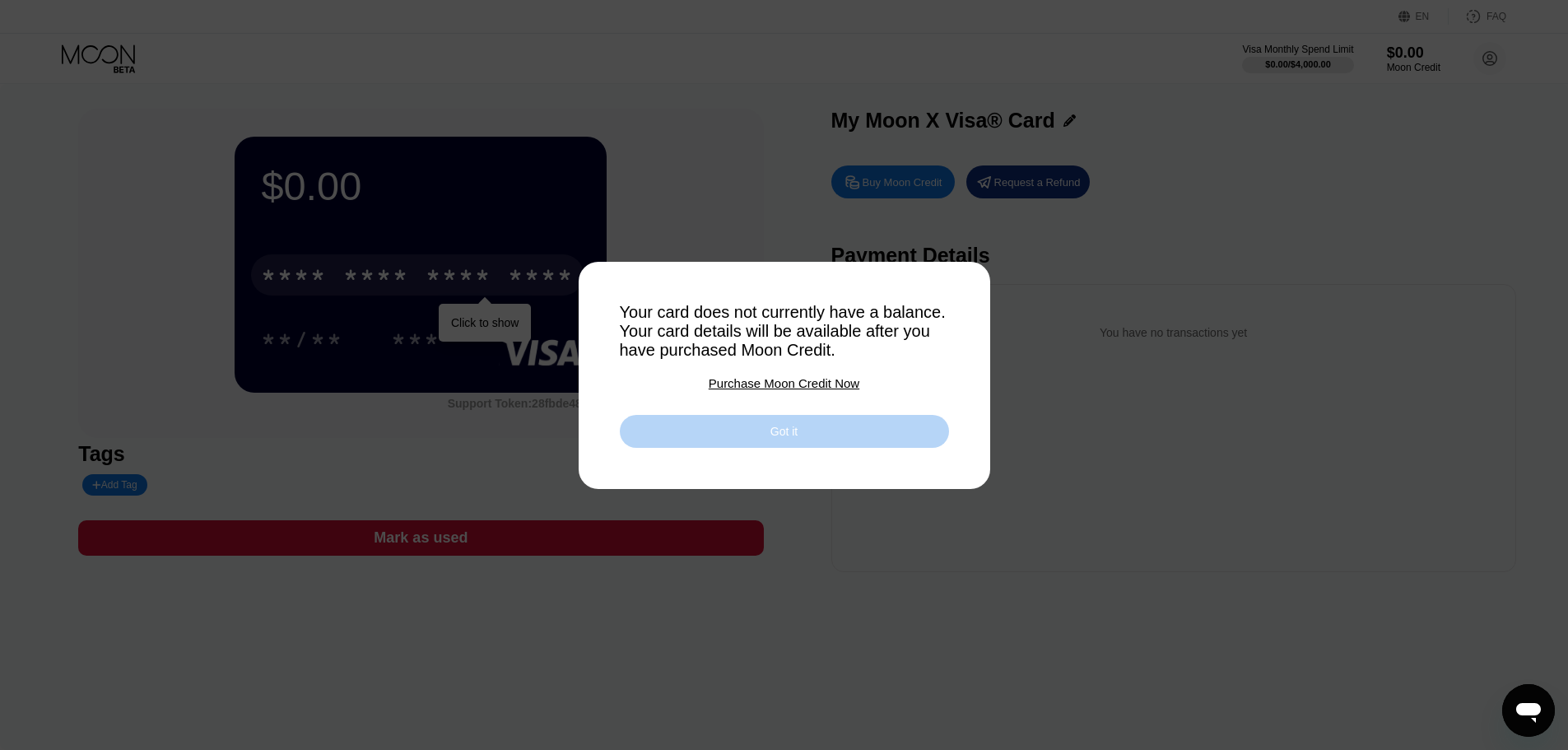
click at [772, 448] on div "Got it" at bounding box center [785, 432] width 329 height 33
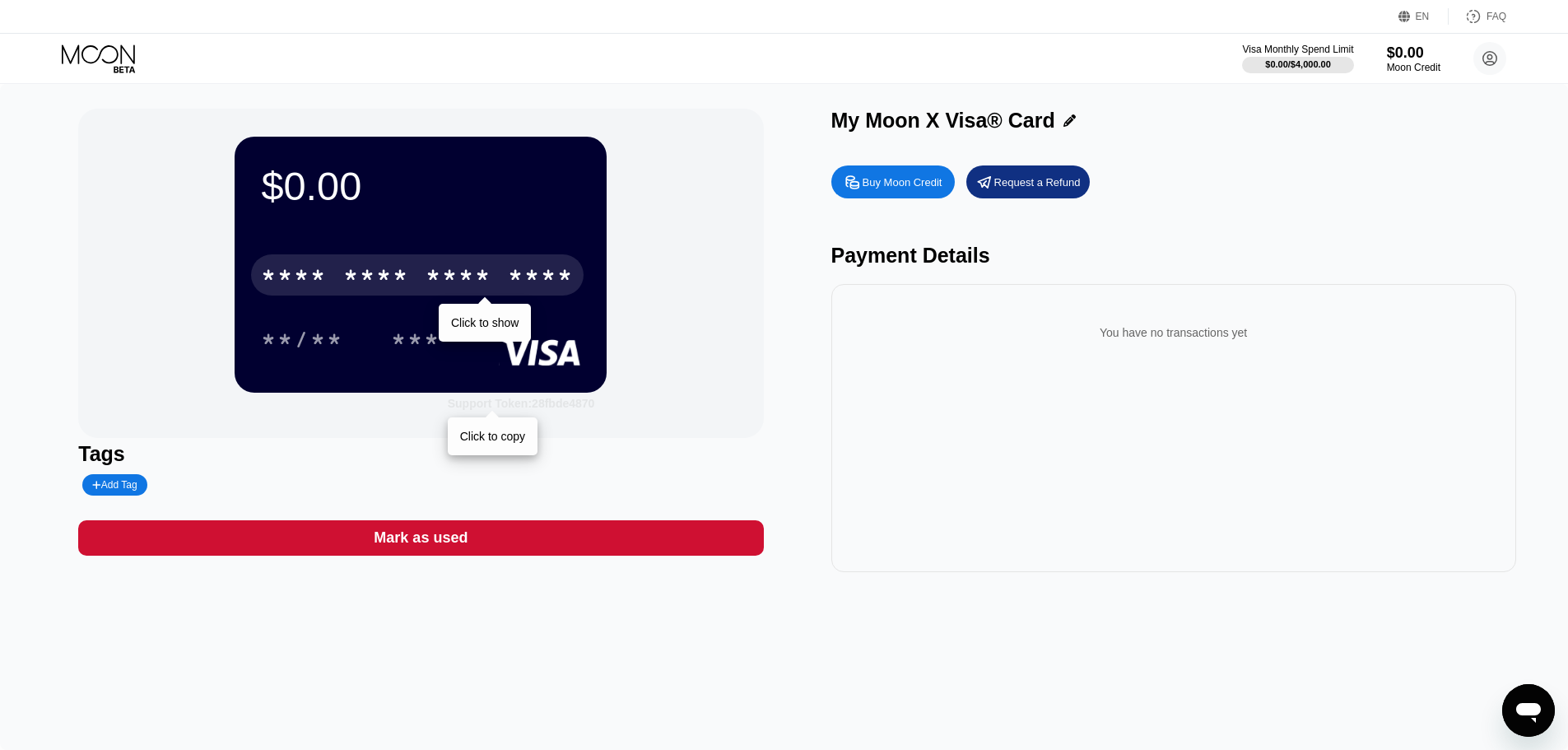
drag, startPoint x: 529, startPoint y: 401, endPoint x: 555, endPoint y: 399, distance: 26.1
click at [555, 399] on div "Support Token: 28fbde4870" at bounding box center [521, 403] width 147 height 13
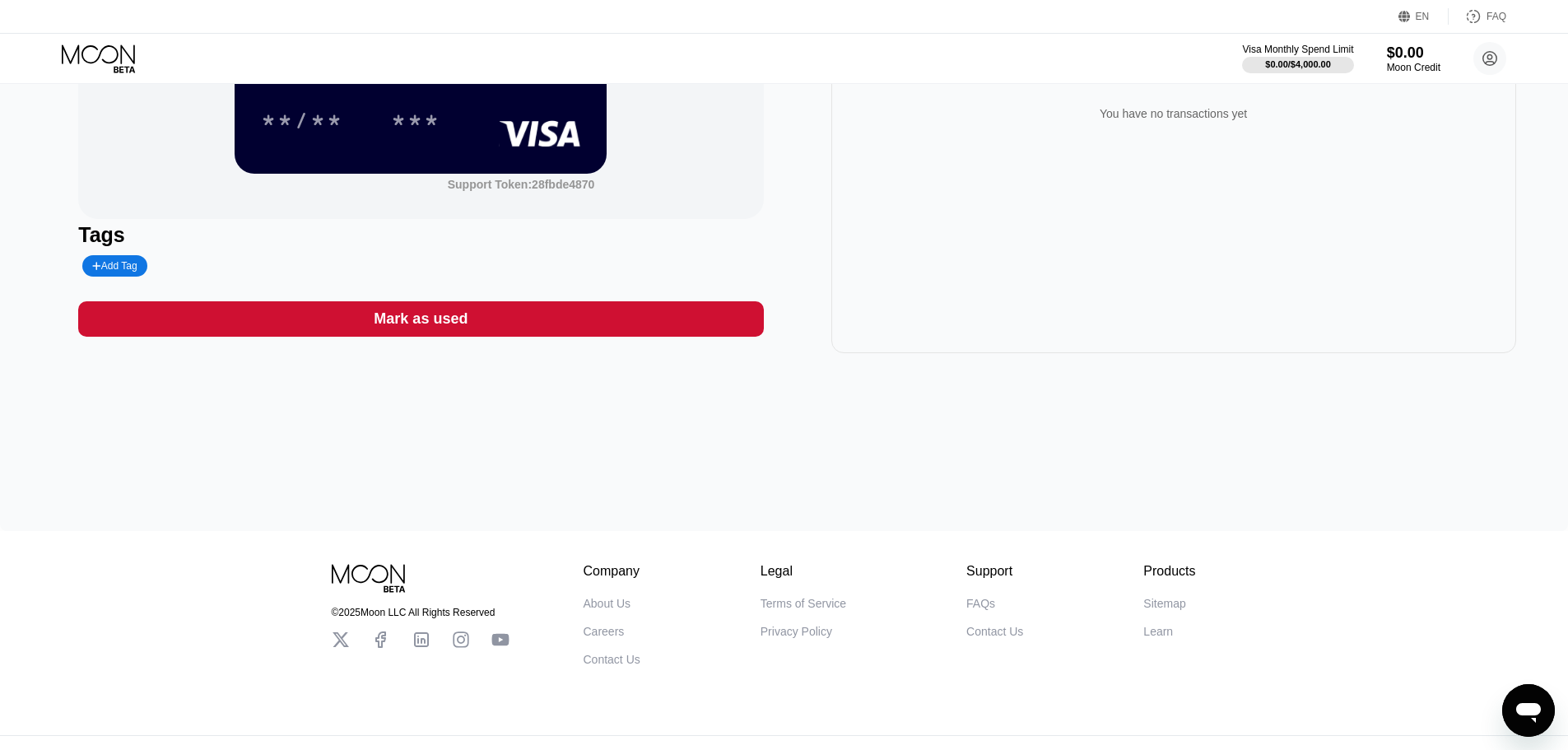
scroll to position [252, 0]
